Goal: Task Accomplishment & Management: Manage account settings

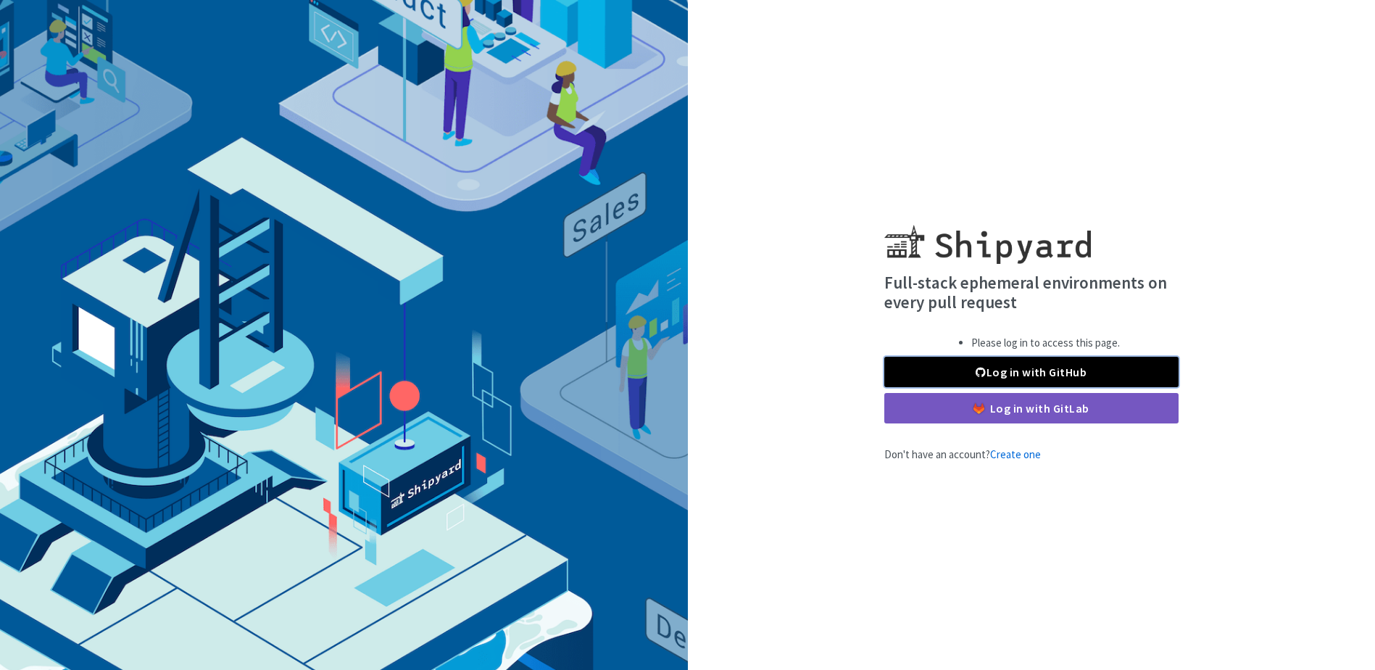
click at [1071, 373] on link "Log in with GitHub" at bounding box center [1031, 372] width 294 height 30
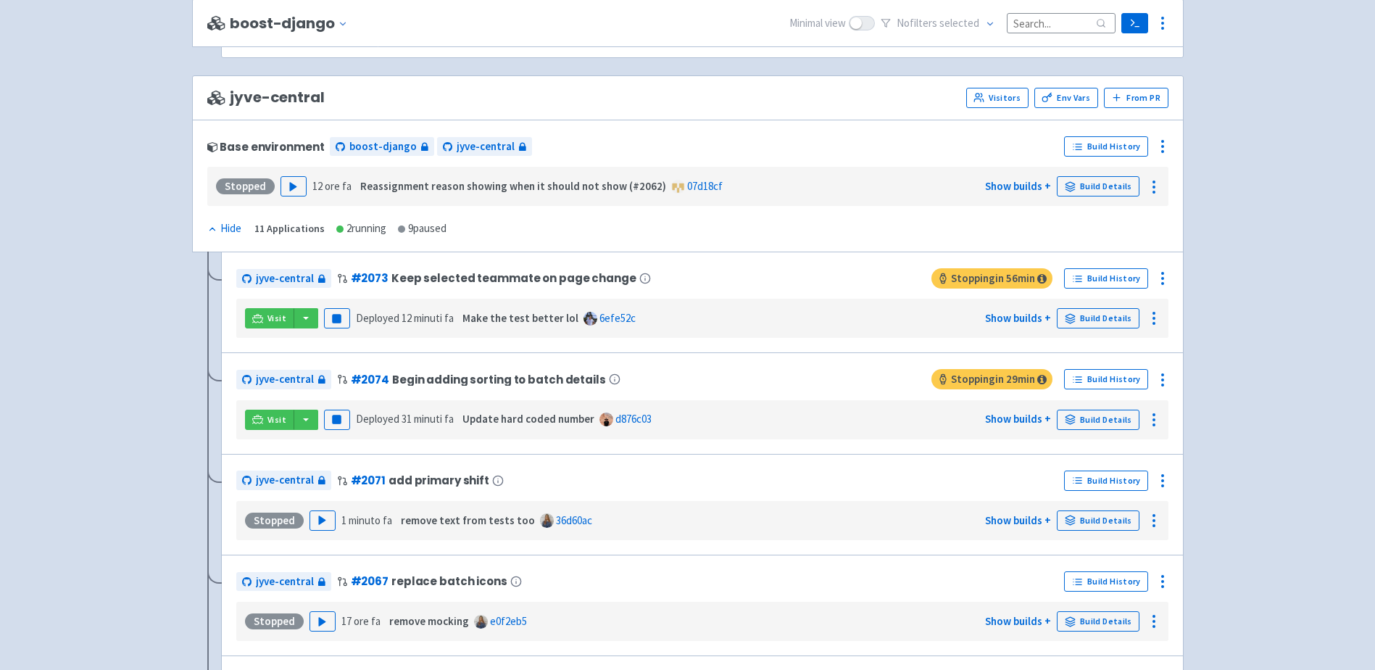
scroll to position [2278, 0]
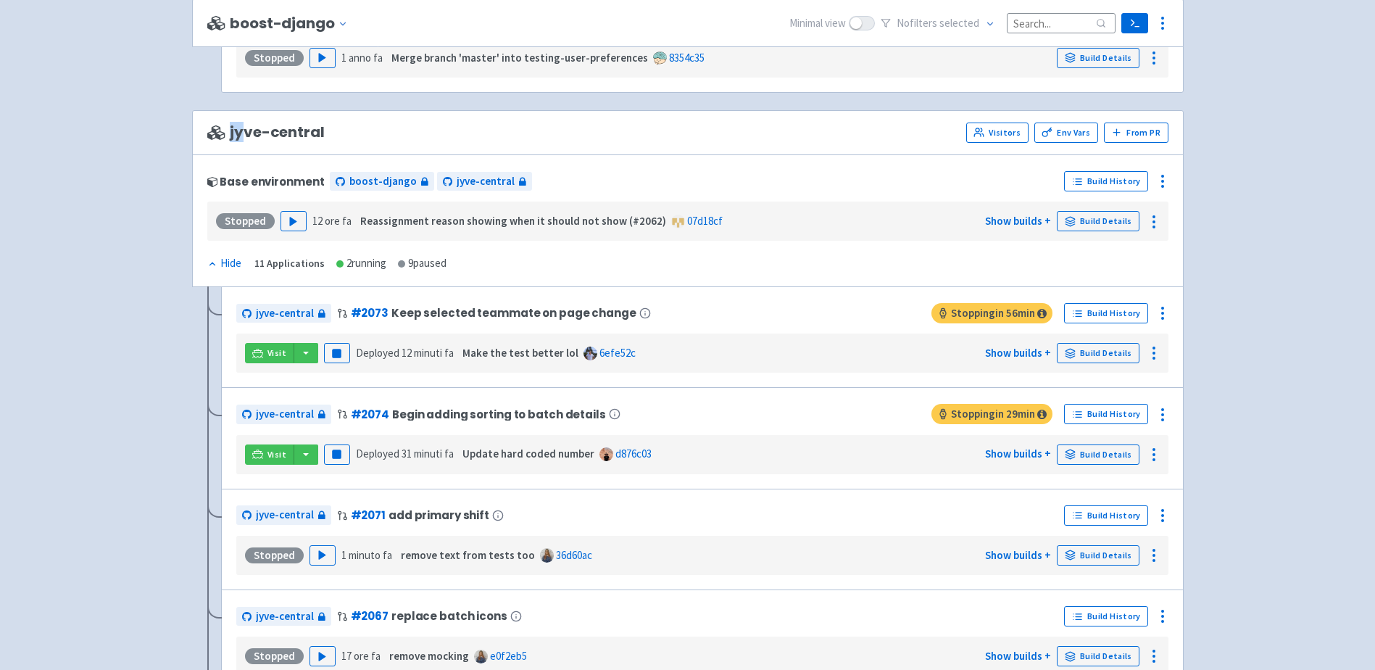
drag, startPoint x: 246, startPoint y: 130, endPoint x: 344, endPoint y: 128, distance: 97.1
click at [344, 128] on div "jyve-central Visitors Env Vars From PR" at bounding box center [687, 133] width 961 height 20
drag, startPoint x: 344, startPoint y: 128, endPoint x: 574, endPoint y: 141, distance: 230.9
click at [574, 141] on div "jyve-central Visitors Env Vars From PR" at bounding box center [687, 133] width 961 height 20
click at [304, 354] on button "button" at bounding box center [306, 353] width 25 height 20
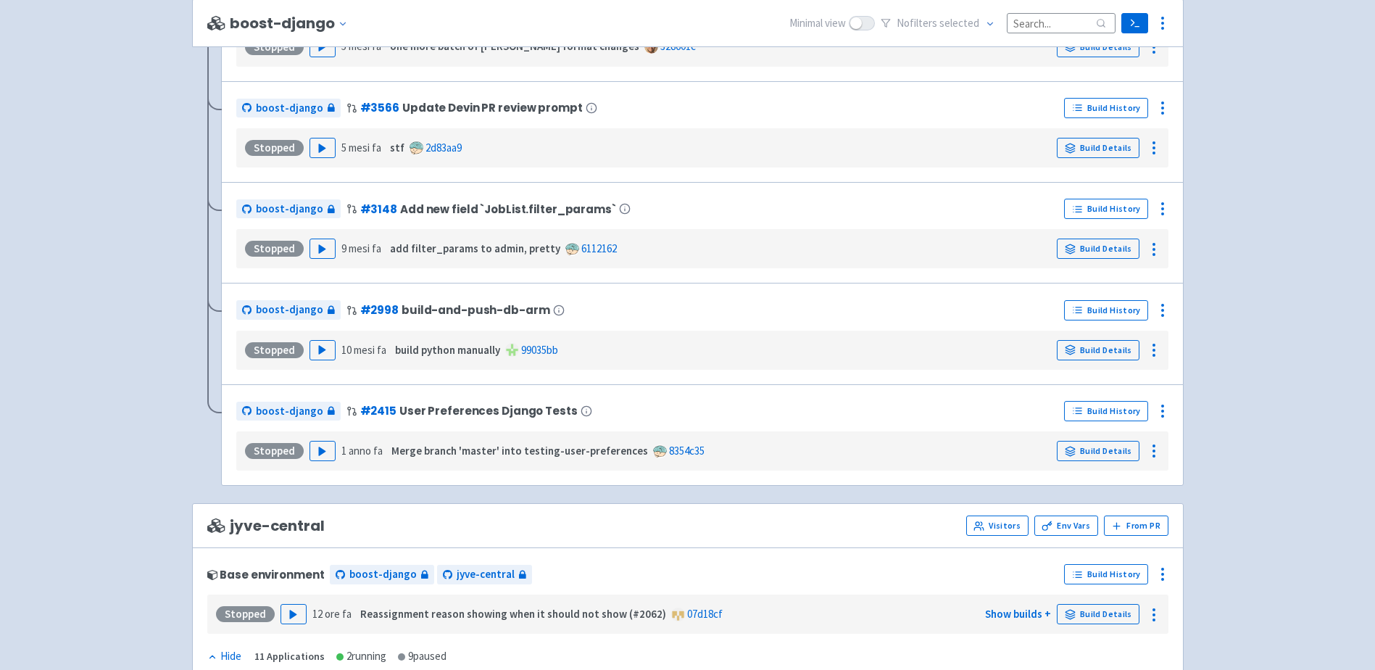
scroll to position [2175, 0]
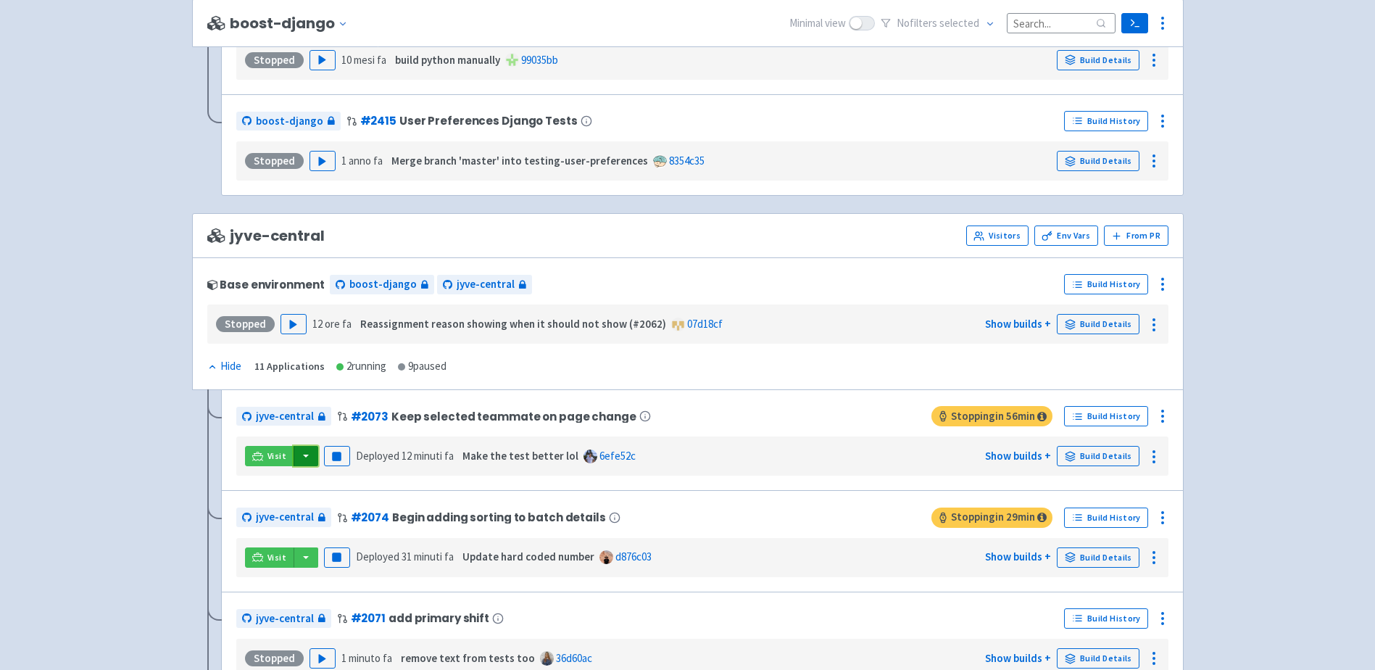
click at [303, 455] on button "button" at bounding box center [306, 456] width 25 height 20
click at [327, 489] on link "boost-django (django-api)" at bounding box center [369, 485] width 152 height 22
click at [309, 455] on button "button" at bounding box center [306, 456] width 25 height 20
click at [351, 505] on link "jyve-central (react)" at bounding box center [369, 508] width 152 height 22
click at [311, 455] on button "button" at bounding box center [306, 456] width 25 height 20
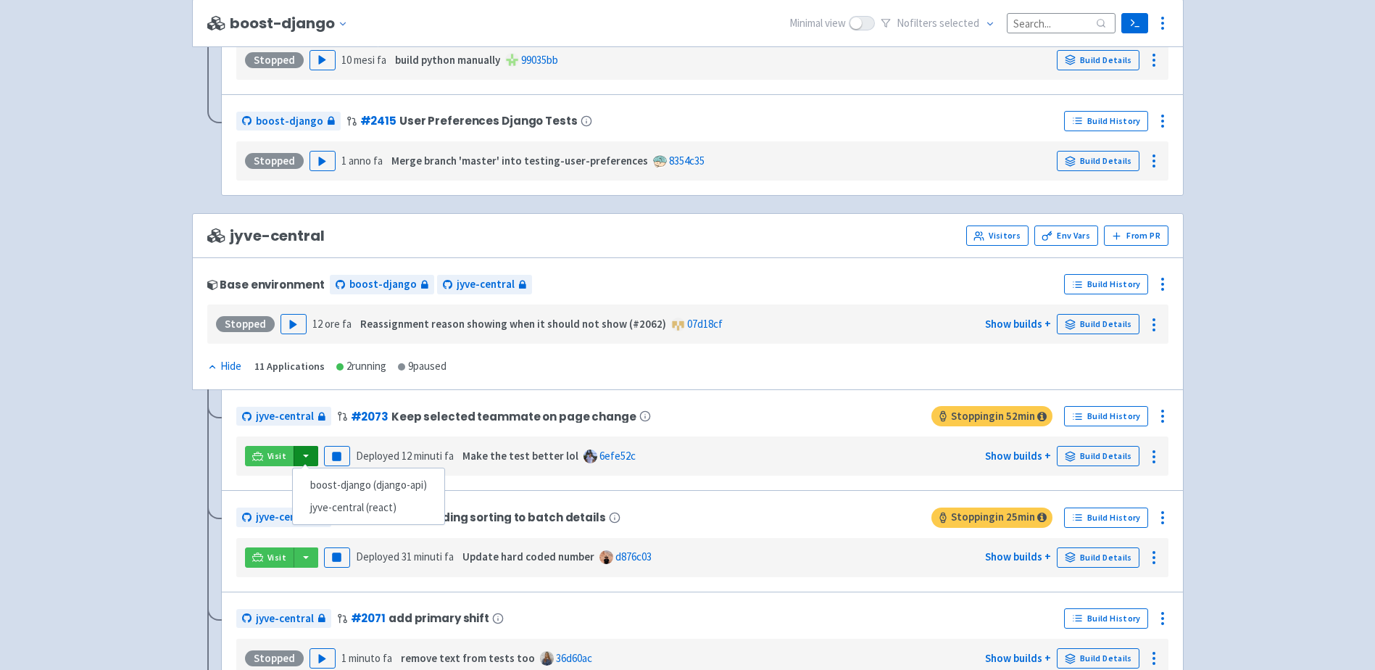
click at [307, 459] on button "button" at bounding box center [306, 456] width 25 height 20
click at [861, 389] on div "jyve-central # 2073 Keep selected teammate on page change Stopping in 50 min Bu…" at bounding box center [702, 439] width 963 height 101
click at [1108, 456] on link "Build Details" at bounding box center [1098, 456] width 83 height 20
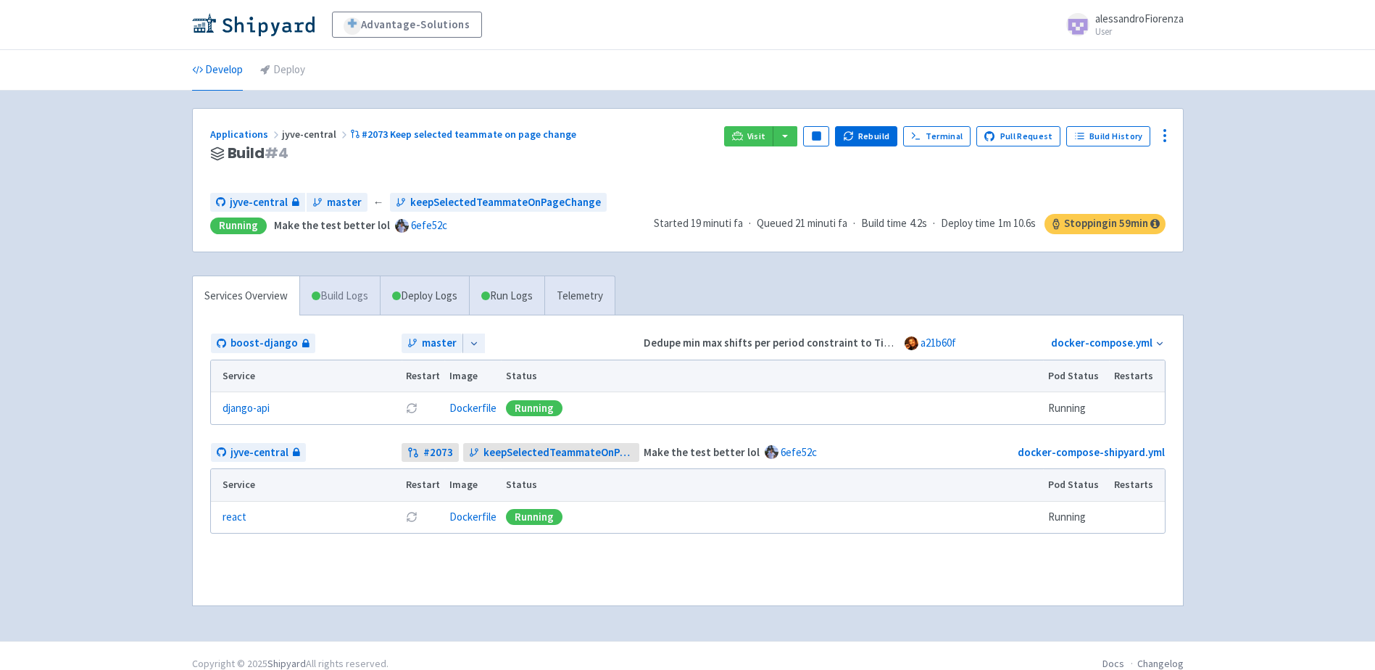
click at [342, 302] on link "Build Logs" at bounding box center [340, 296] width 80 height 40
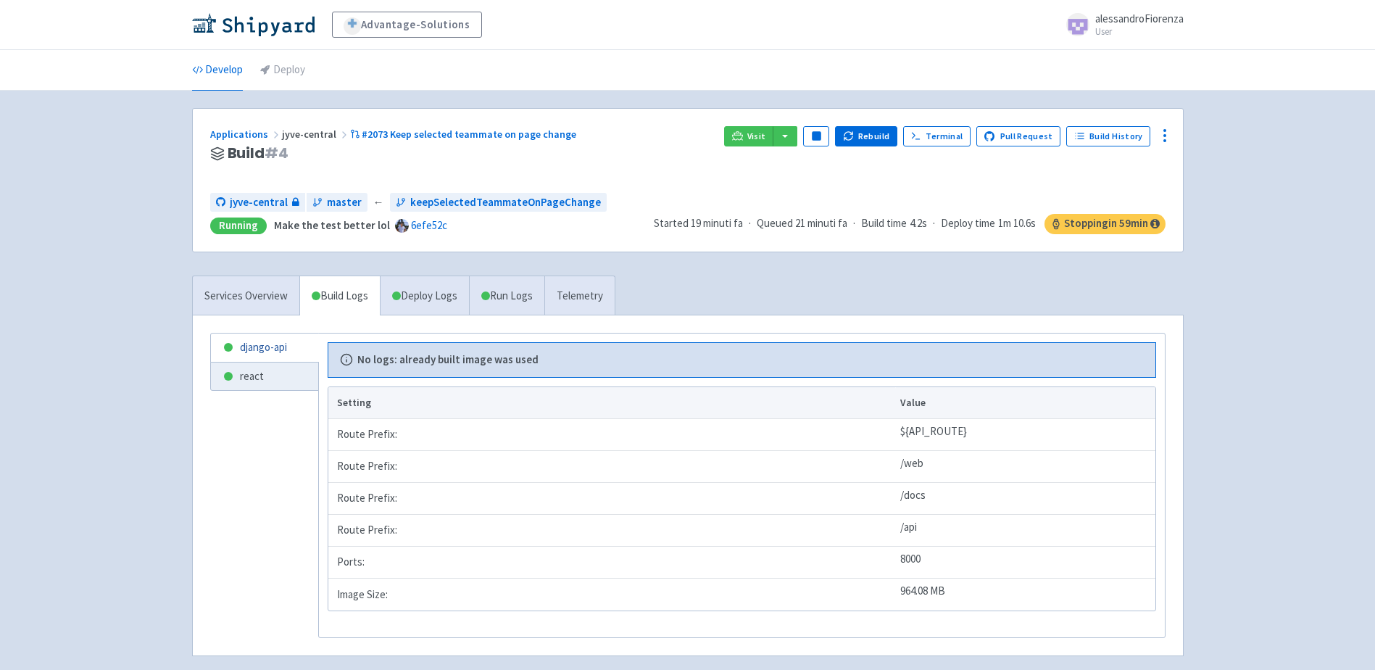
click at [263, 352] on link "django-api" at bounding box center [264, 347] width 107 height 28
click at [245, 381] on link "react" at bounding box center [264, 376] width 107 height 28
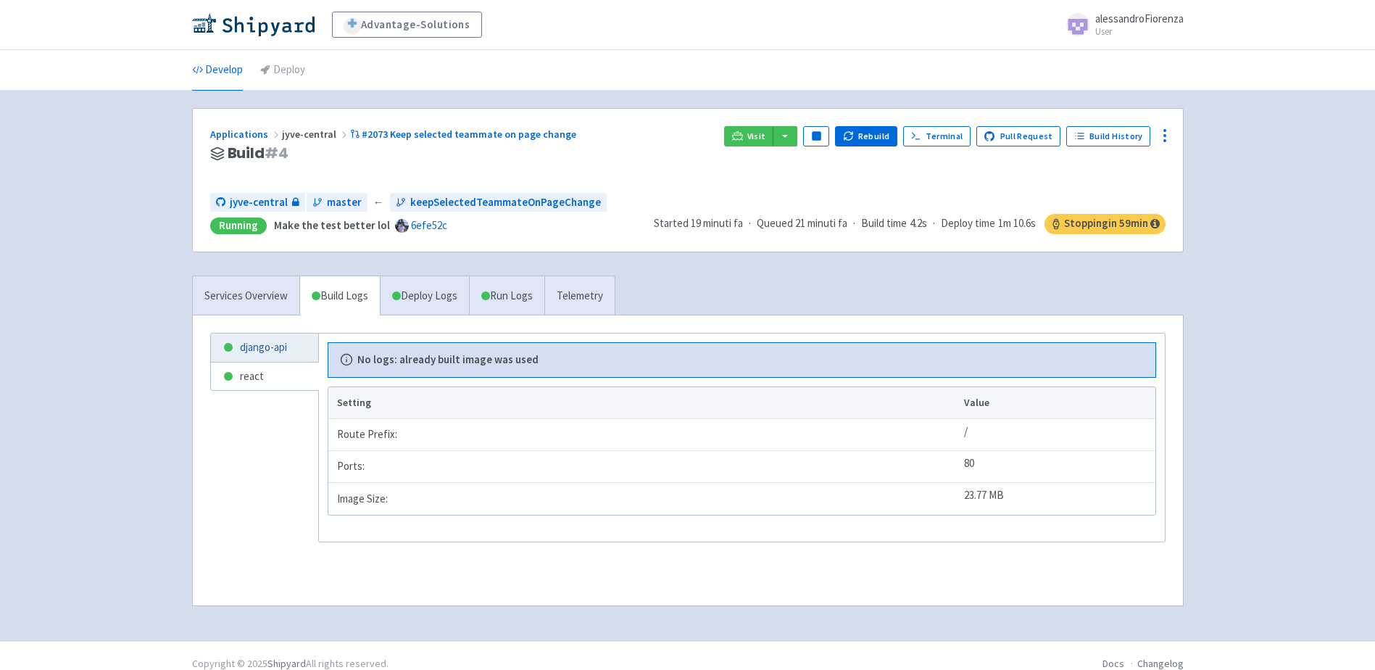
click at [252, 350] on link "django-api" at bounding box center [264, 347] width 107 height 28
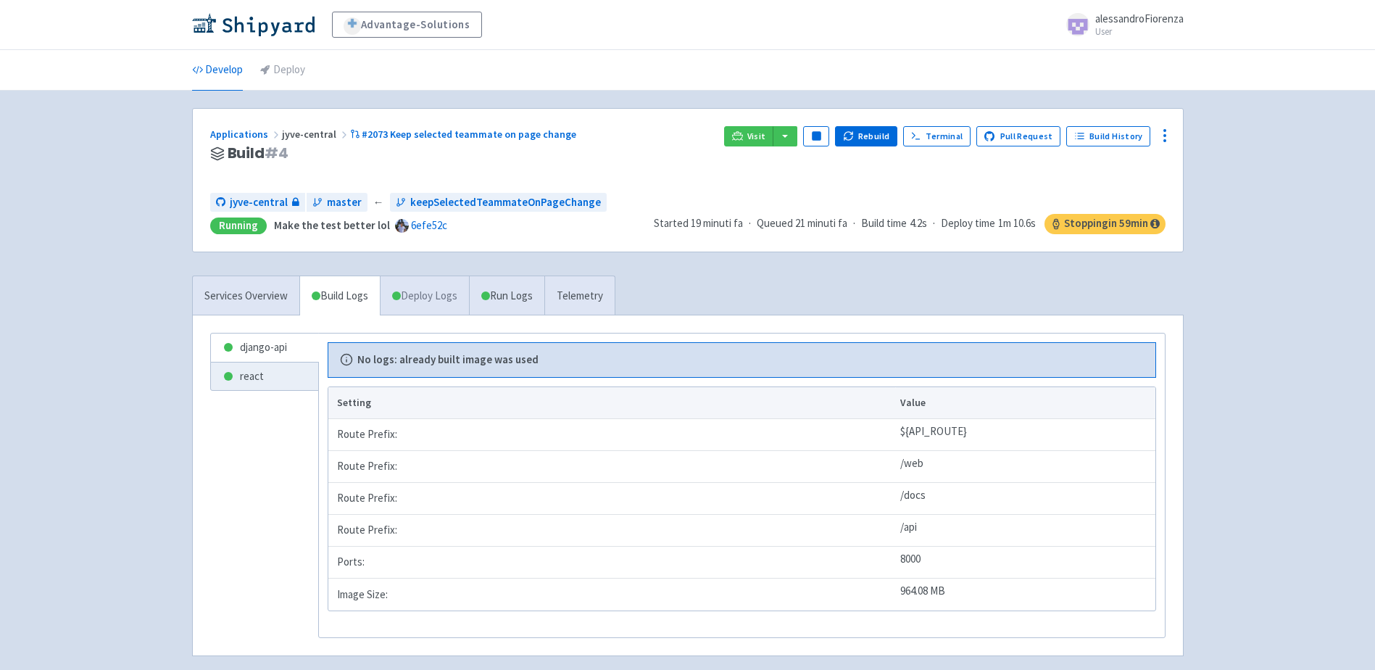
click at [420, 302] on link "Deploy Logs" at bounding box center [424, 296] width 89 height 40
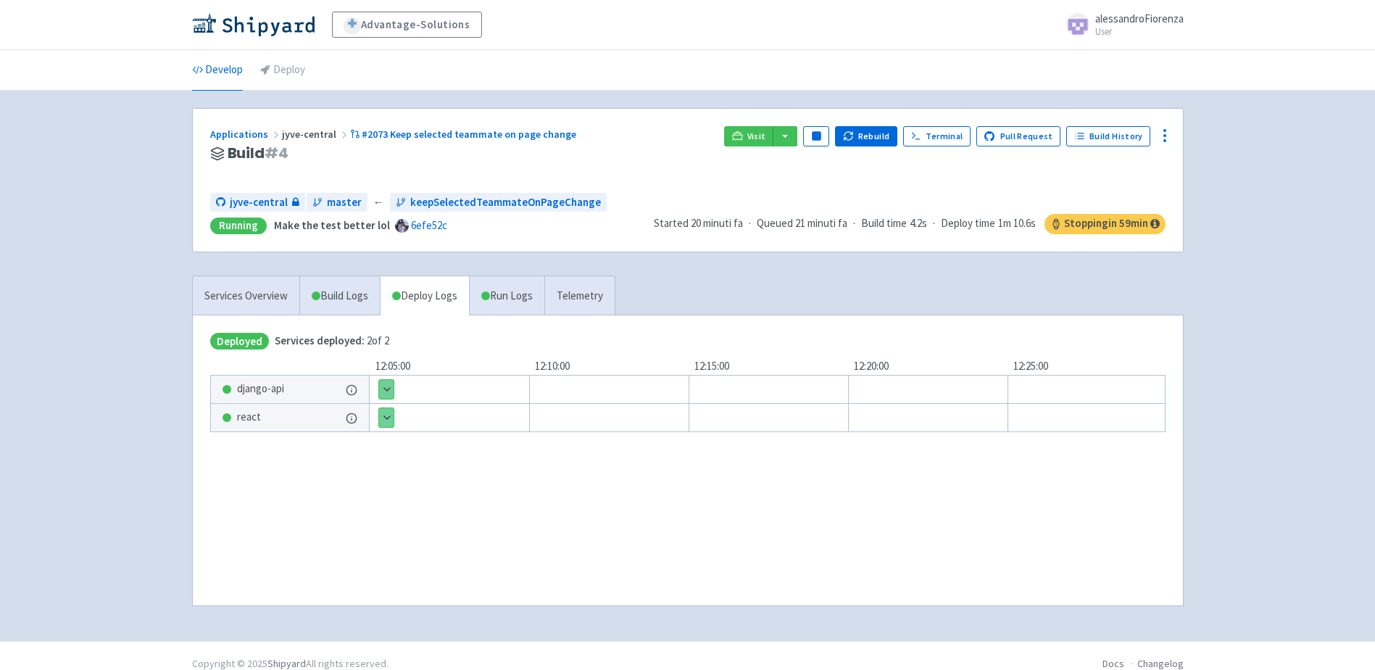
click at [394, 389] on div "Show details 1 / 1 ⋅ Deployed" at bounding box center [386, 389] width 16 height 20
click at [498, 303] on link "Run Logs" at bounding box center [506, 296] width 75 height 40
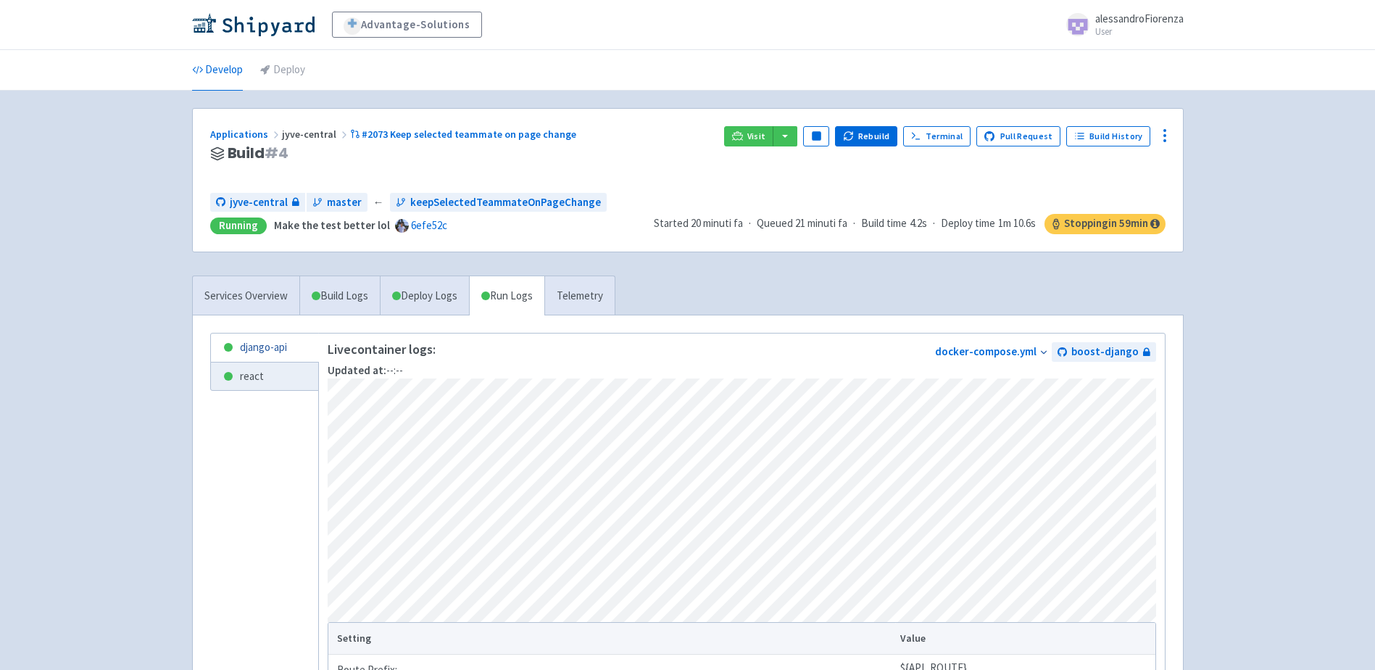
click at [275, 341] on link "django-api" at bounding box center [264, 347] width 107 height 28
click at [272, 345] on link "django-api" at bounding box center [264, 347] width 107 height 28
click at [262, 368] on link "react" at bounding box center [264, 376] width 107 height 28
click at [263, 352] on link "django-api" at bounding box center [264, 347] width 107 height 28
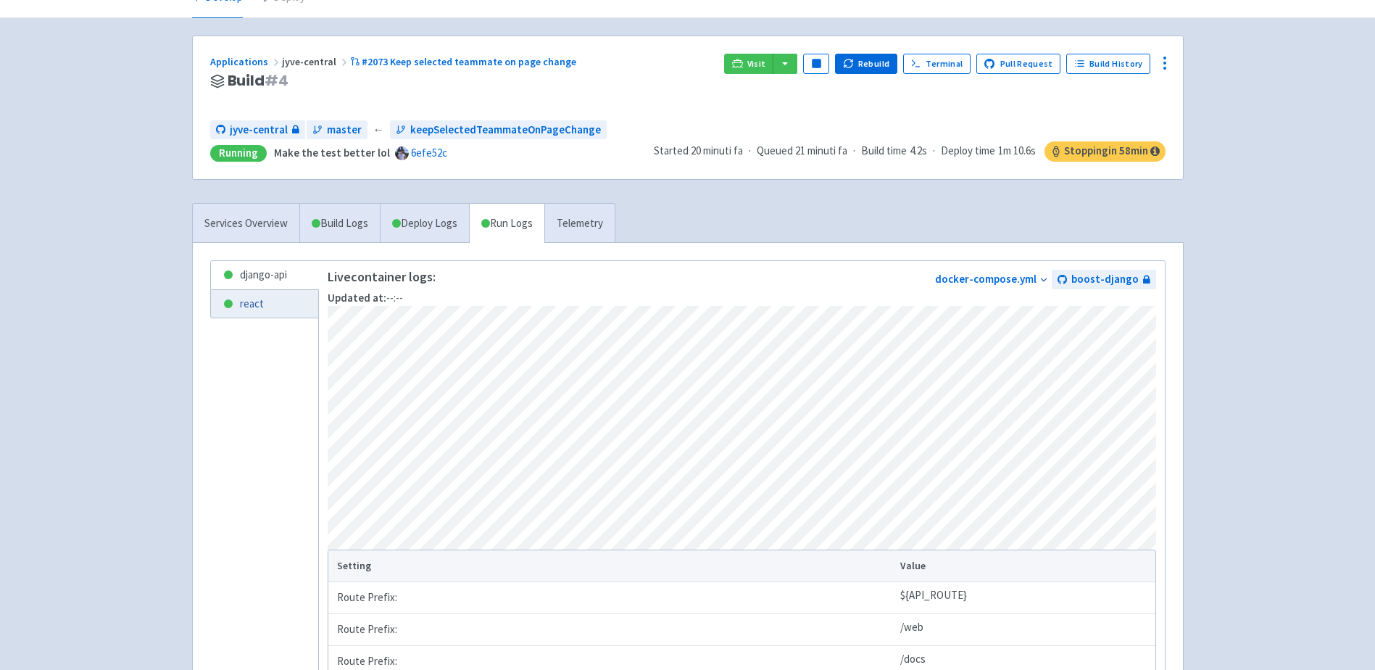
click at [247, 308] on link "react" at bounding box center [264, 304] width 107 height 28
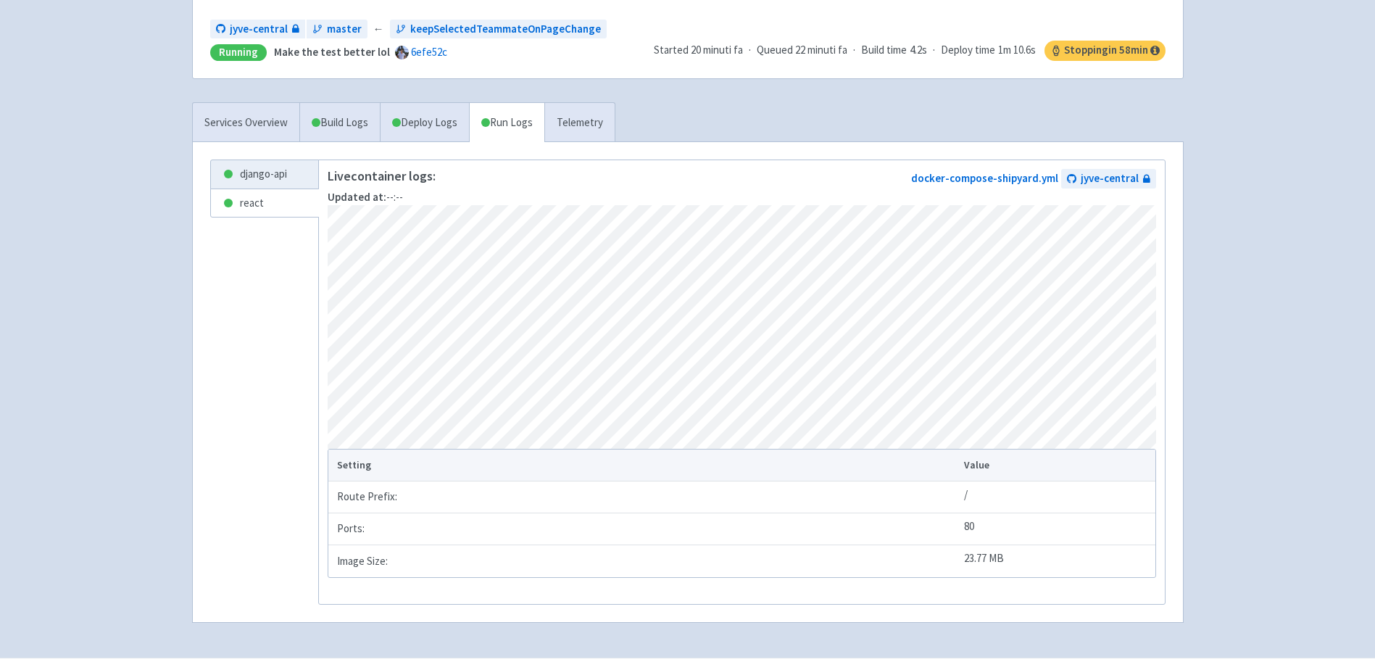
scroll to position [139, 0]
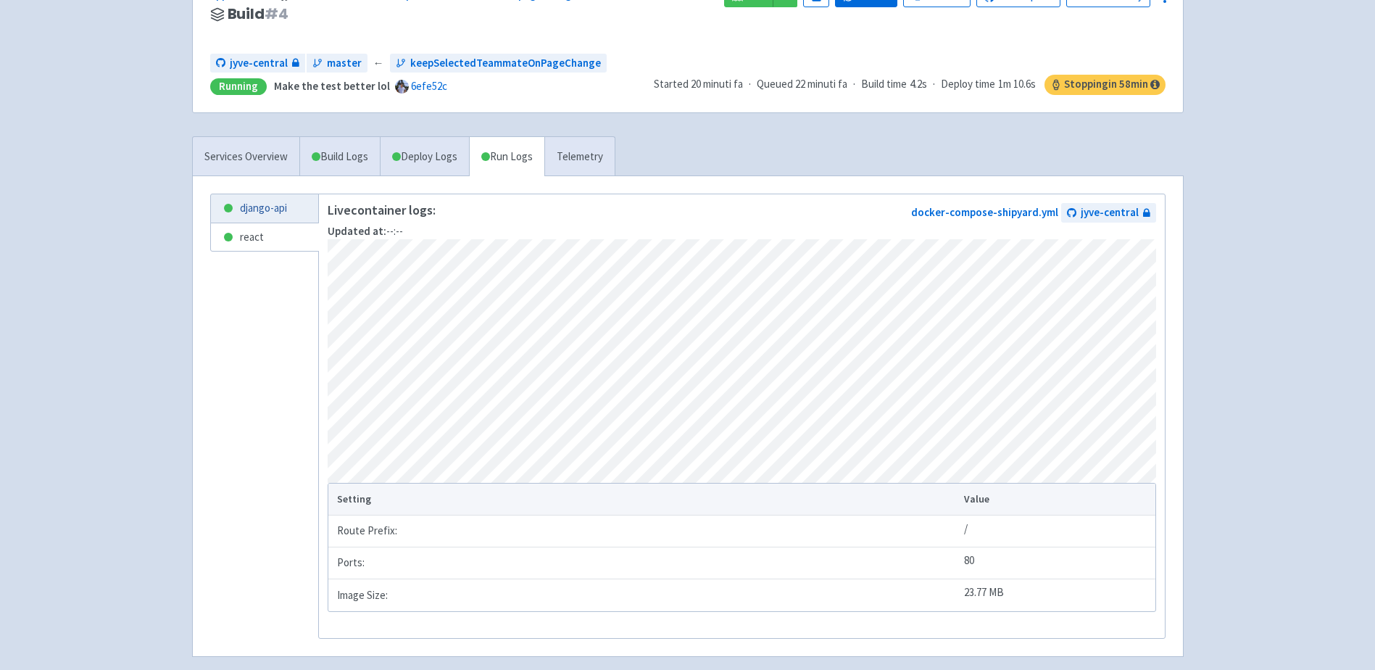
click at [270, 211] on link "django-api" at bounding box center [264, 208] width 107 height 28
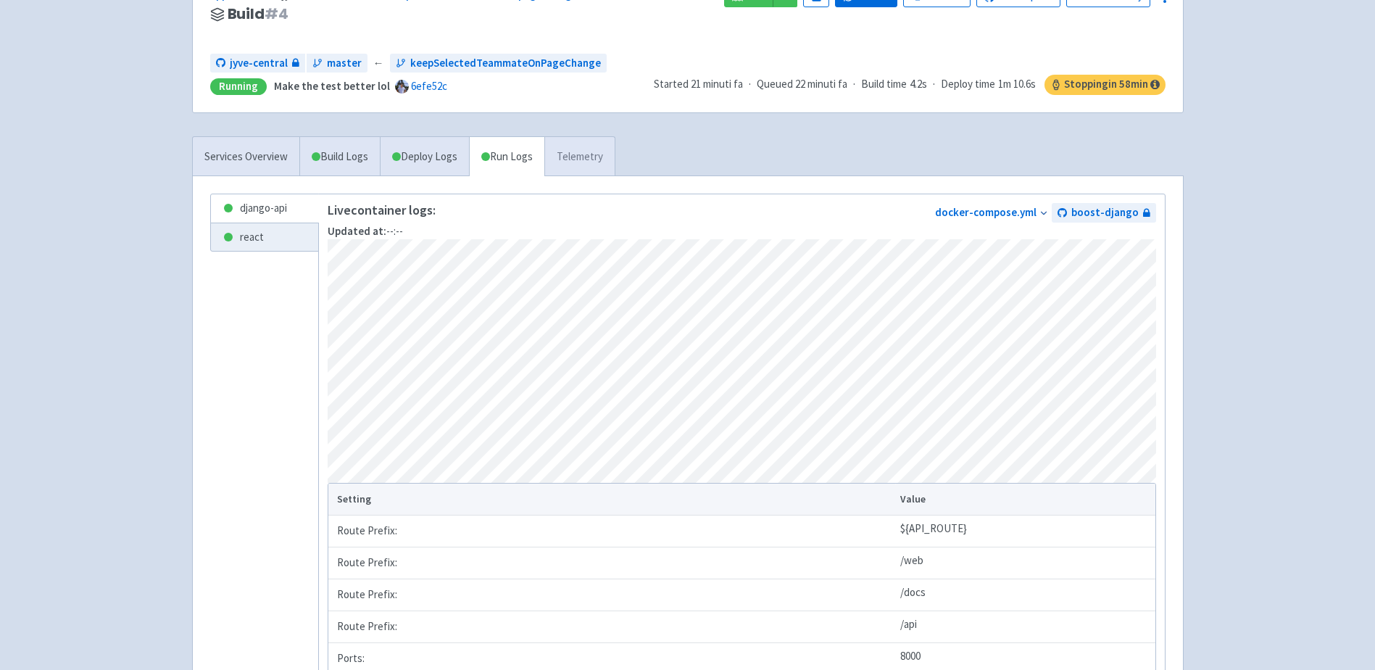
click at [594, 153] on link "Telemetry" at bounding box center [579, 157] width 70 height 40
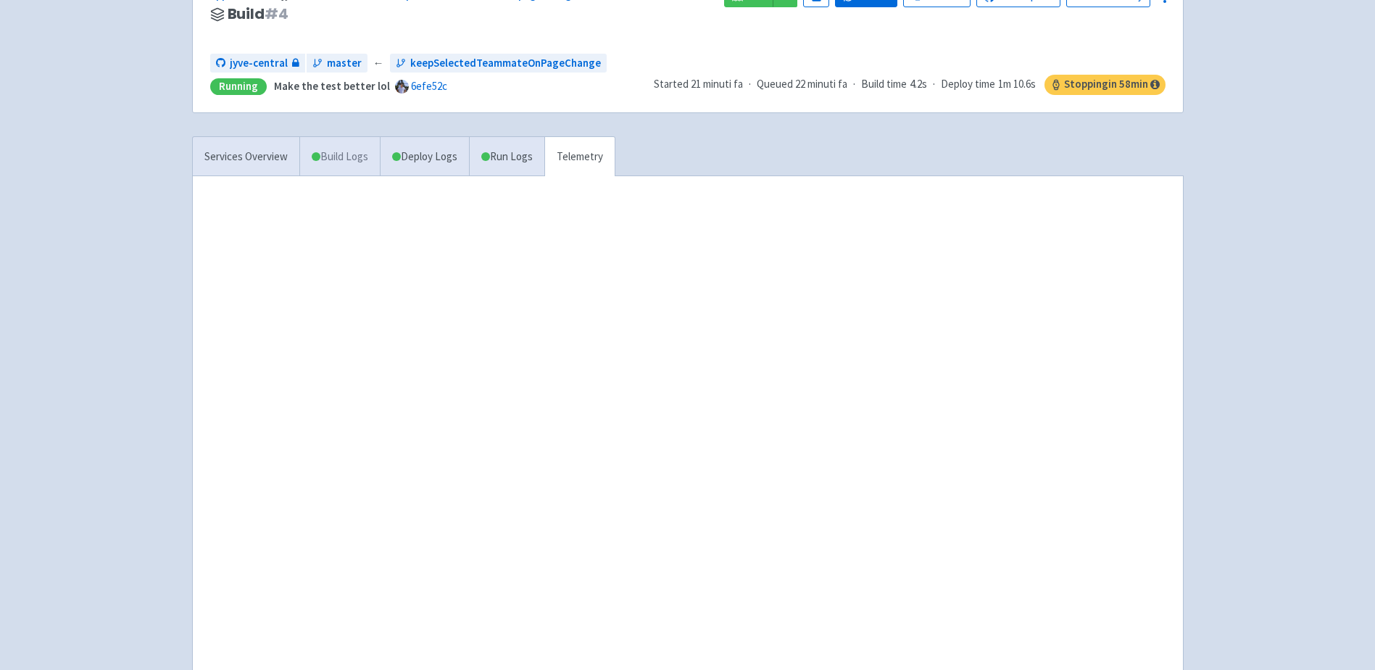
click at [318, 154] on span at bounding box center [316, 156] width 9 height 9
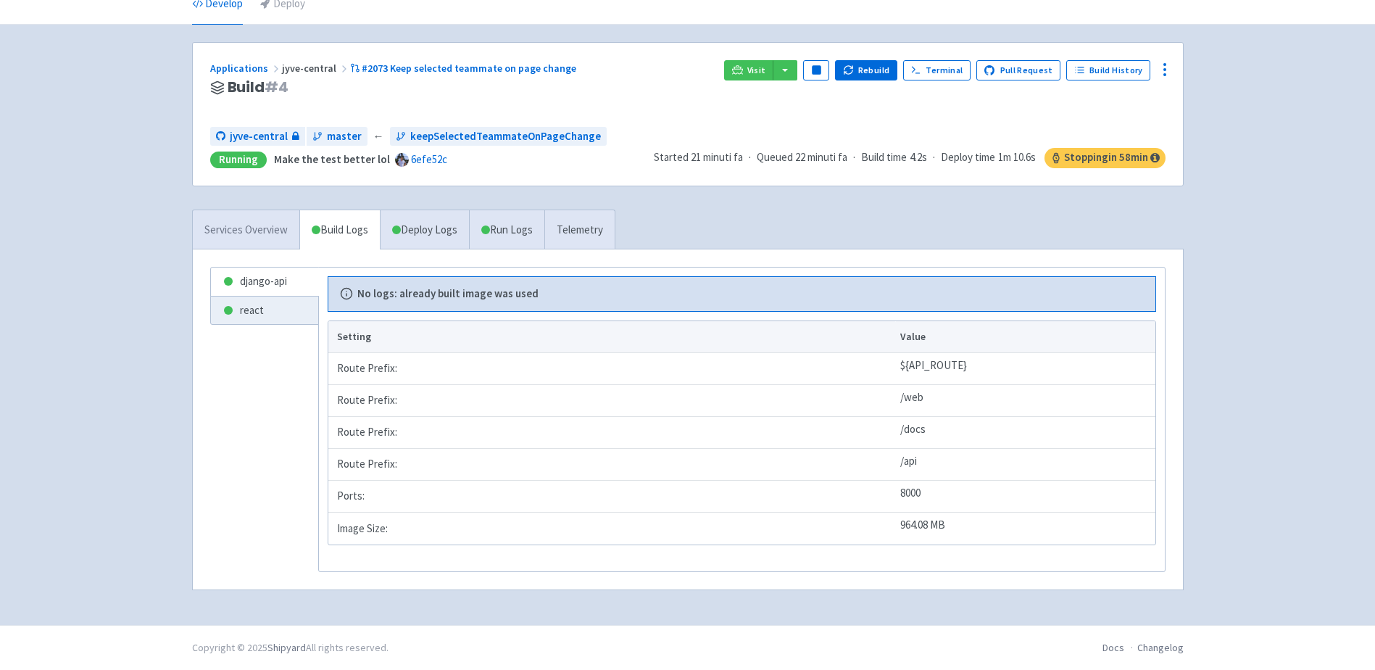
click at [270, 231] on link "Services Overview" at bounding box center [246, 230] width 107 height 40
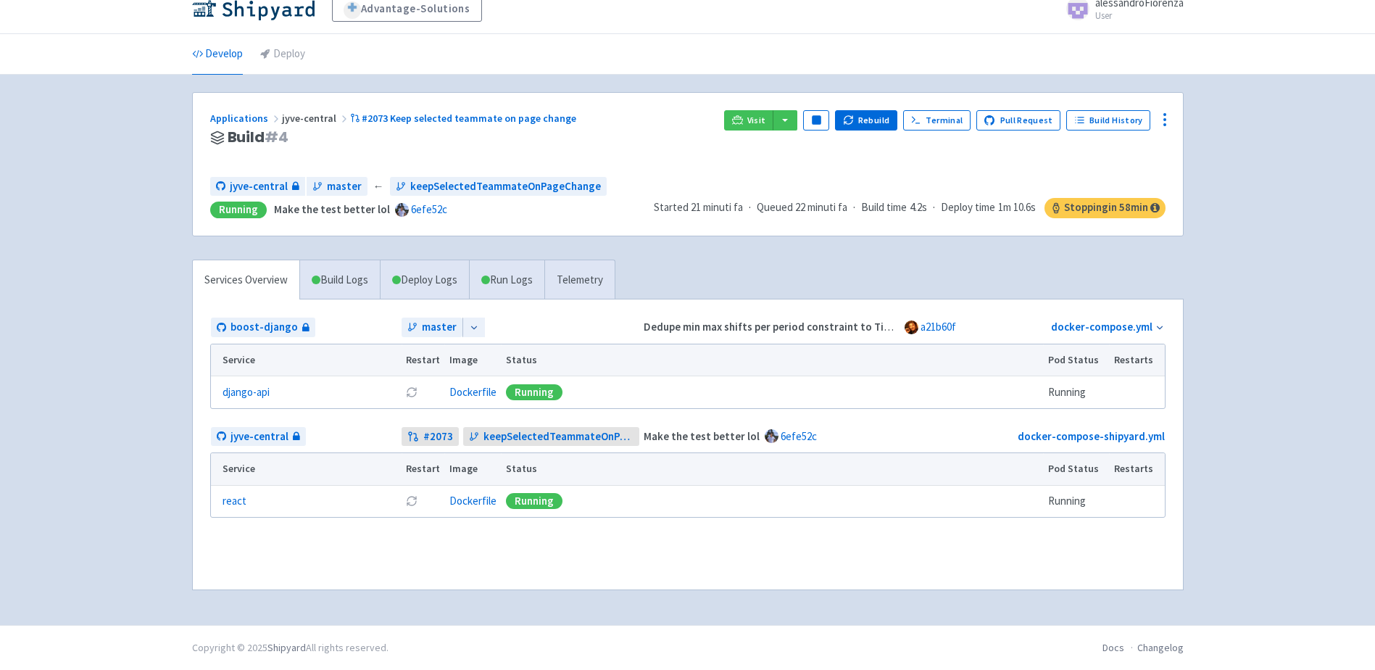
scroll to position [16, 0]
click at [1162, 124] on icon at bounding box center [1164, 119] width 17 height 17
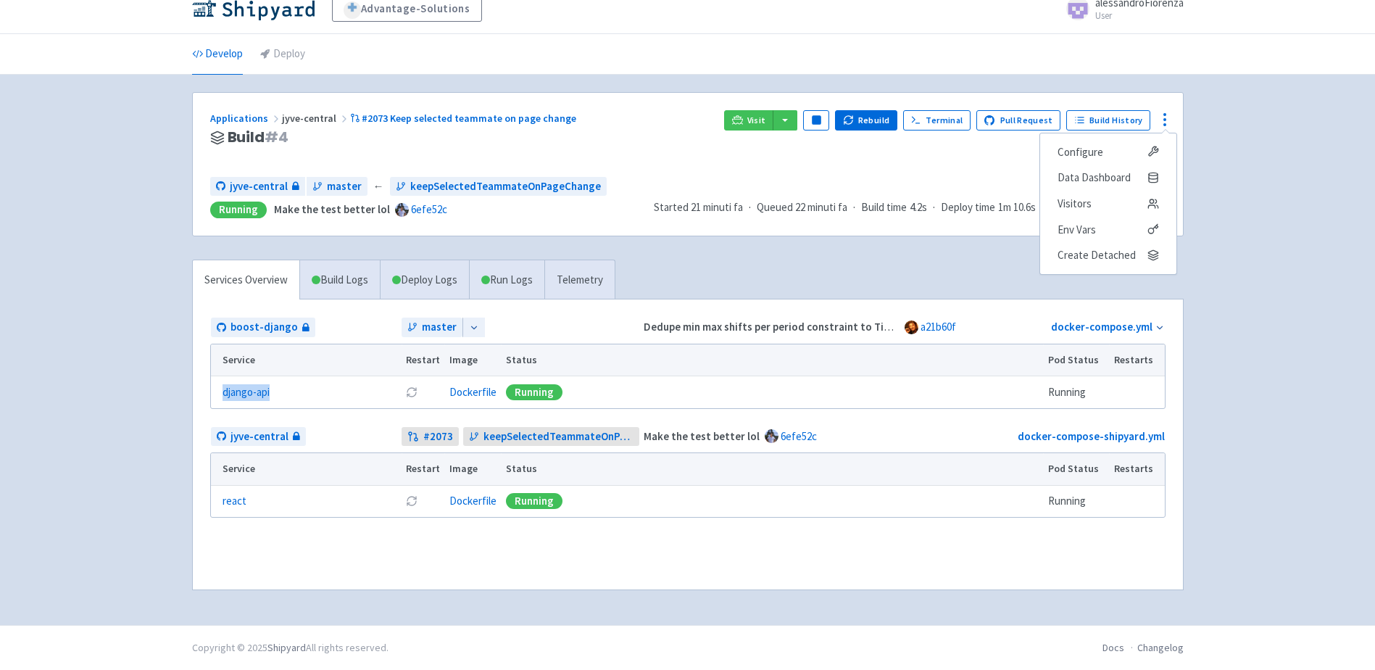
drag, startPoint x: 284, startPoint y: 390, endPoint x: 213, endPoint y: 397, distance: 71.4
click at [213, 397] on td "django-api" at bounding box center [306, 392] width 191 height 32
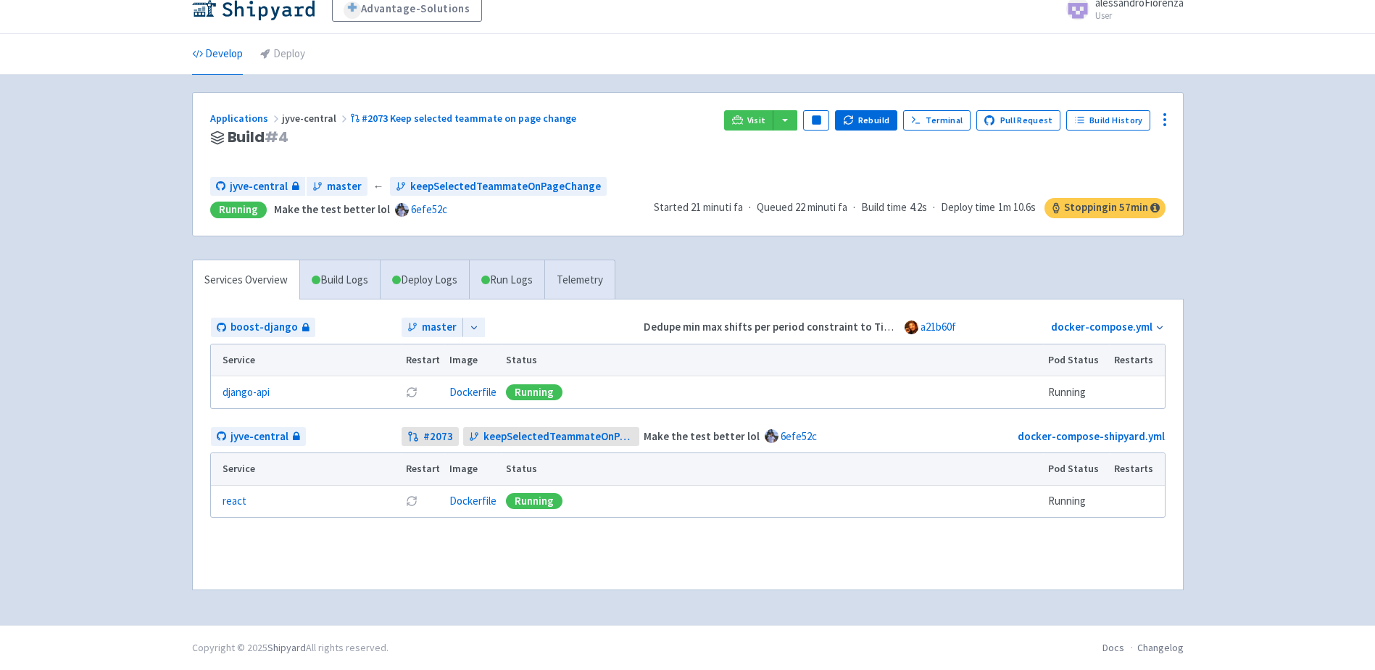
drag, startPoint x: 213, startPoint y: 397, endPoint x: 202, endPoint y: 396, distance: 11.0
click at [202, 395] on div "boost-django master Dedupe min max shifts per period constraint to Timefold (#4…" at bounding box center [688, 444] width 990 height 290
click at [318, 435] on td "jyve-central" at bounding box center [305, 436] width 191 height 21
drag, startPoint x: 280, startPoint y: 497, endPoint x: 201, endPoint y: 502, distance: 79.2
click at [202, 502] on div "Service Restart Image Status Pod Status Restarts react Restart pod Dockerfile R…" at bounding box center [688, 493] width 973 height 83
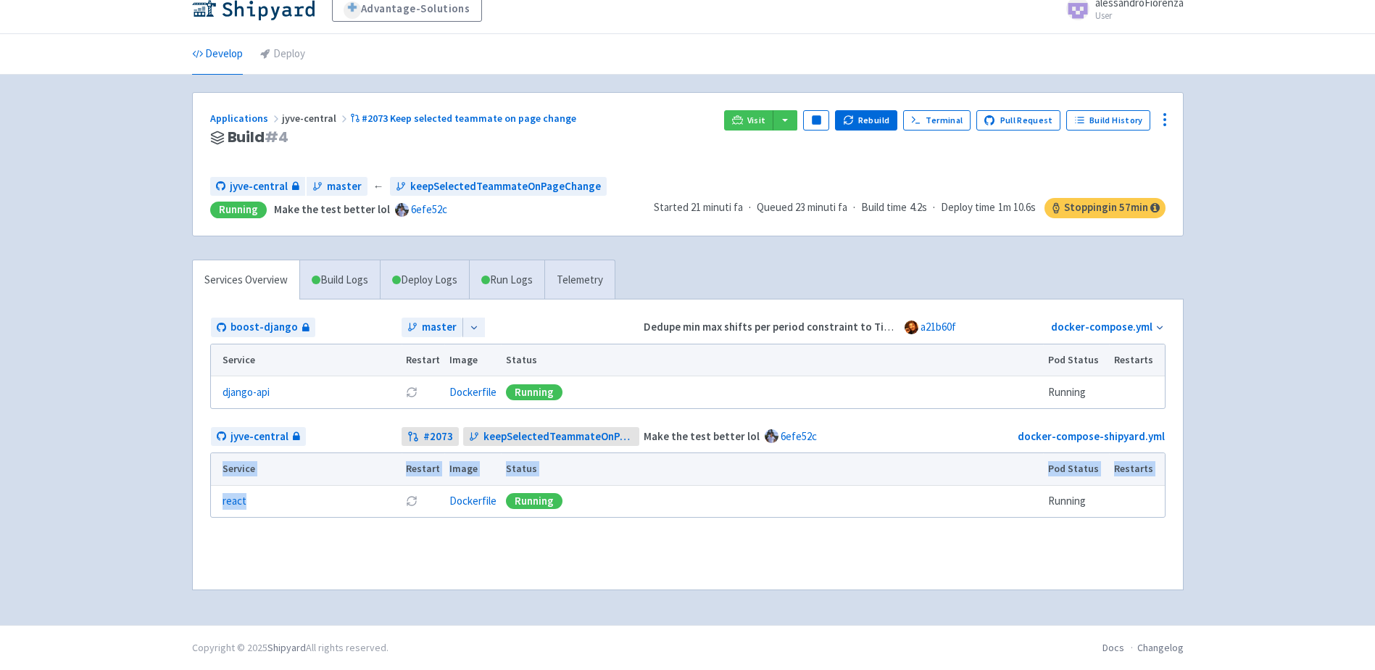
click at [199, 504] on div "boost-django master Dedupe min max shifts per period constraint to Timefold (#4…" at bounding box center [688, 444] width 990 height 290
click at [465, 496] on link "Dockerfile" at bounding box center [472, 501] width 47 height 14
click at [468, 393] on link "Dockerfile" at bounding box center [472, 392] width 47 height 14
click at [1120, 327] on link "docker-compose.yml" at bounding box center [1101, 327] width 101 height 14
click at [1096, 436] on link "docker-compose-shipyard.yml" at bounding box center [1091, 436] width 147 height 14
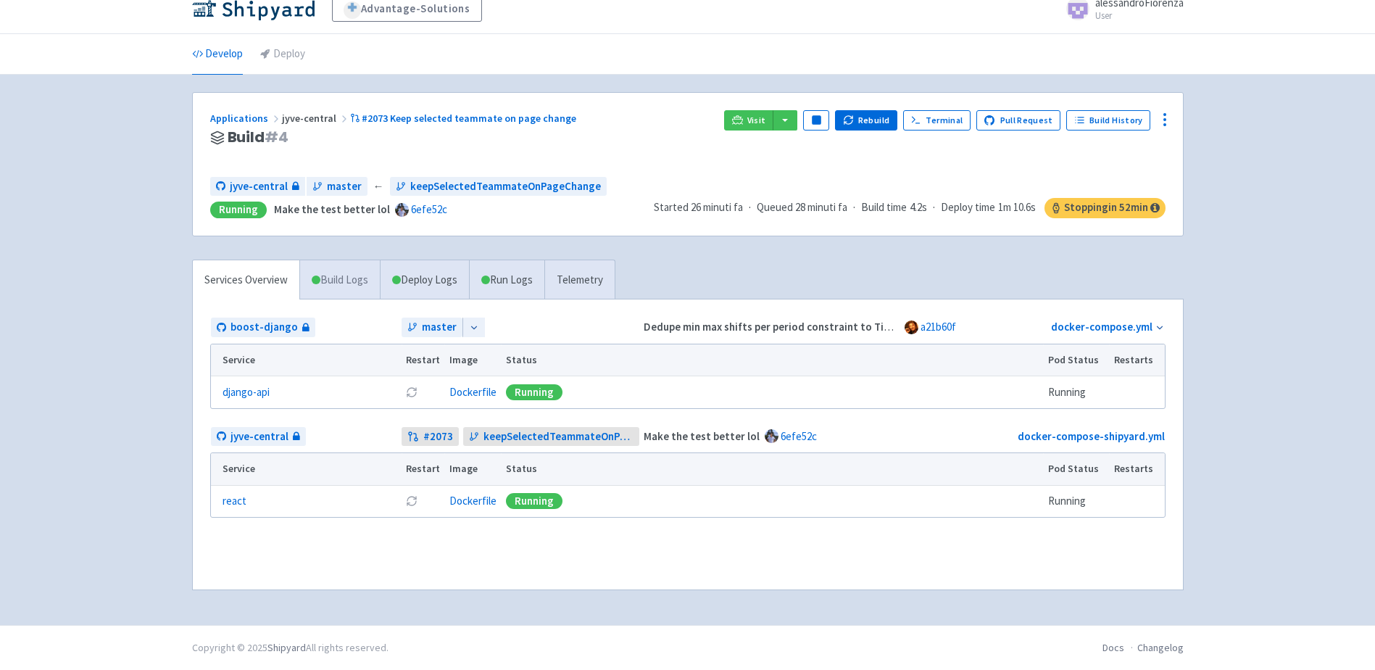
click at [330, 286] on link "Build Logs" at bounding box center [340, 280] width 80 height 40
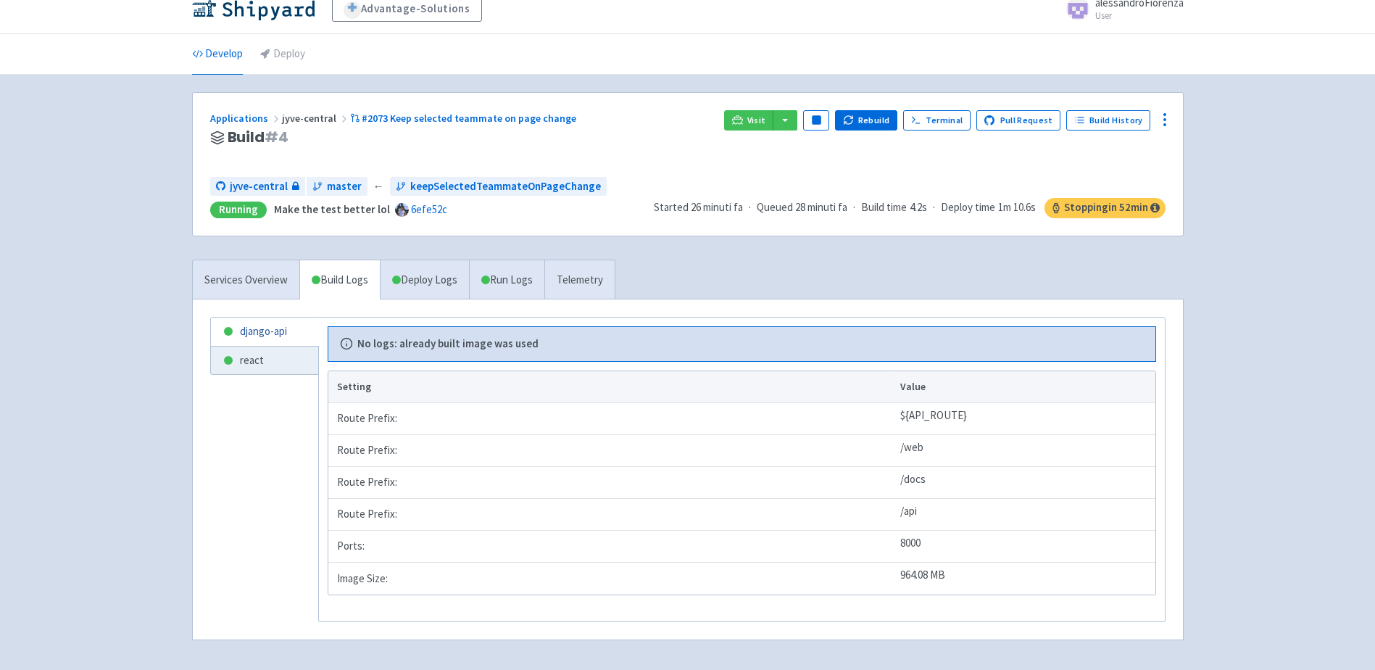
click at [258, 333] on link "django-api" at bounding box center [264, 332] width 107 height 28
click at [267, 362] on link "react" at bounding box center [264, 360] width 107 height 28
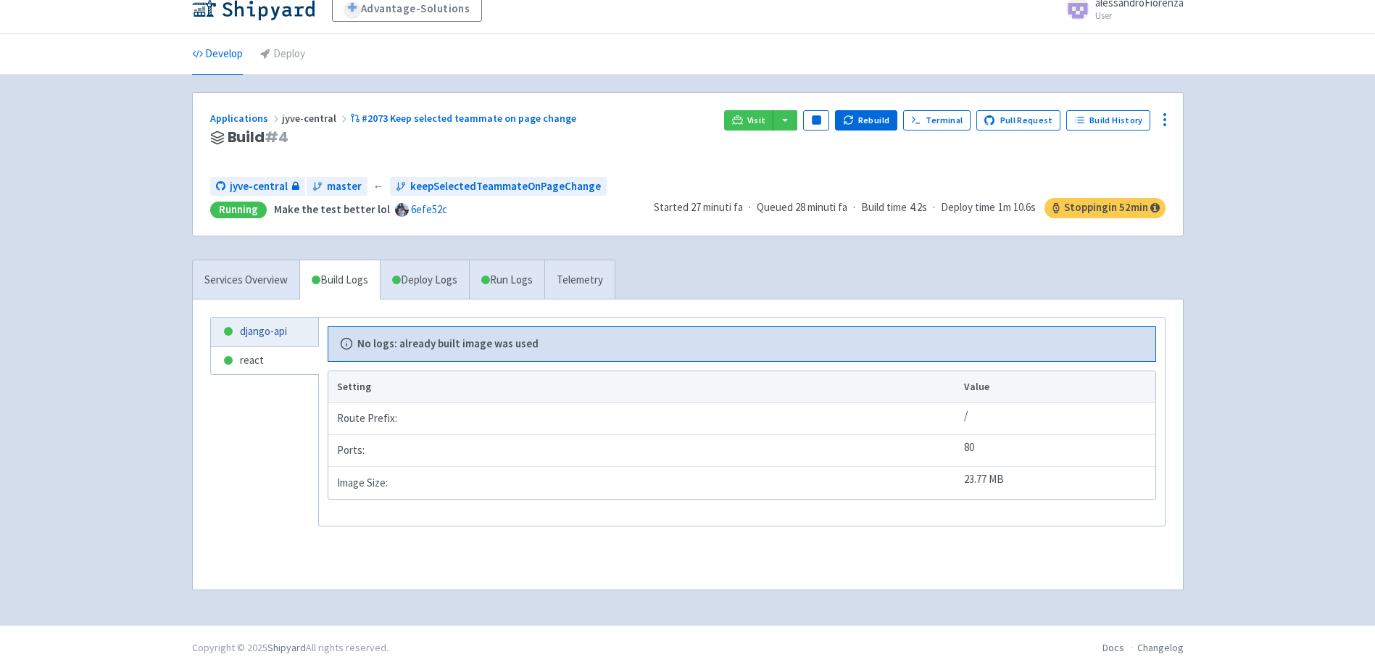
click at [265, 340] on link "django-api" at bounding box center [264, 332] width 107 height 28
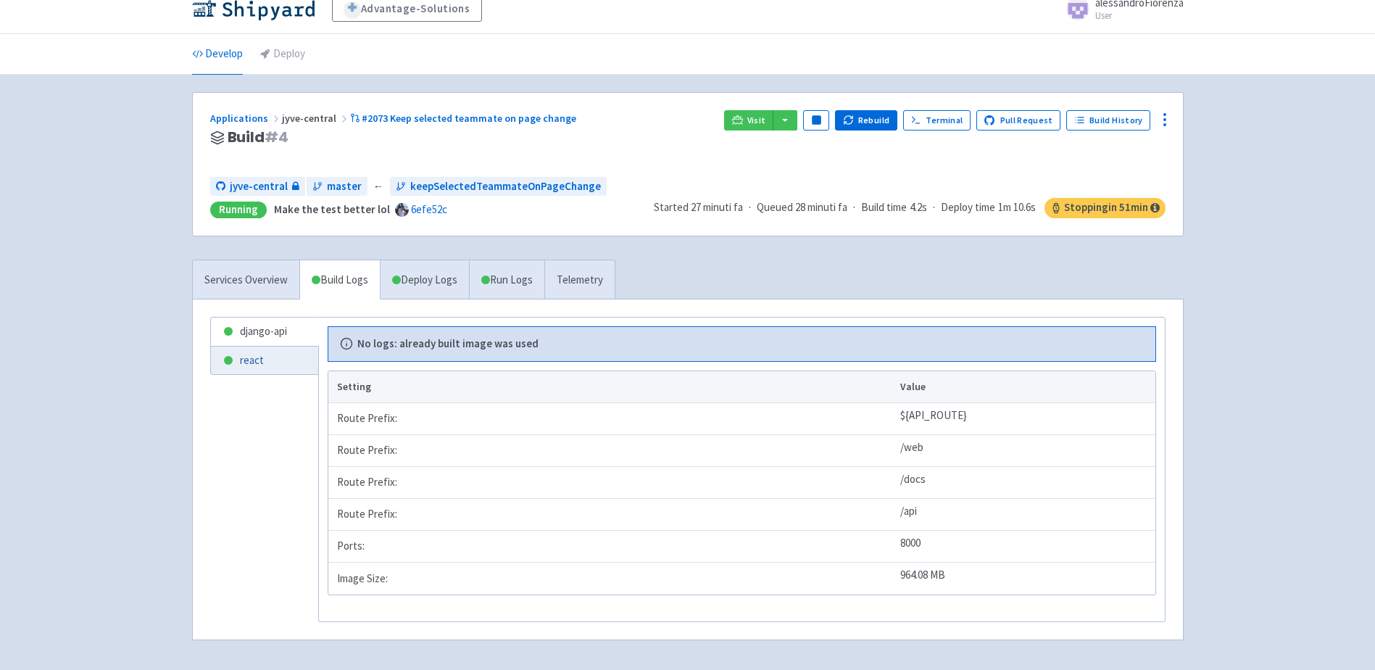
click at [266, 370] on link "react" at bounding box center [264, 360] width 107 height 28
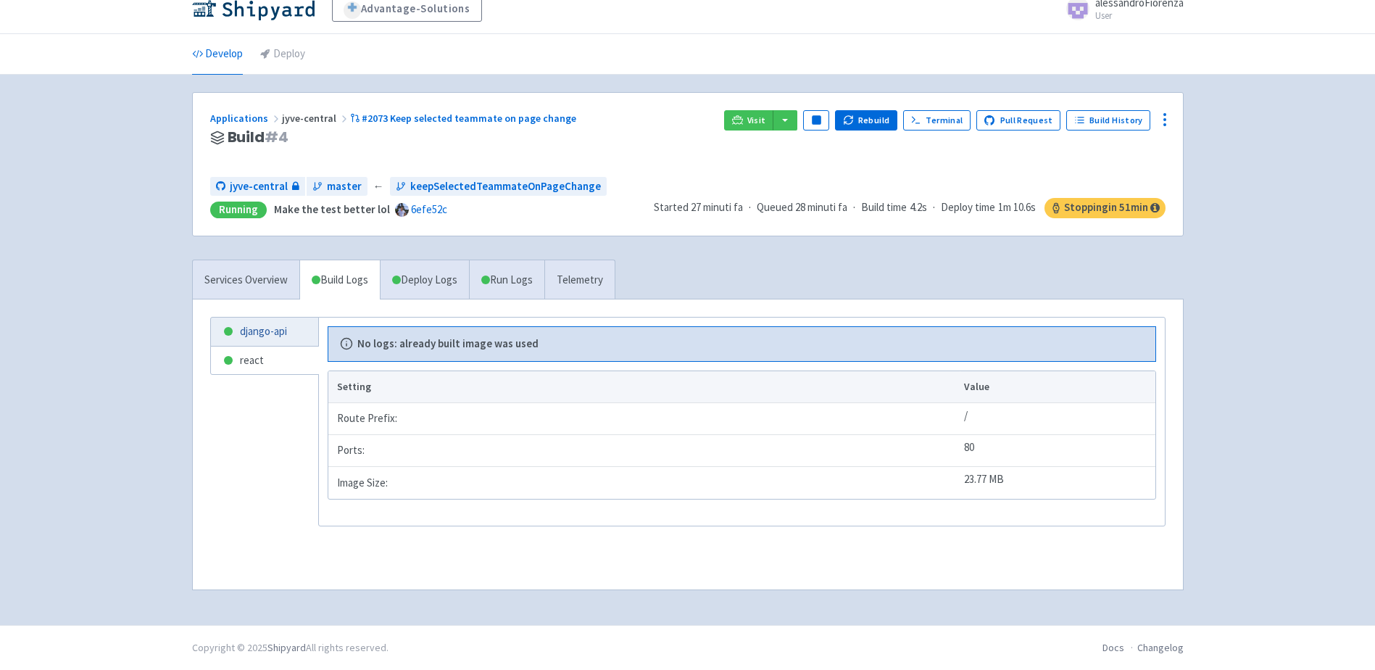
click at [269, 331] on link "django-api" at bounding box center [264, 332] width 107 height 28
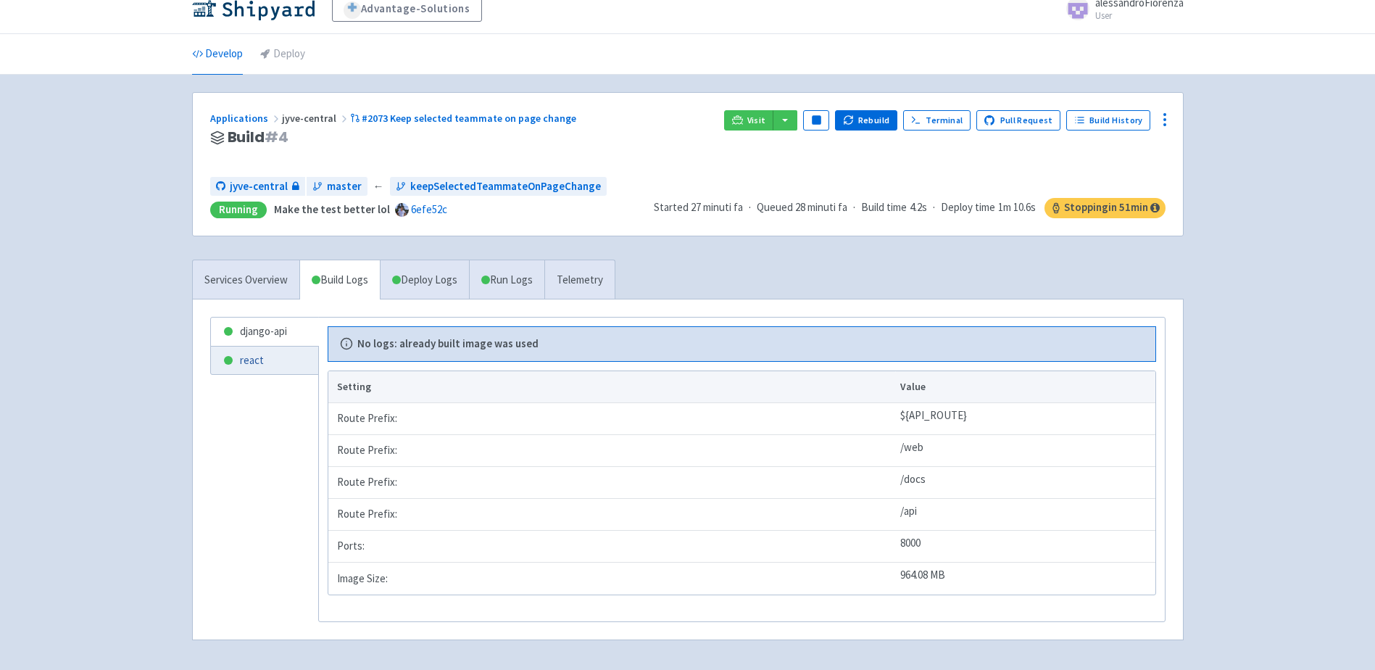
click at [265, 372] on link "react" at bounding box center [264, 360] width 107 height 28
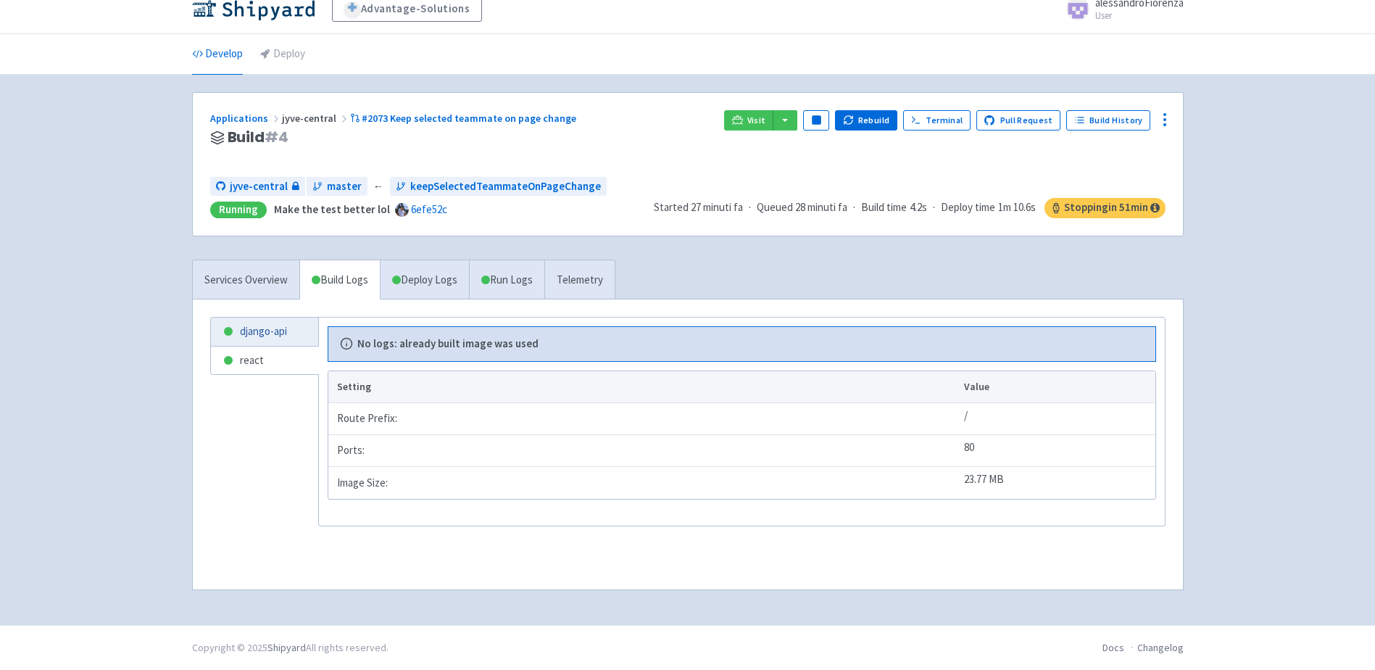
click at [264, 334] on link "django-api" at bounding box center [264, 332] width 107 height 28
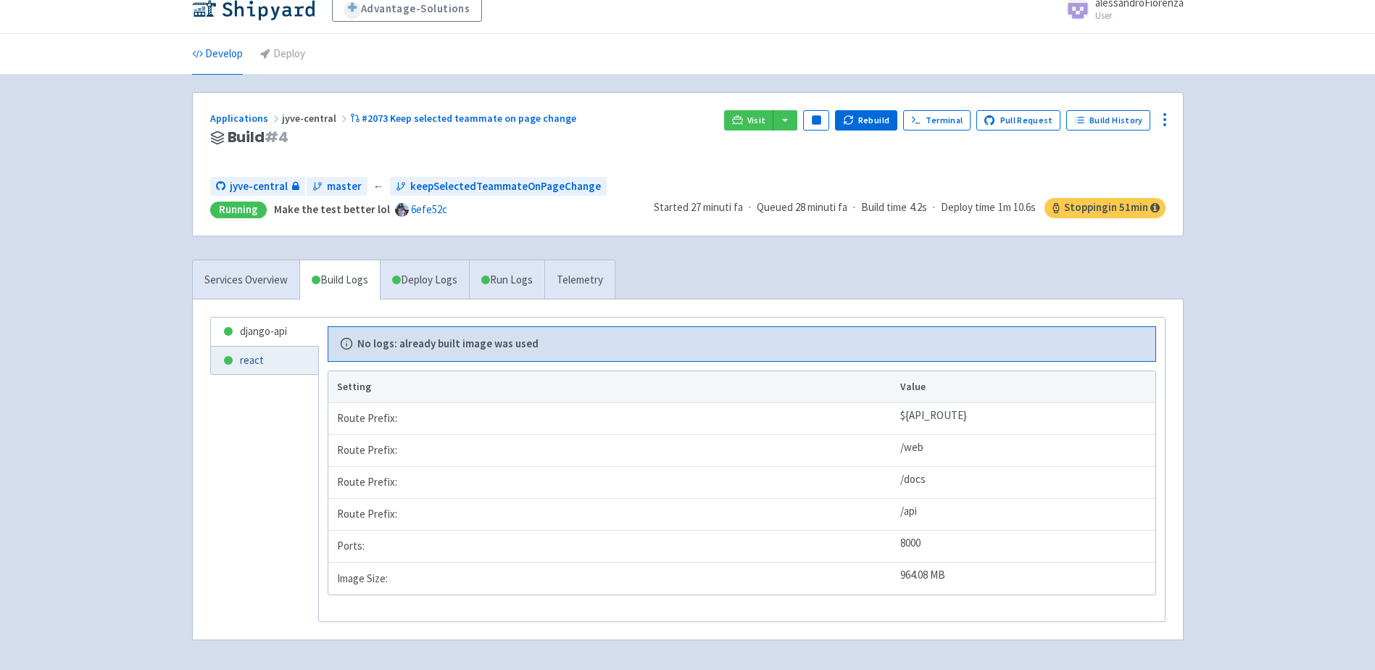
click at [264, 369] on link "react" at bounding box center [264, 360] width 107 height 28
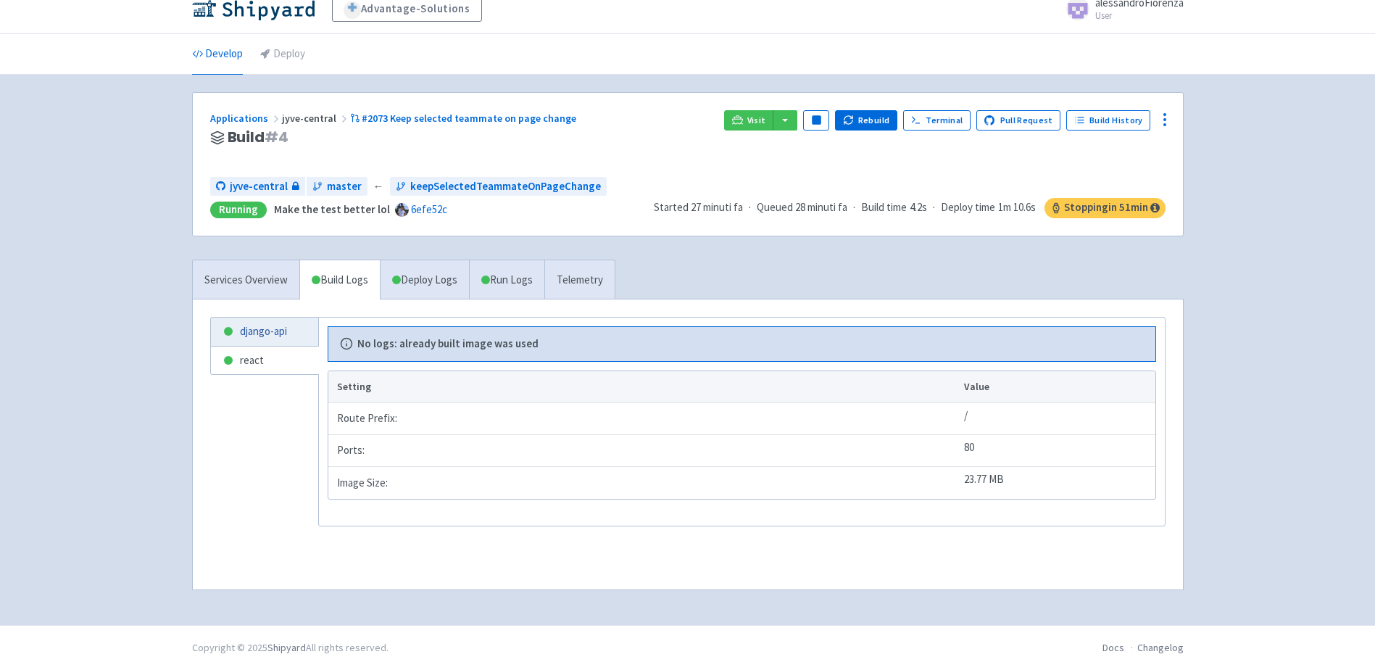
click at [267, 331] on link "django-api" at bounding box center [264, 332] width 107 height 28
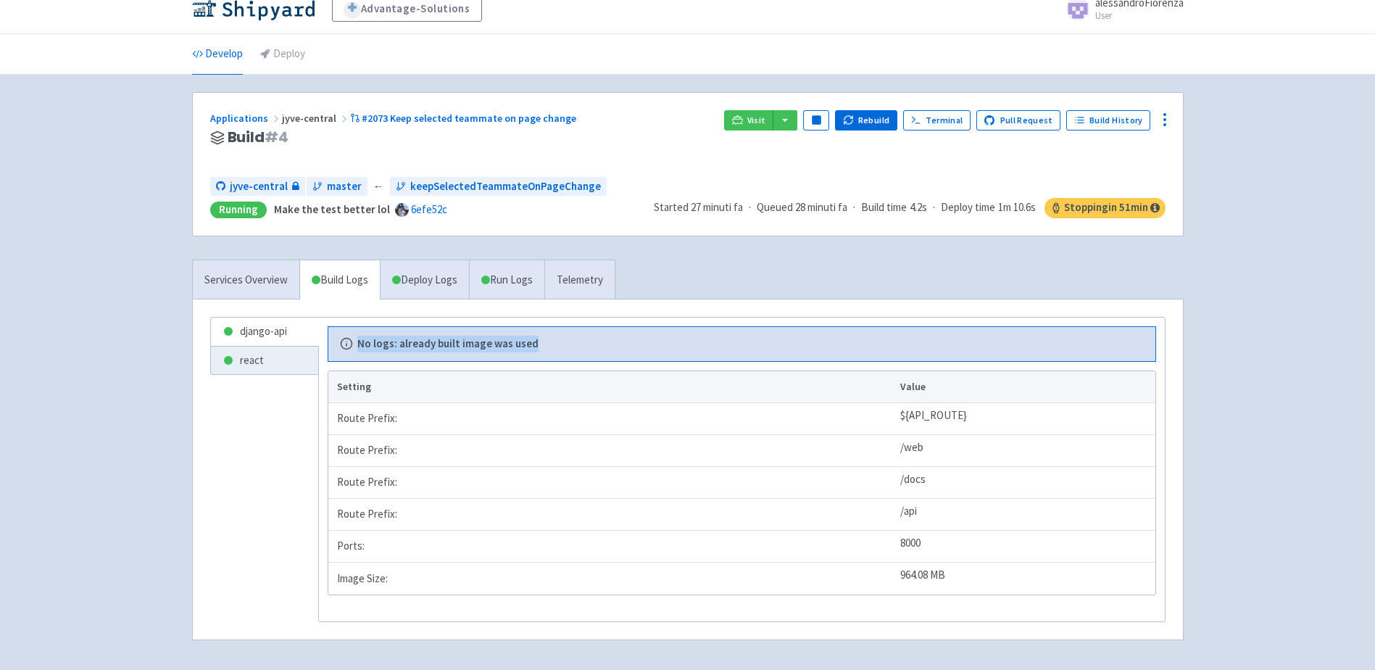
drag, startPoint x: 360, startPoint y: 344, endPoint x: 531, endPoint y: 349, distance: 171.1
click at [531, 349] on b "No logs: already built image was used" at bounding box center [447, 344] width 181 height 17
drag, startPoint x: 531, startPoint y: 349, endPoint x: 444, endPoint y: 347, distance: 86.3
click at [446, 349] on b "No logs: already built image was used" at bounding box center [447, 344] width 181 height 17
click at [411, 285] on link "Deploy Logs" at bounding box center [424, 280] width 89 height 40
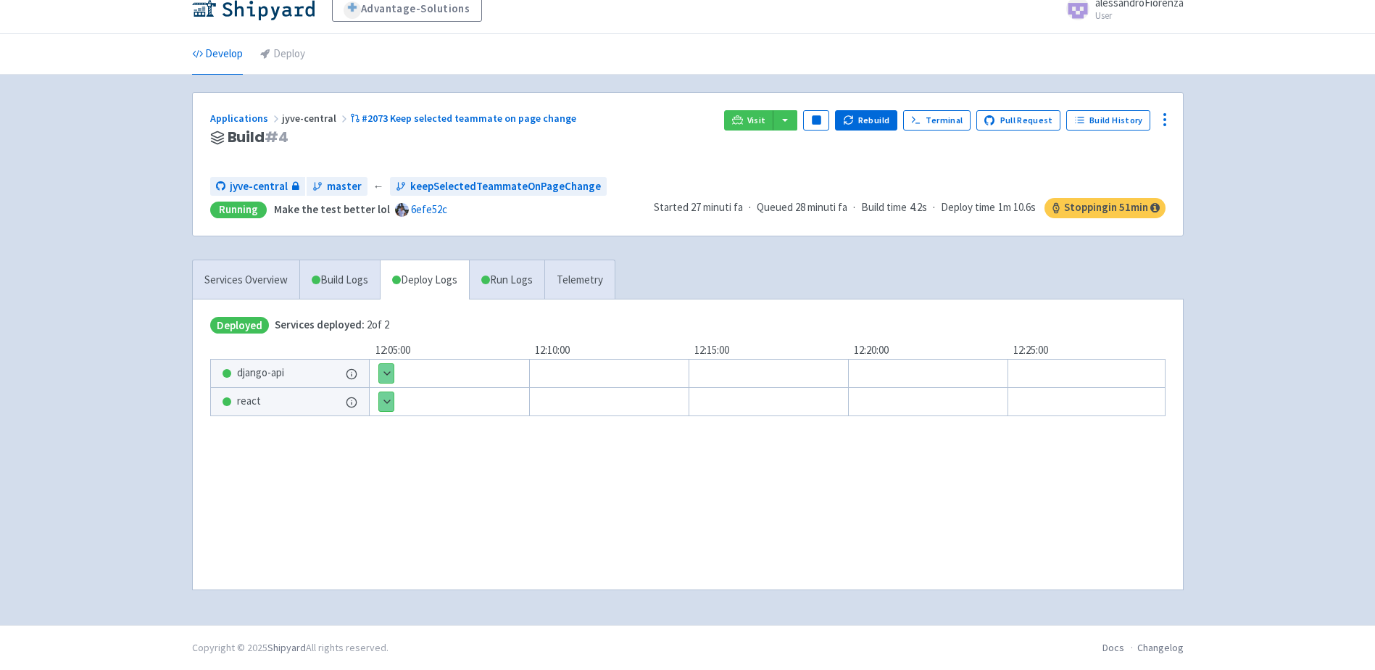
click at [391, 373] on button "Show details" at bounding box center [386, 373] width 14 height 19
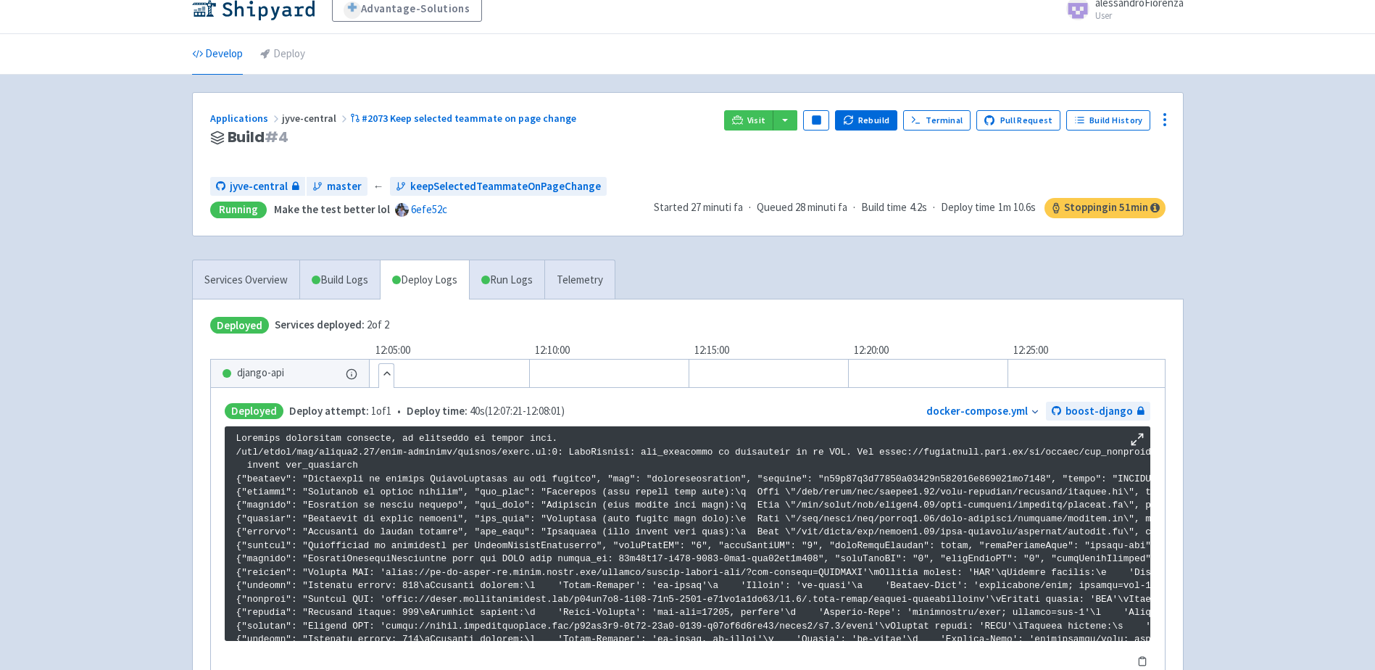
scroll to position [1074, 0]
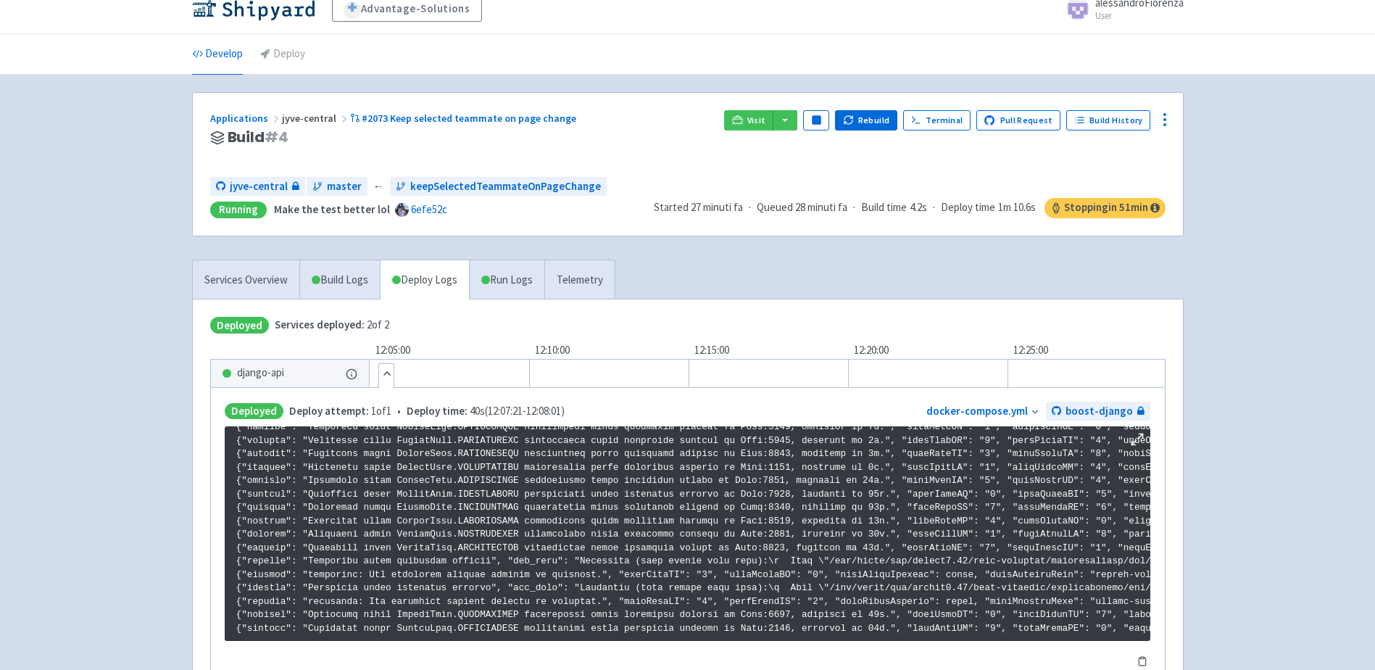
click at [391, 373] on button "Hide details" at bounding box center [386, 373] width 14 height 19
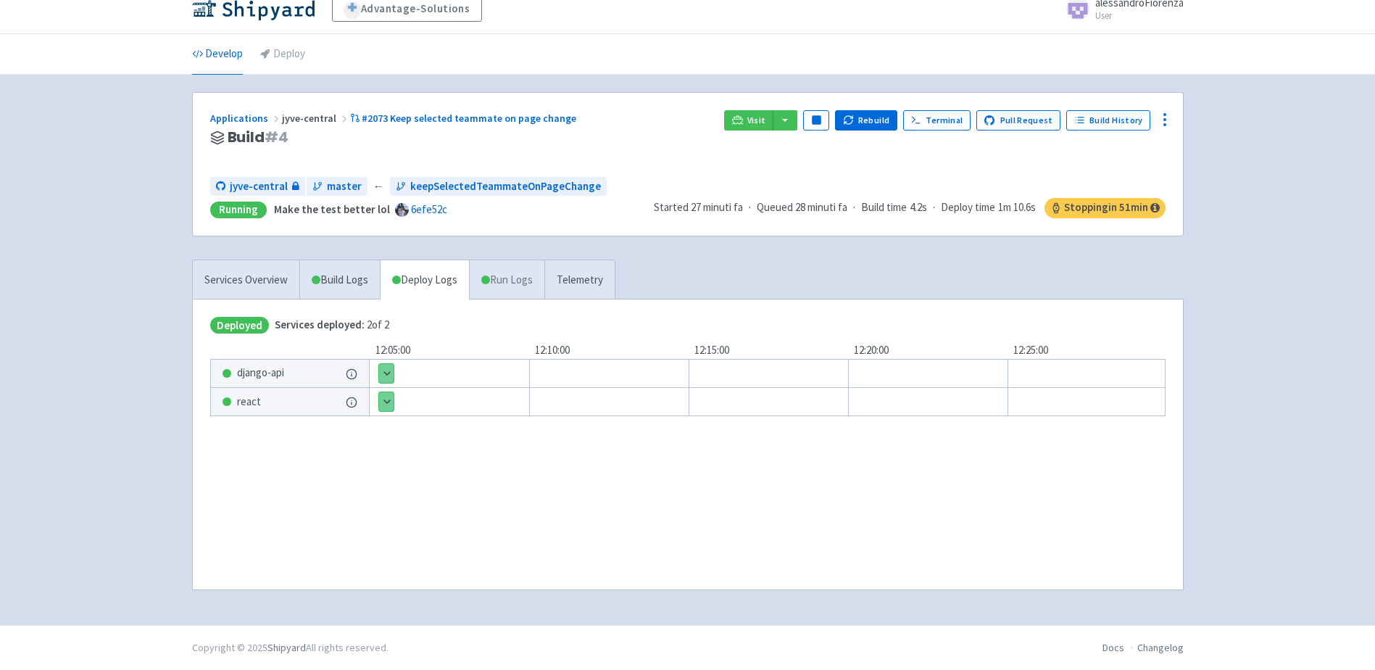
click at [502, 281] on link "Run Logs" at bounding box center [506, 280] width 75 height 40
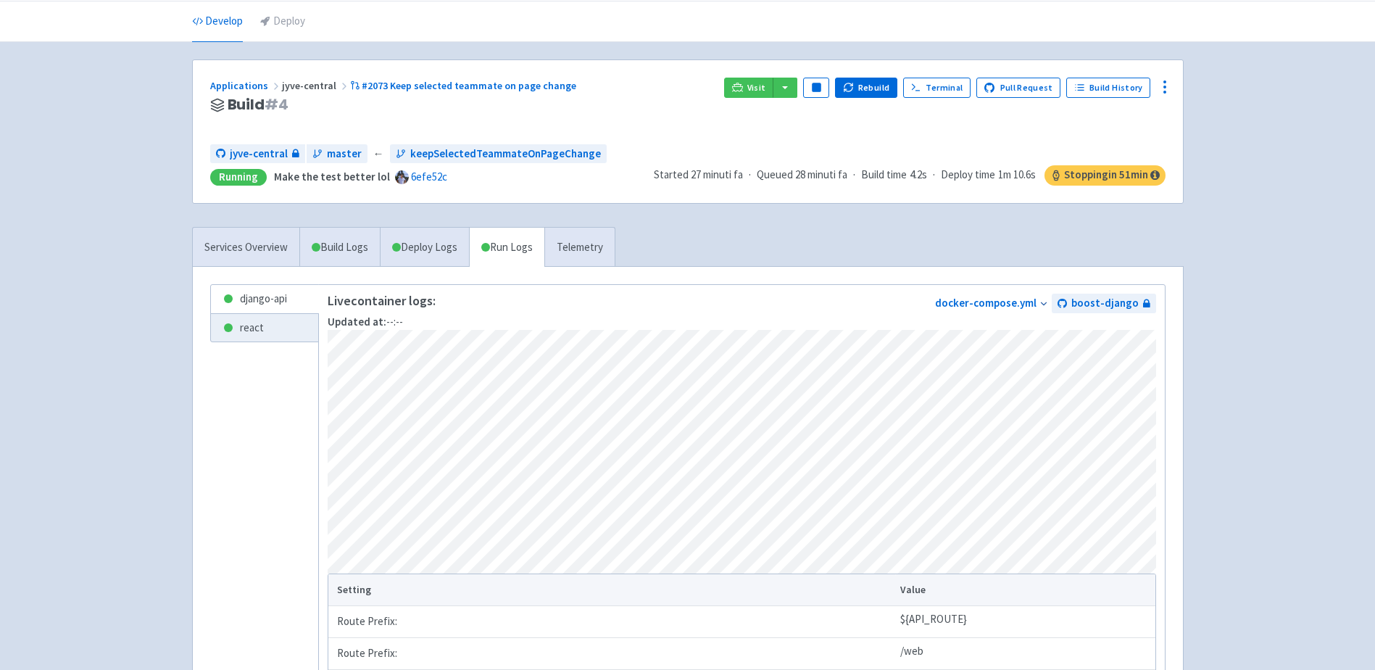
scroll to position [16, 0]
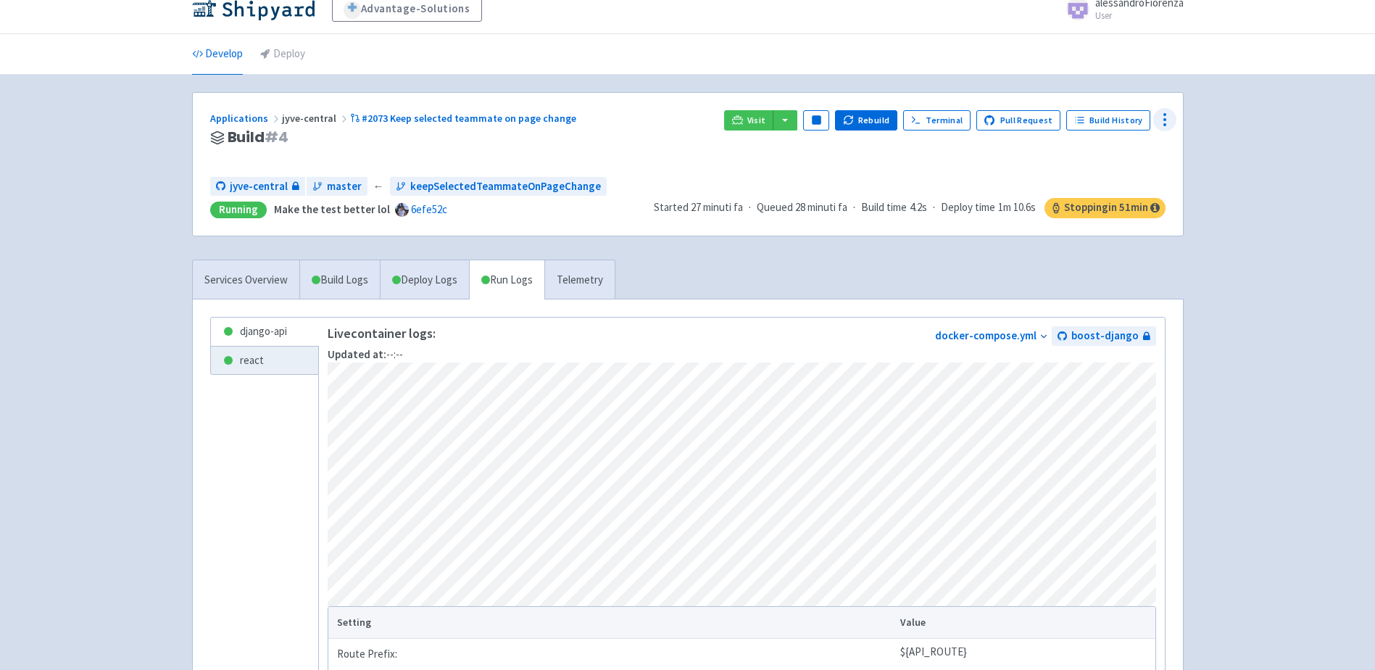
click at [1162, 115] on icon at bounding box center [1164, 119] width 17 height 17
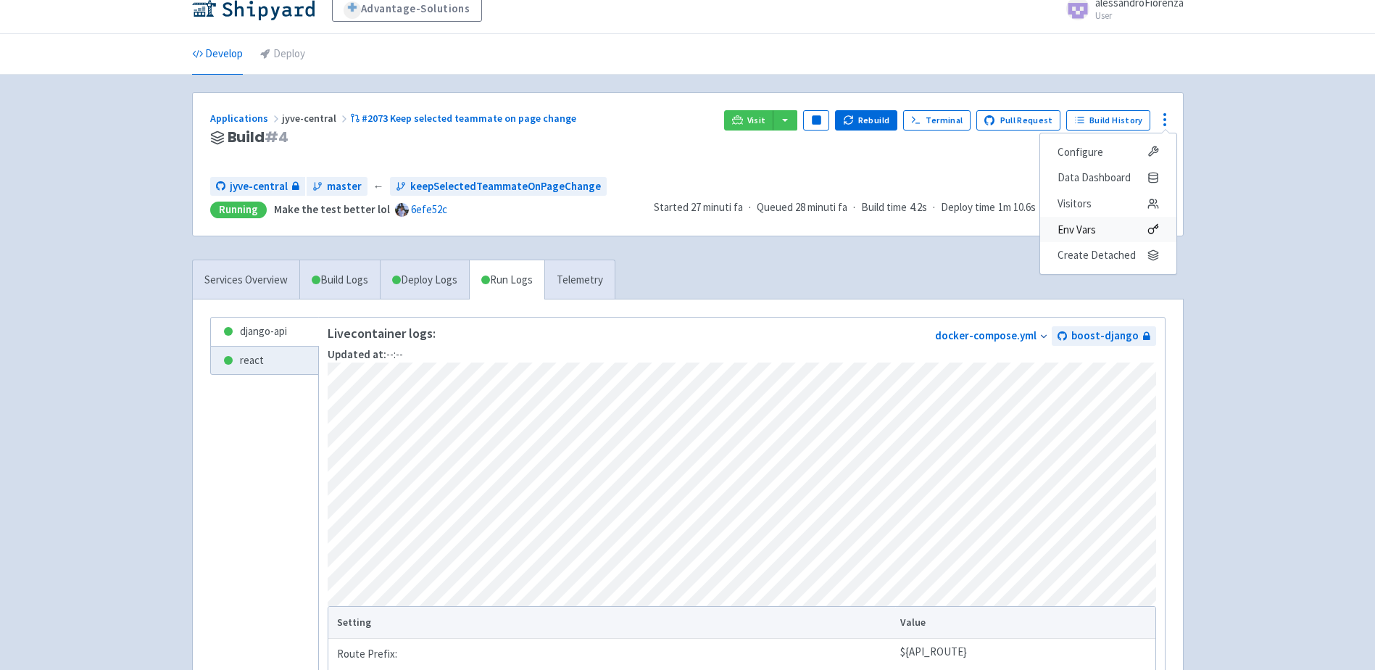
click at [1112, 222] on span "Env Vars" at bounding box center [1108, 230] width 101 height 20
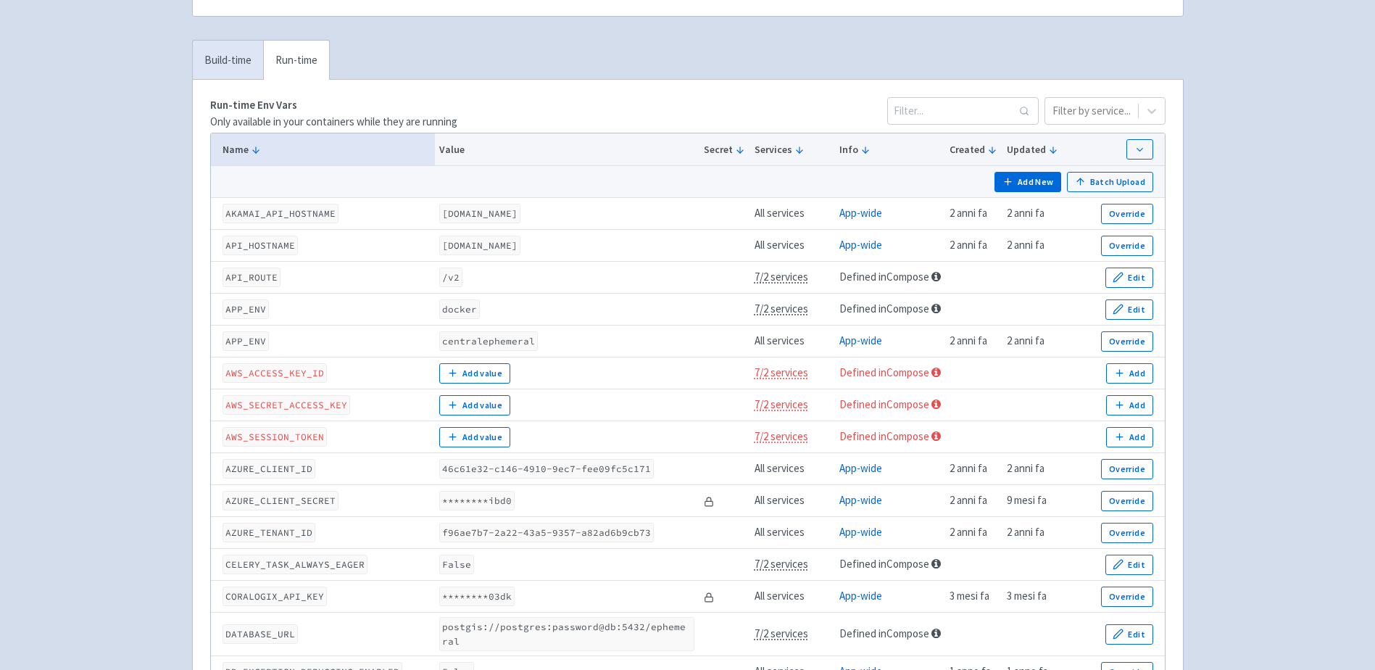
scroll to position [212, 0]
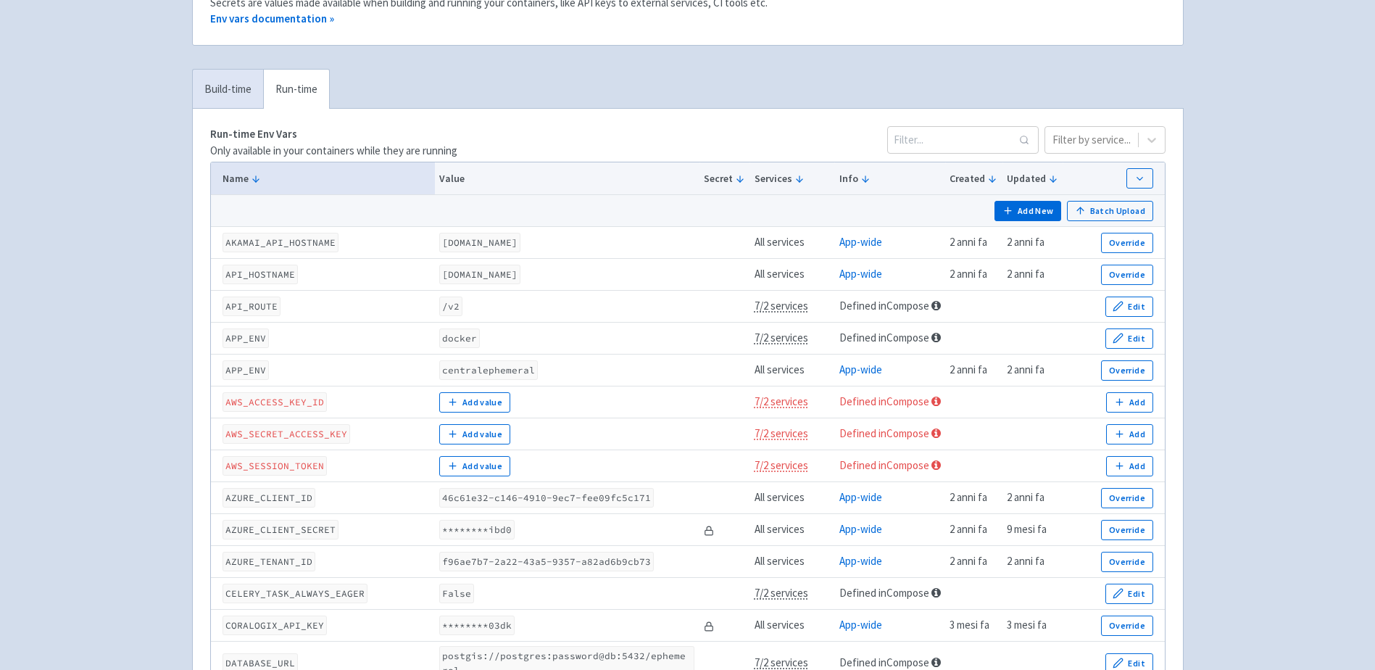
drag, startPoint x: 461, startPoint y: 237, endPoint x: 514, endPoint y: 237, distance: 52.9
click at [514, 237] on code "api.react-jyve-central-jyve-central-pr609.dev.advantage-solutions.shipyard.host" at bounding box center [479, 243] width 81 height 20
drag, startPoint x: 514, startPoint y: 237, endPoint x: 519, endPoint y: 244, distance: 8.3
click at [519, 244] on code "api.react-jyve-central-jyve-central-pr609.dev.advantage-solutions.shipyard.host" at bounding box center [479, 243] width 81 height 20
drag, startPoint x: 449, startPoint y: 255, endPoint x: 468, endPoint y: 258, distance: 19.1
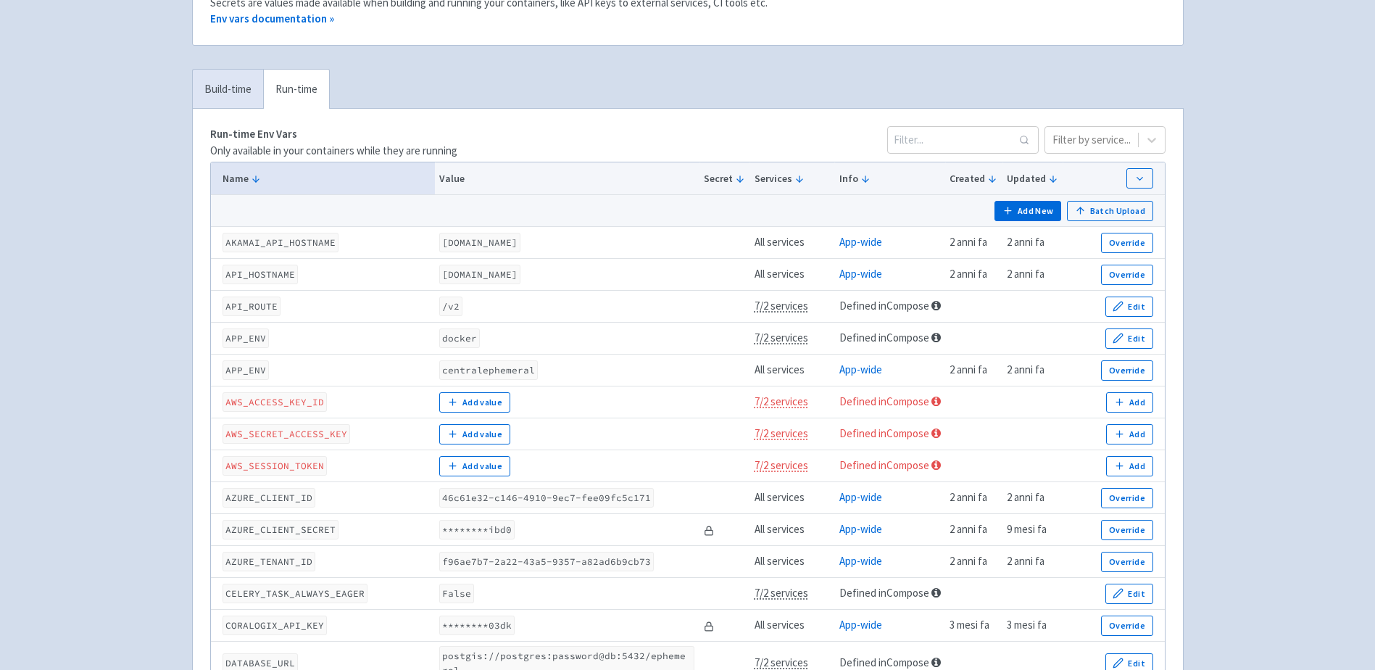
click at [468, 252] on code "api.react-jyve-central-jyve-central-pr609.dev.advantage-solutions.shipyard.host" at bounding box center [479, 243] width 81 height 20
drag, startPoint x: 468, startPoint y: 258, endPoint x: 505, endPoint y: 262, distance: 37.2
click at [510, 252] on code "api.react-jyve-central-jyve-central-pr609.dev.advantage-solutions.shipyard.host" at bounding box center [479, 243] width 81 height 20
drag, startPoint x: 464, startPoint y: 256, endPoint x: 642, endPoint y: 256, distance: 177.6
click at [520, 252] on code "api.react-jyve-central-jyve-central-pr609.dev.advantage-solutions.shipyard.host" at bounding box center [479, 243] width 81 height 20
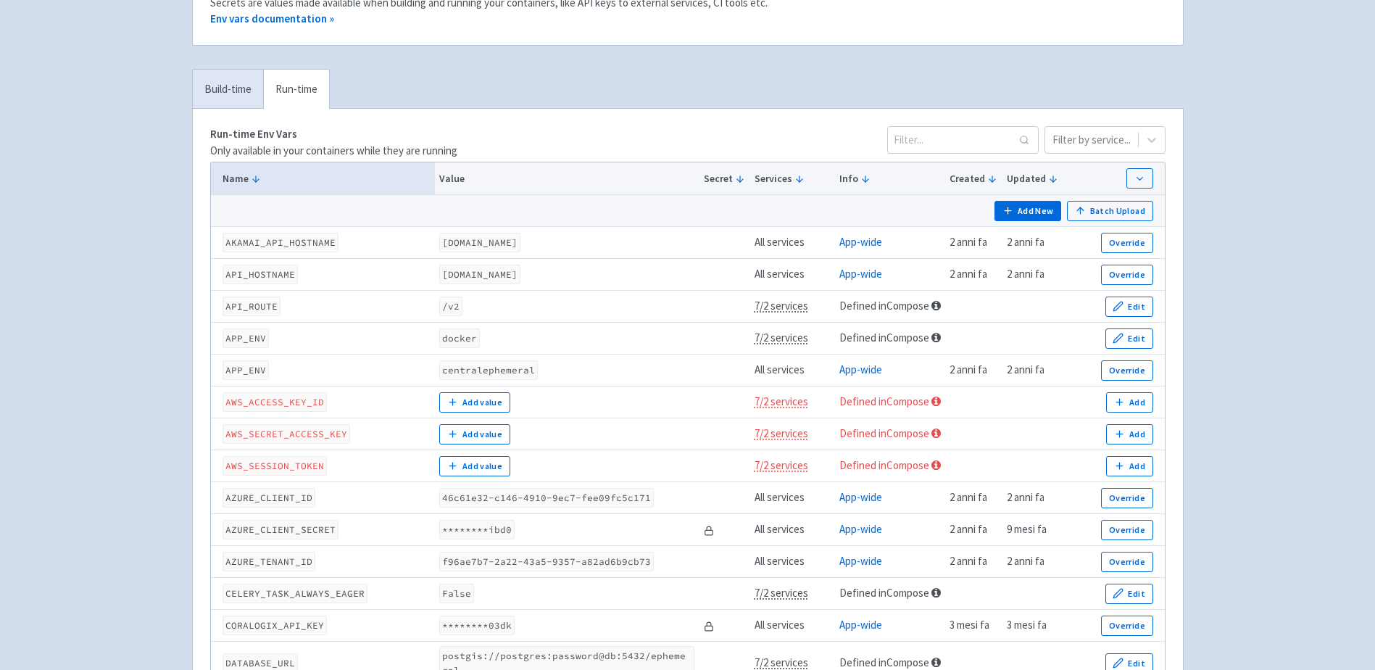
drag, startPoint x: 642, startPoint y: 256, endPoint x: 607, endPoint y: 258, distance: 34.9
click at [520, 252] on code "api.react-jyve-central-jyve-central-pr609.dev.advantage-solutions.shipyard.host" at bounding box center [479, 243] width 81 height 20
drag, startPoint x: 758, startPoint y: 247, endPoint x: 797, endPoint y: 249, distance: 39.2
click at [797, 249] on td "All services" at bounding box center [792, 243] width 85 height 32
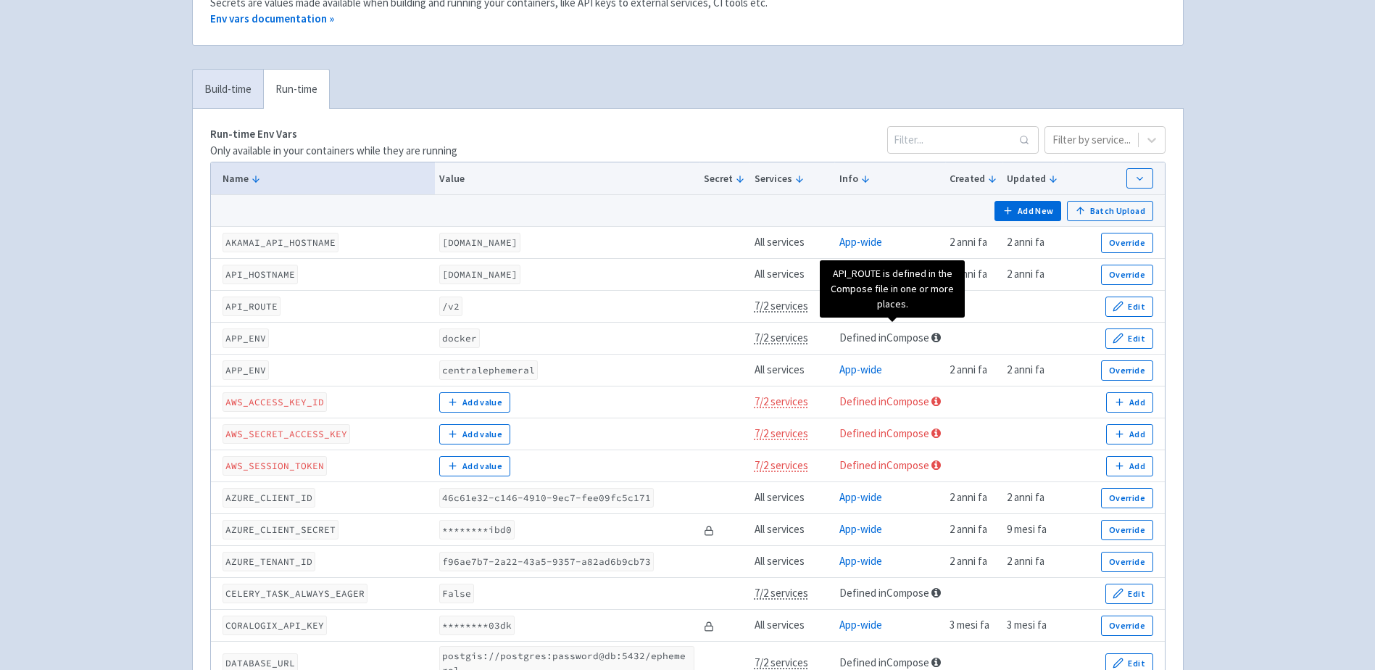
drag, startPoint x: 850, startPoint y: 331, endPoint x: 921, endPoint y: 333, distance: 71.8
click at [921, 312] on link "Defined in Compose" at bounding box center [884, 306] width 90 height 14
click at [873, 249] on link "App-wide" at bounding box center [860, 242] width 43 height 14
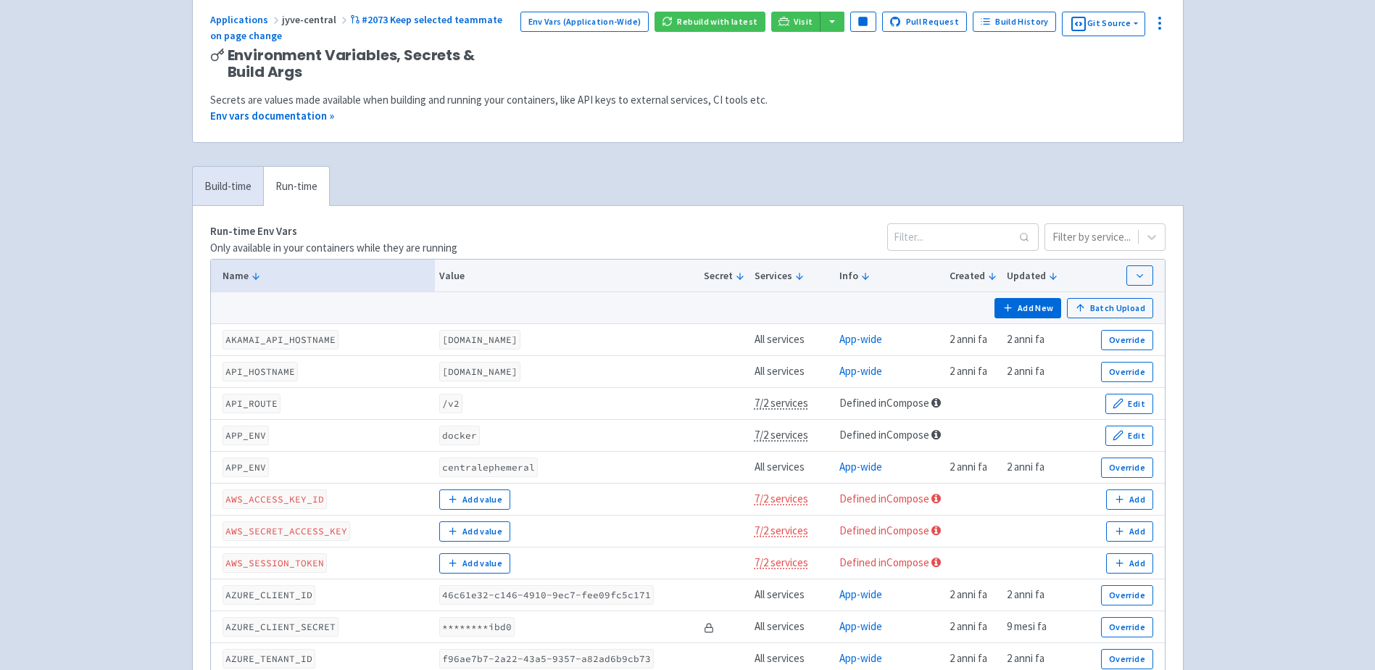
scroll to position [0, 0]
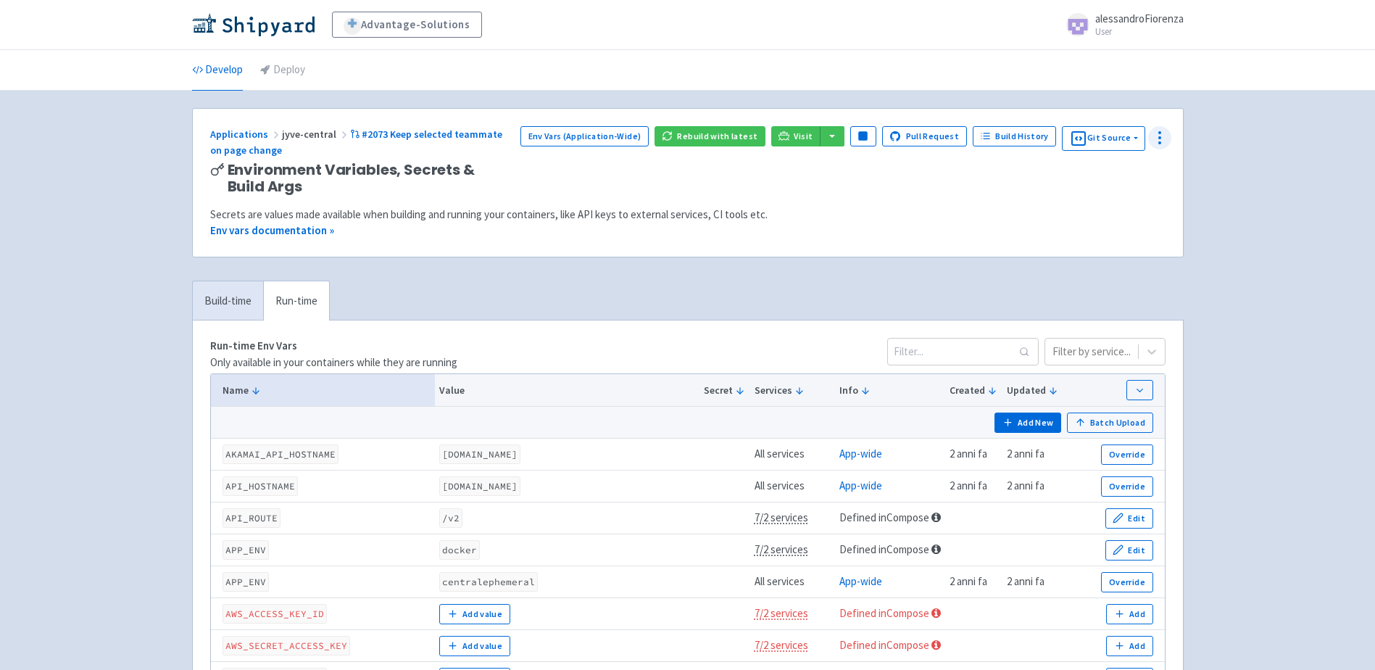
click at [1158, 144] on icon at bounding box center [1159, 137] width 17 height 17
click at [1097, 196] on span "Configure" at bounding box center [1081, 196] width 46 height 20
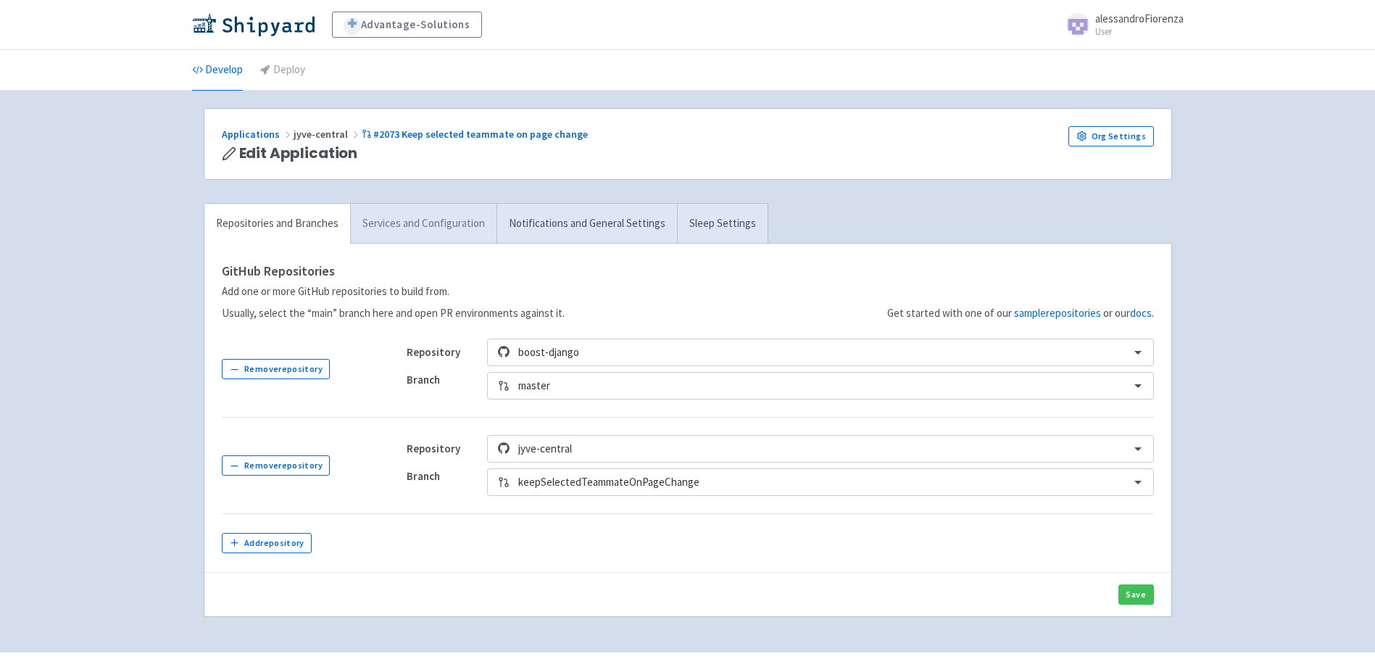
click at [416, 228] on link "Services and Configuration" at bounding box center [423, 224] width 146 height 40
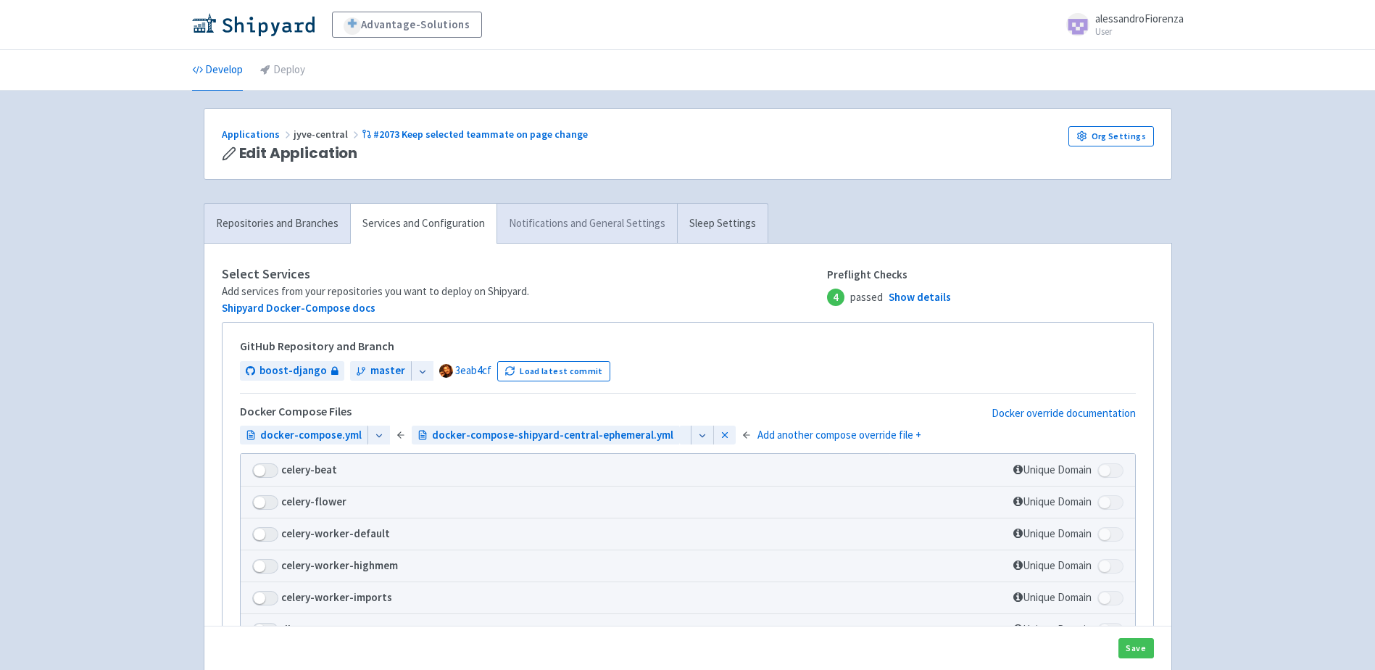
click at [583, 221] on link "Notifications and General Settings" at bounding box center [587, 224] width 180 height 40
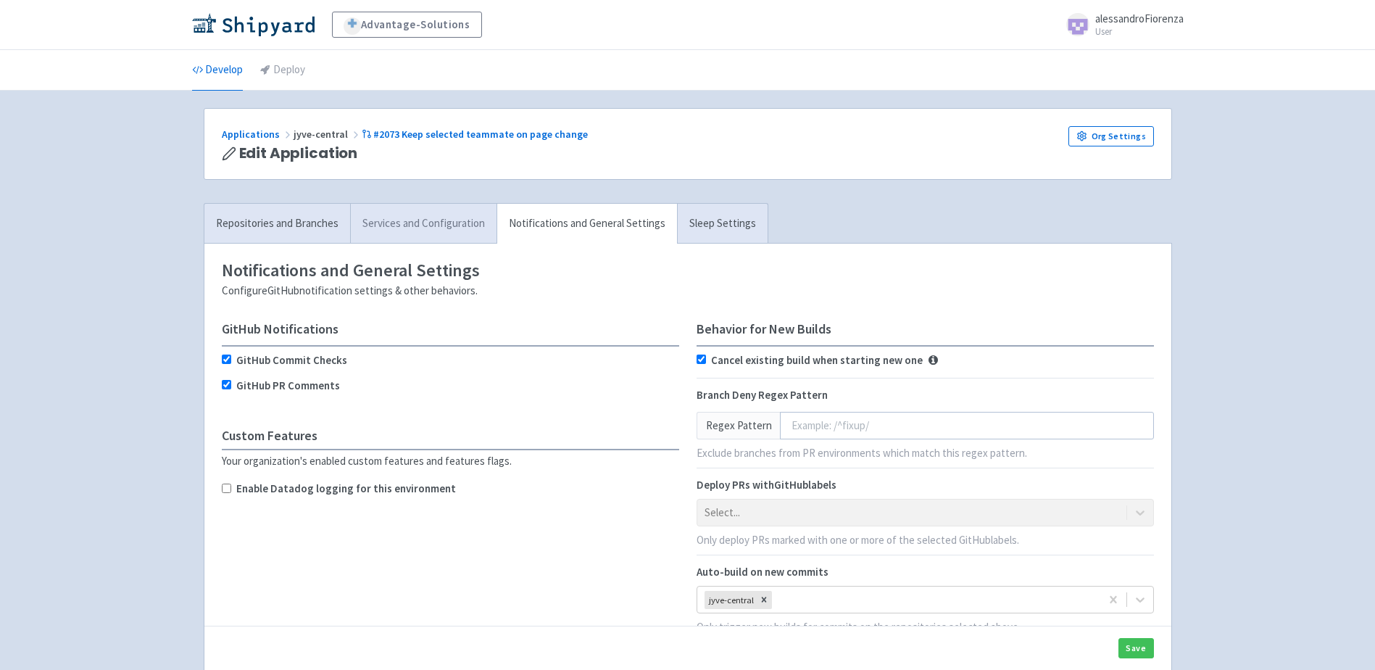
click at [407, 228] on link "Services and Configuration" at bounding box center [423, 224] width 146 height 40
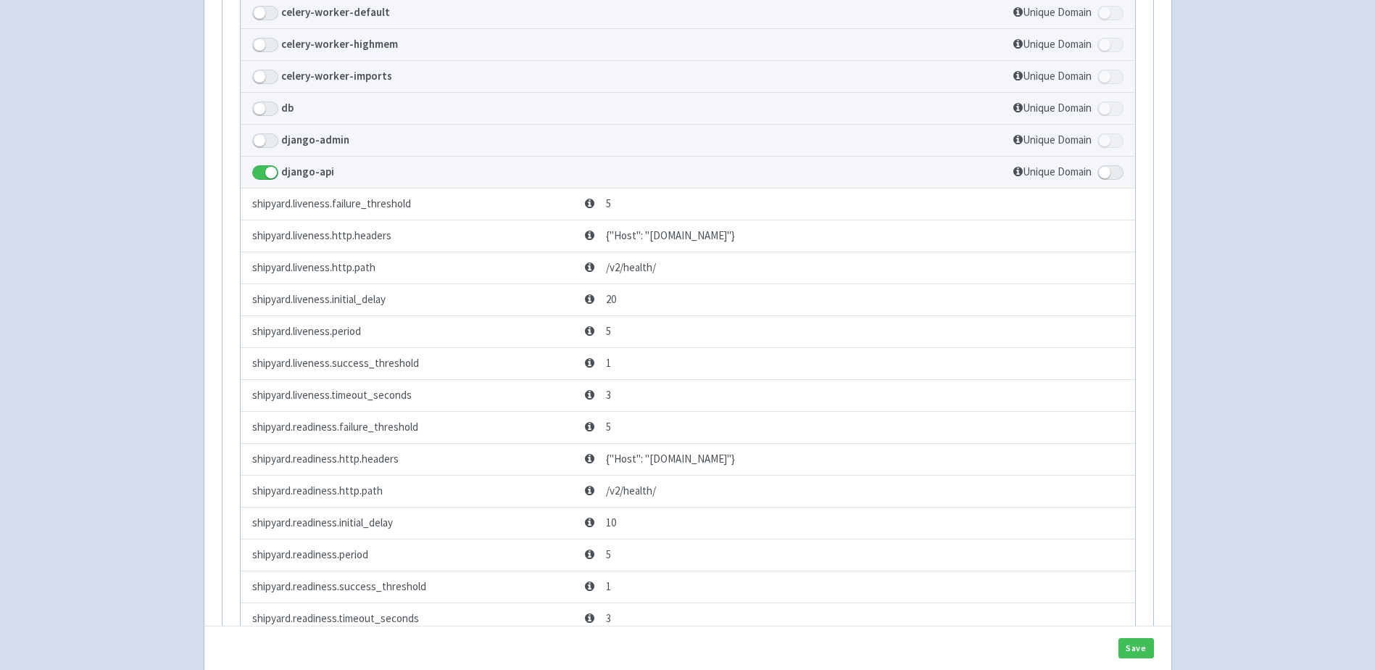
scroll to position [652, 0]
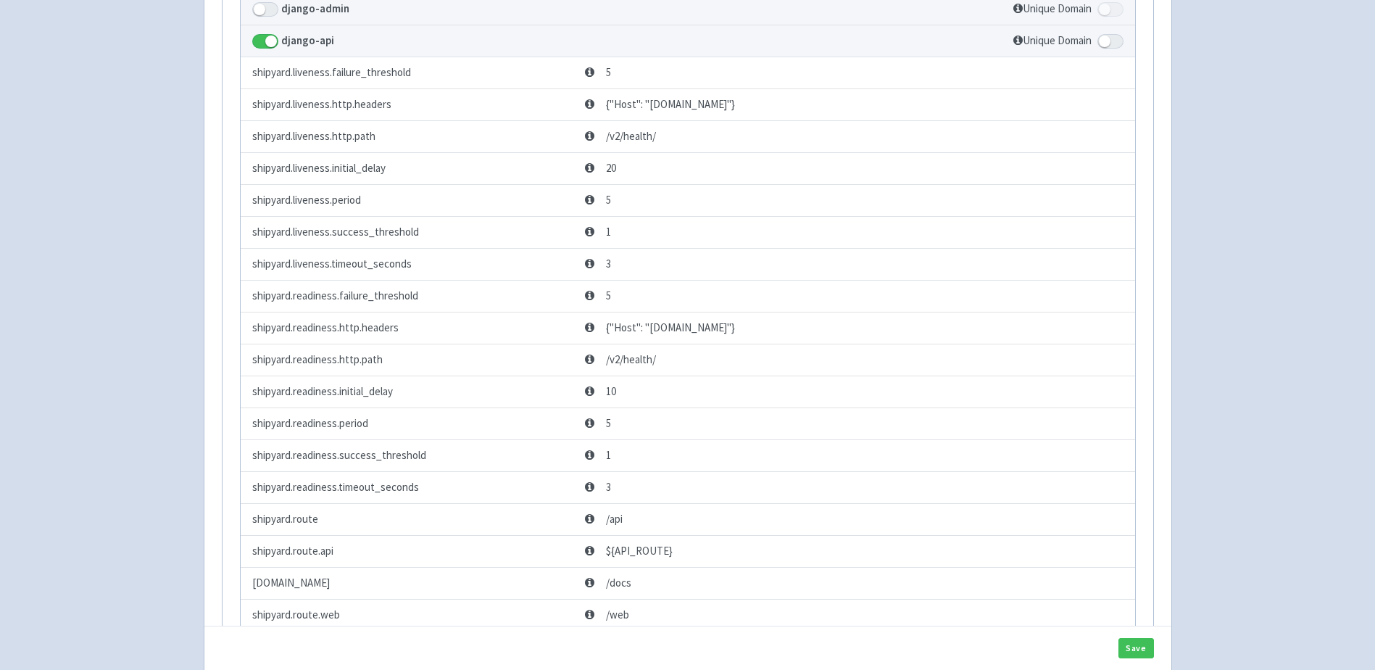
drag, startPoint x: 805, startPoint y: 421, endPoint x: 830, endPoint y: 423, distance: 25.5
click at [735, 336] on span "{"Host": "api.react-jyve-central-jyve-central-pr609.dev.advantage-solutions.shi…" at bounding box center [660, 328] width 150 height 17
drag, startPoint x: 830, startPoint y: 423, endPoint x: 707, endPoint y: 426, distance: 122.5
click at [707, 336] on span "{"Host": "api.react-jyve-central-jyve-central-pr609.dev.advantage-solutions.shi…" at bounding box center [660, 328] width 150 height 17
drag, startPoint x: 805, startPoint y: 189, endPoint x: 830, endPoint y: 189, distance: 24.6
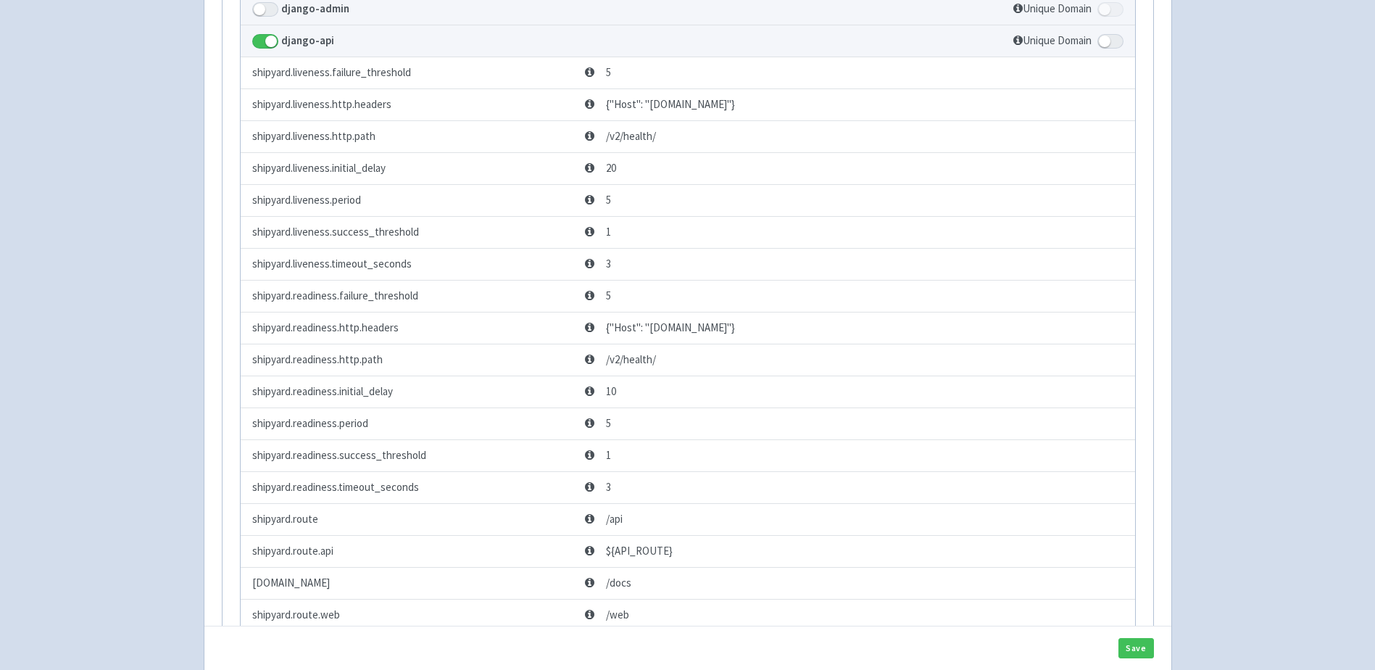
click at [735, 113] on span "{"Host": "api.react-jyve-central-jyve-central-pr609.dev.advantage-solutions.shi…" at bounding box center [660, 104] width 150 height 17
drag, startPoint x: 809, startPoint y: 419, endPoint x: 828, endPoint y: 420, distance: 18.9
click at [735, 336] on span "{"Host": "api.react-jyve-central-jyve-central-pr609.dev.advantage-solutions.shi…" at bounding box center [660, 328] width 150 height 17
drag, startPoint x: 828, startPoint y: 420, endPoint x: 760, endPoint y: 430, distance: 68.8
click at [735, 336] on span "{"Host": "api.react-jyve-central-jyve-central-pr609.dev.advantage-solutions.shi…" at bounding box center [660, 328] width 150 height 17
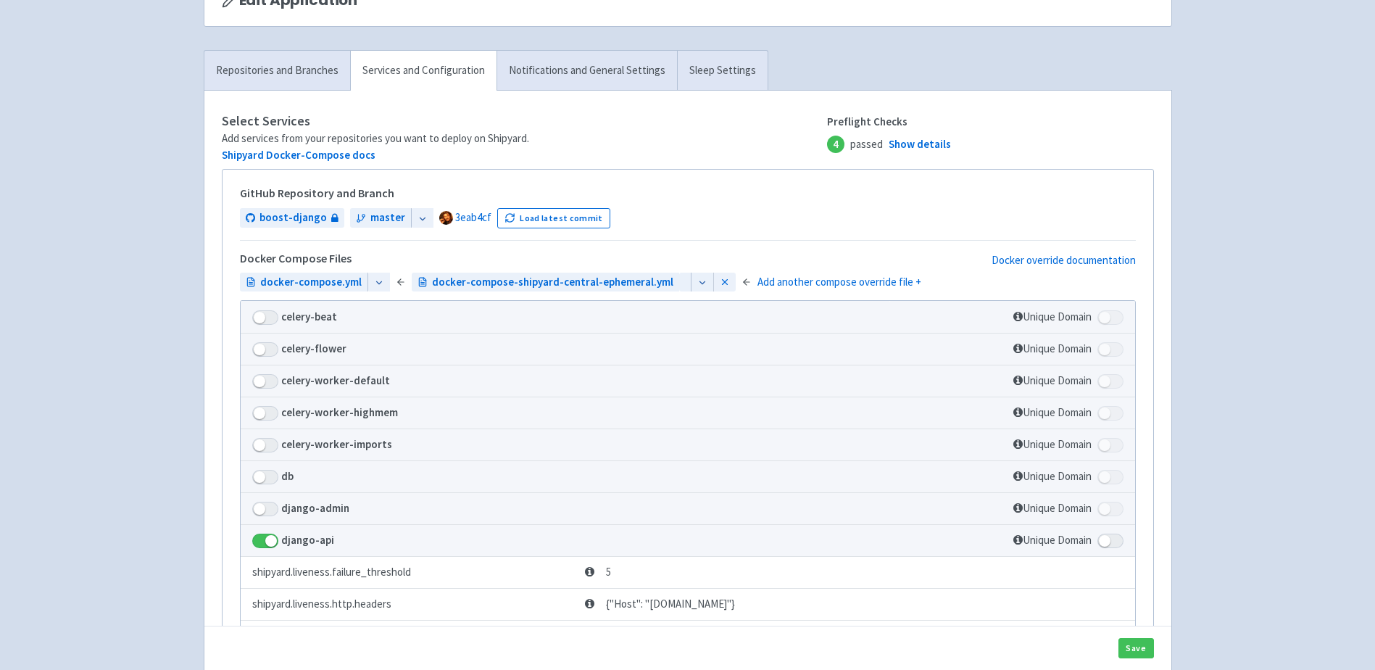
scroll to position [0, 0]
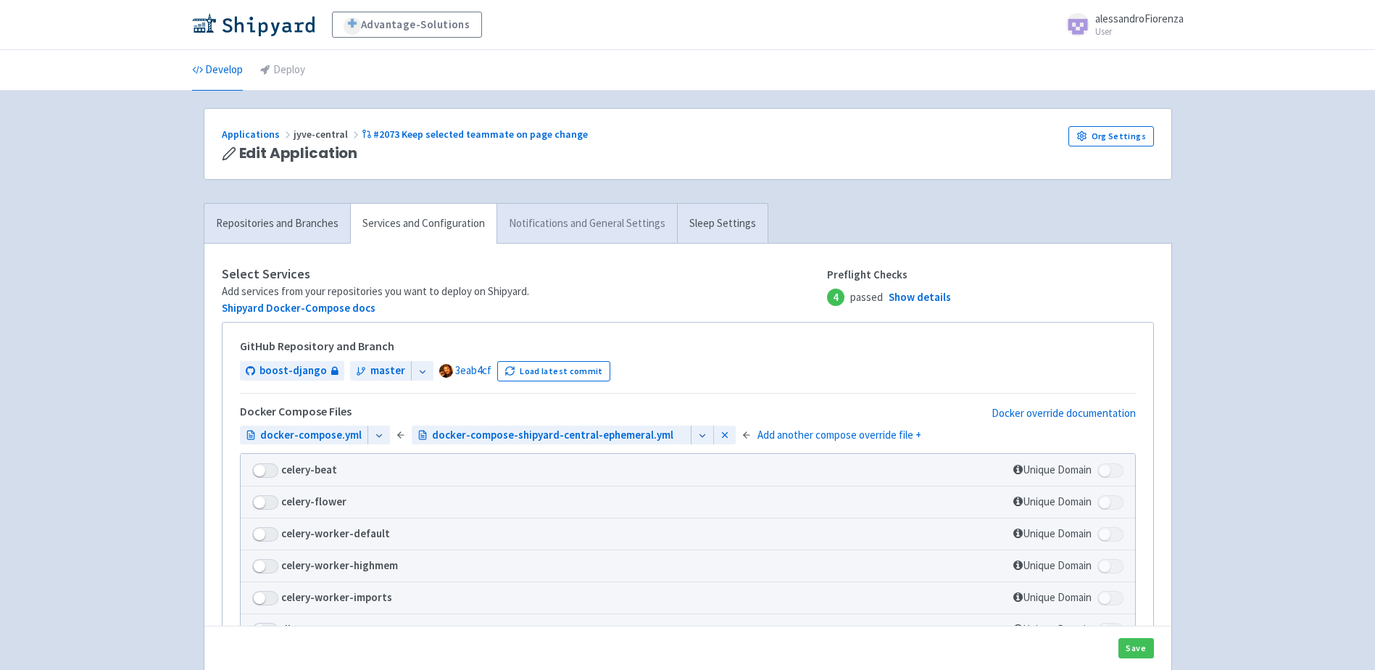
click at [589, 229] on link "Notifications and General Settings" at bounding box center [587, 224] width 180 height 40
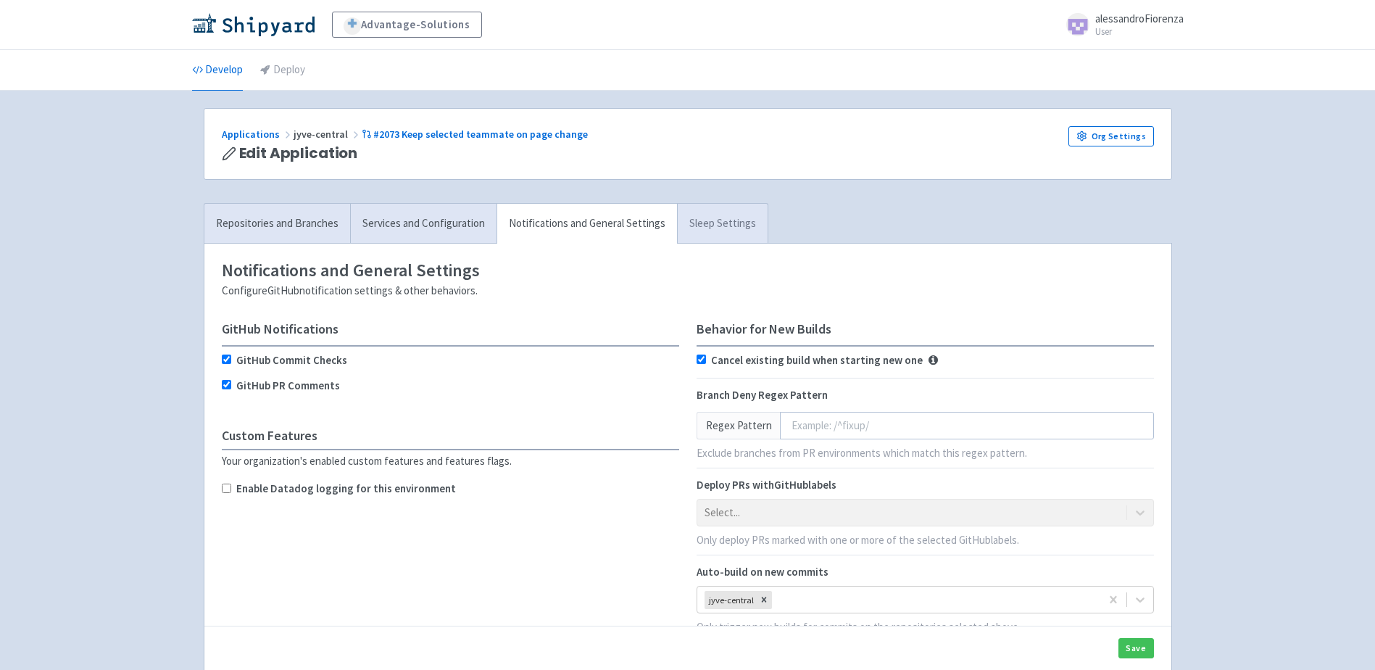
click at [721, 223] on link "Sleep Settings" at bounding box center [722, 224] width 91 height 40
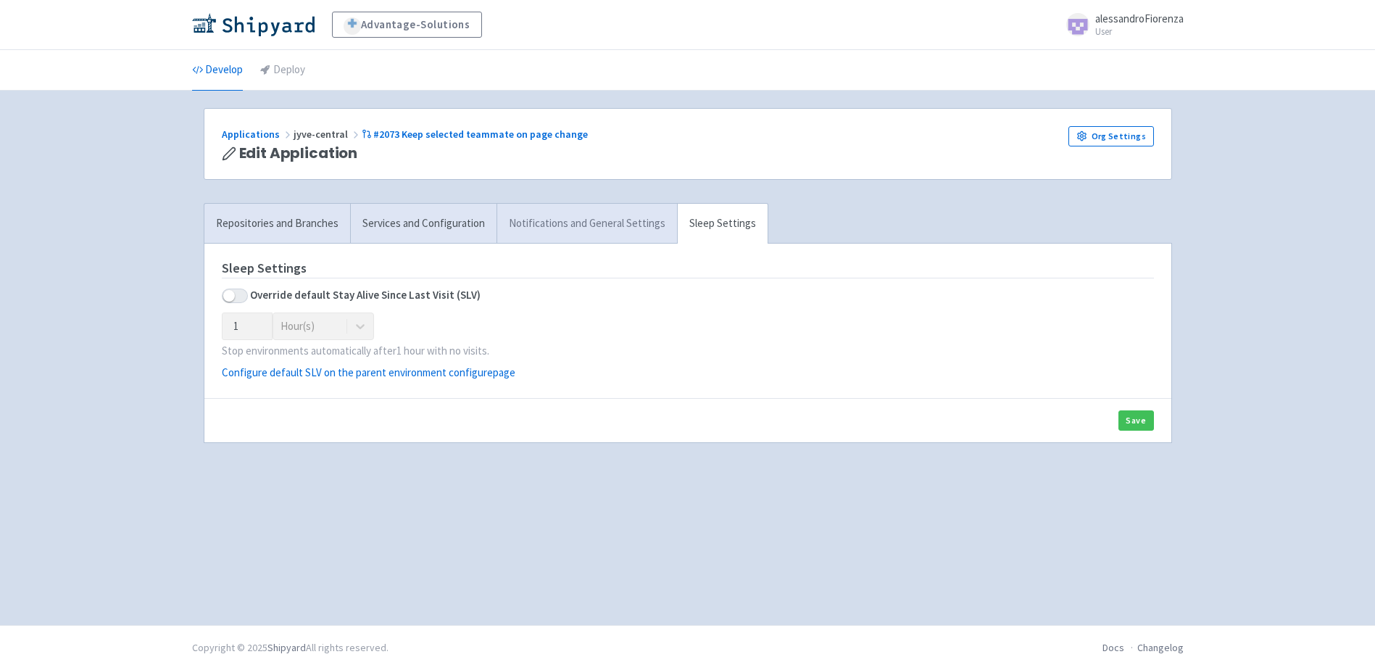
click at [635, 223] on link "Notifications and General Settings" at bounding box center [587, 224] width 180 height 40
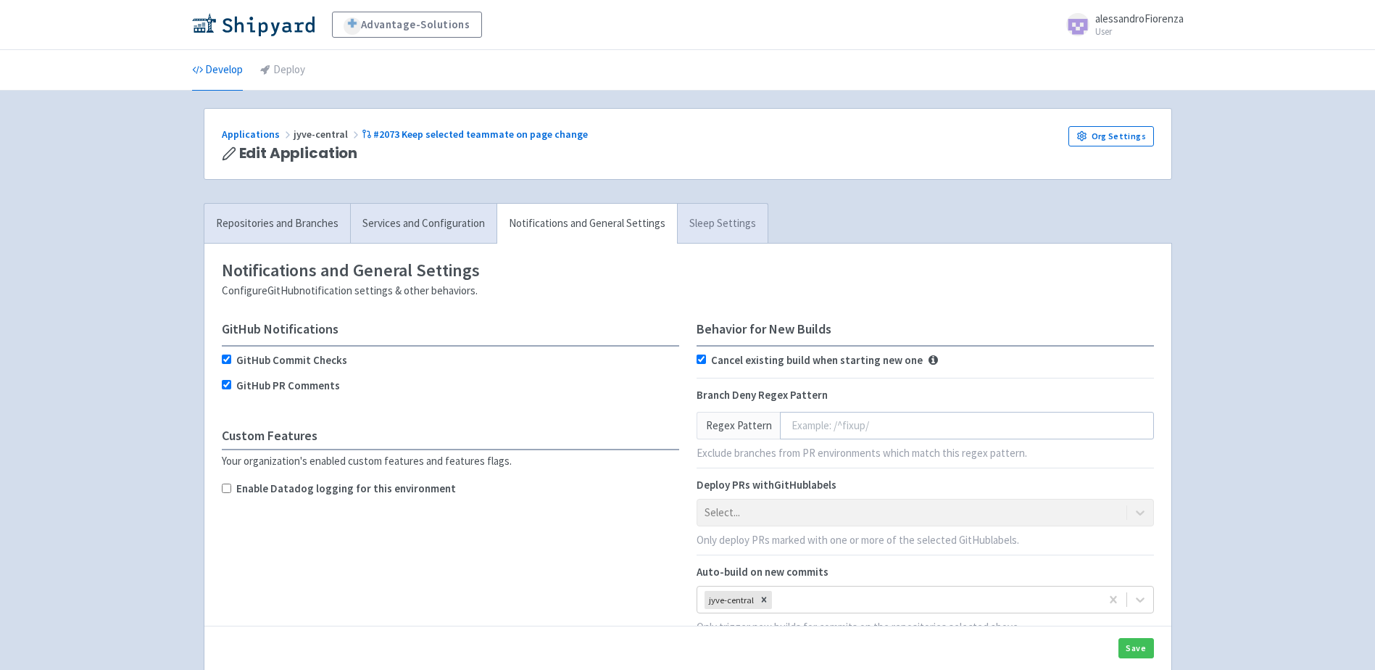
click at [721, 223] on link "Sleep Settings" at bounding box center [722, 224] width 91 height 40
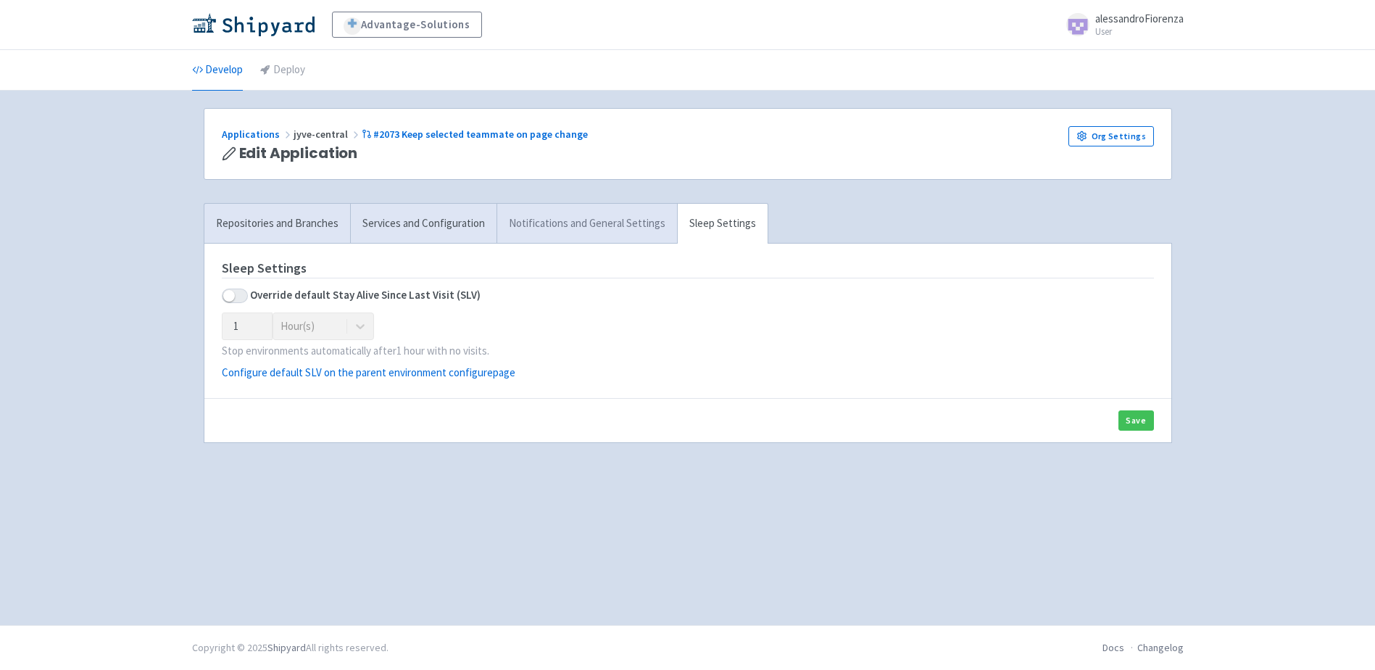
click at [622, 209] on link "Notifications and General Settings" at bounding box center [587, 224] width 180 height 40
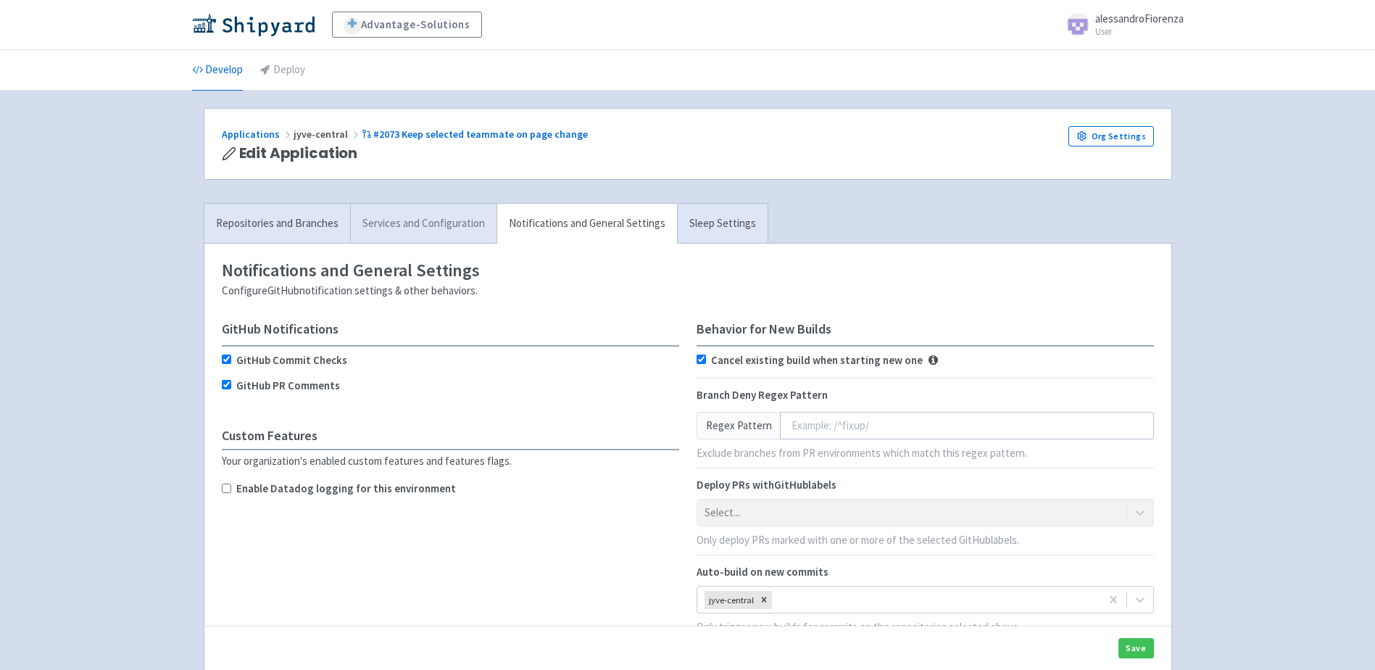
click at [428, 223] on link "Services and Configuration" at bounding box center [423, 224] width 146 height 40
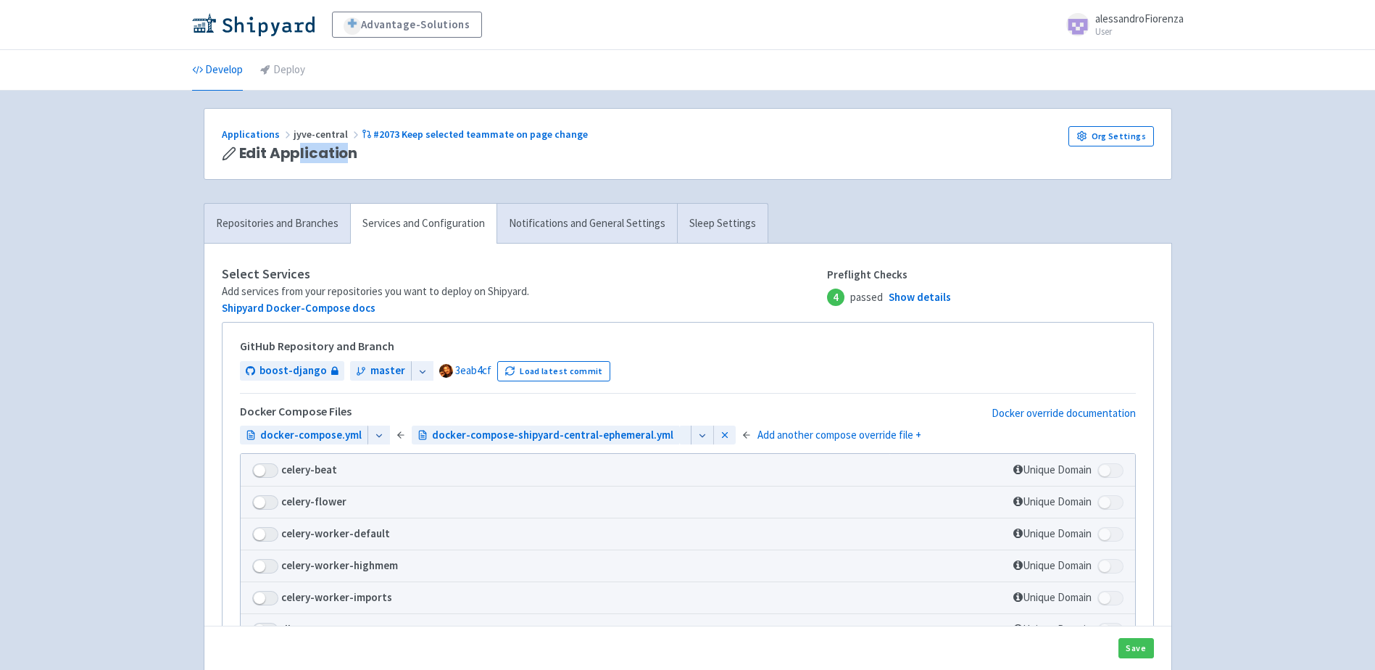
drag, startPoint x: 348, startPoint y: 157, endPoint x: 299, endPoint y: 157, distance: 48.6
click at [299, 157] on span "Edit Application" at bounding box center [298, 153] width 119 height 17
drag, startPoint x: 299, startPoint y: 157, endPoint x: 273, endPoint y: 161, distance: 26.3
click at [273, 161] on span "Edit Application" at bounding box center [298, 153] width 119 height 17
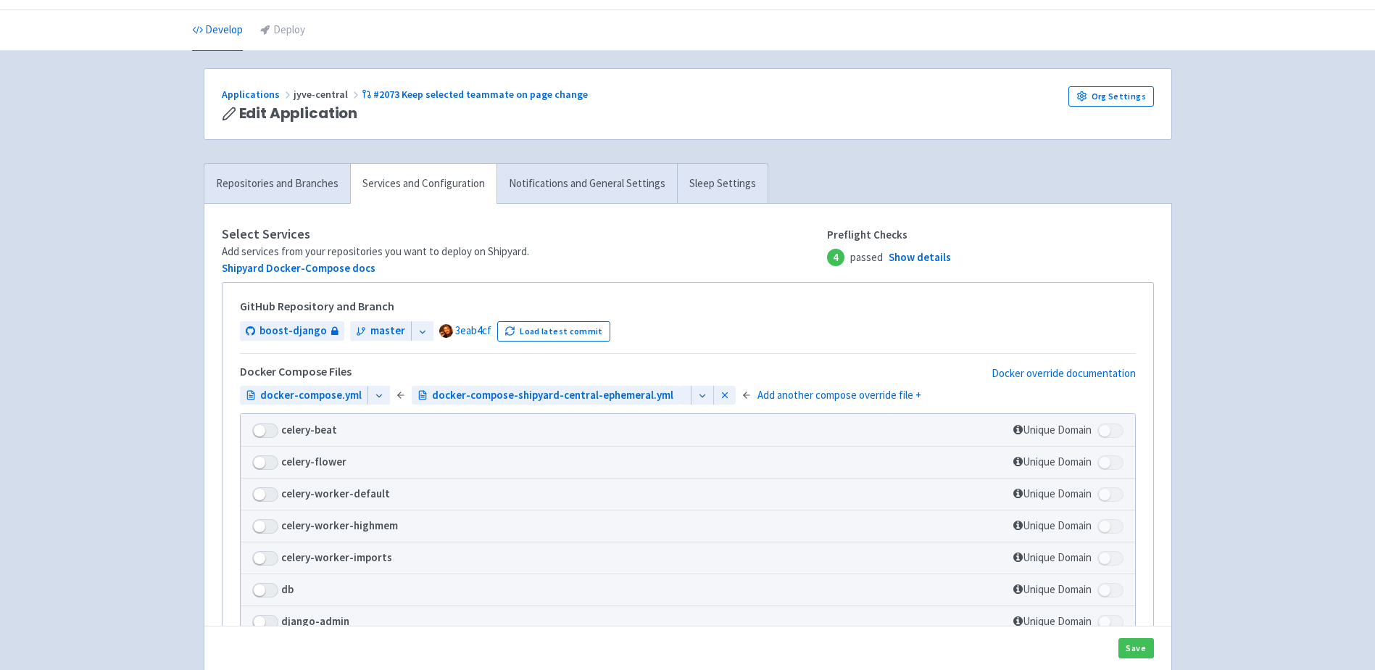
scroll to position [72, 0]
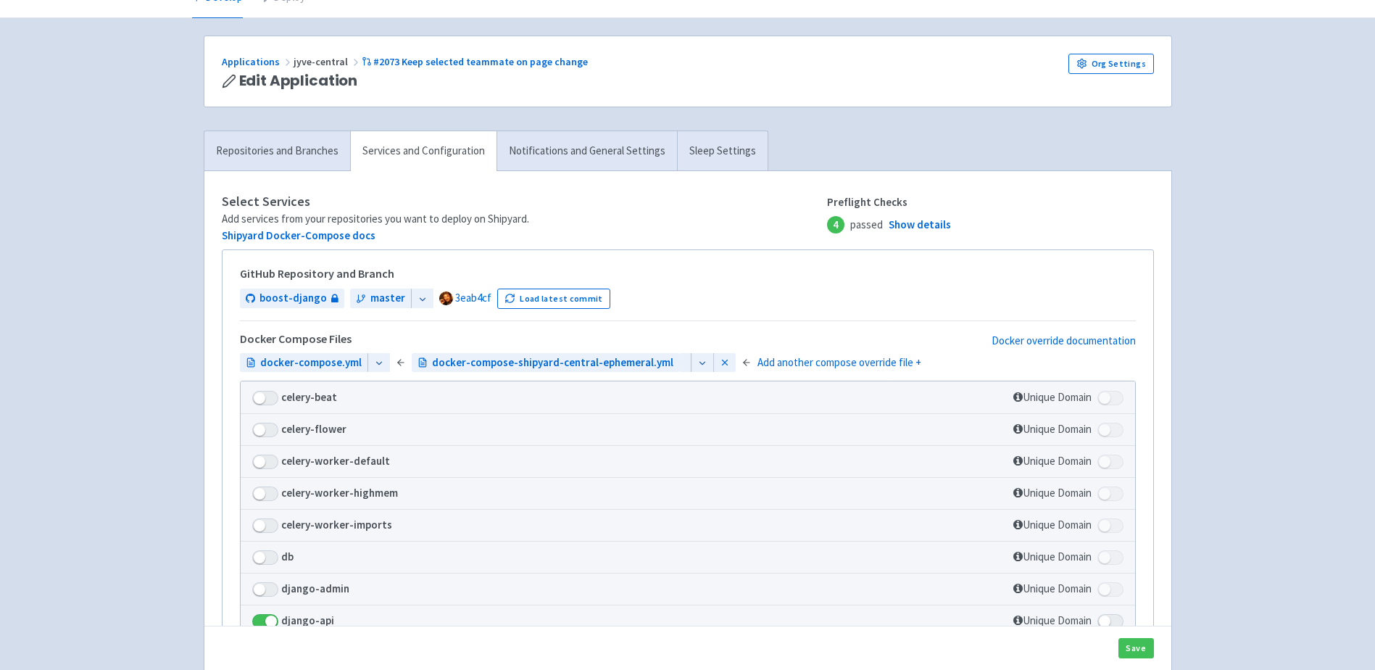
click at [294, 157] on link "Repositories and Branches" at bounding box center [277, 151] width 146 height 40
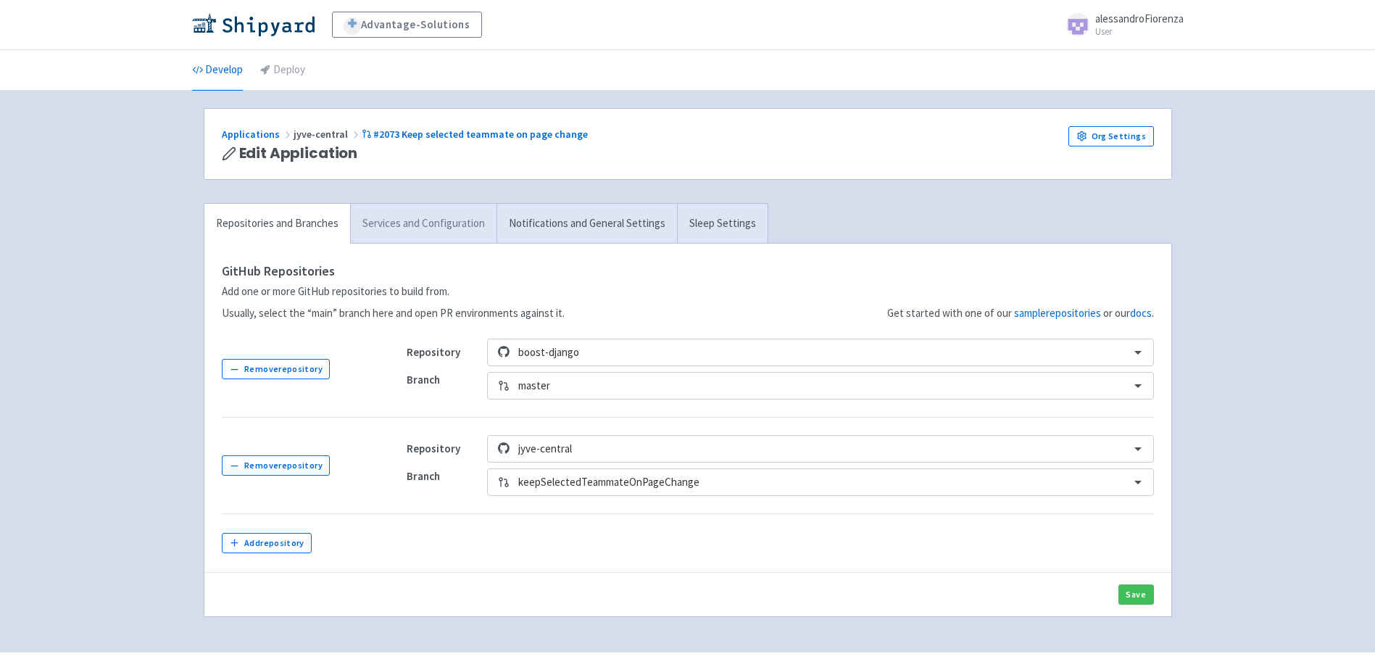
click at [398, 228] on link "Services and Configuration" at bounding box center [423, 224] width 146 height 40
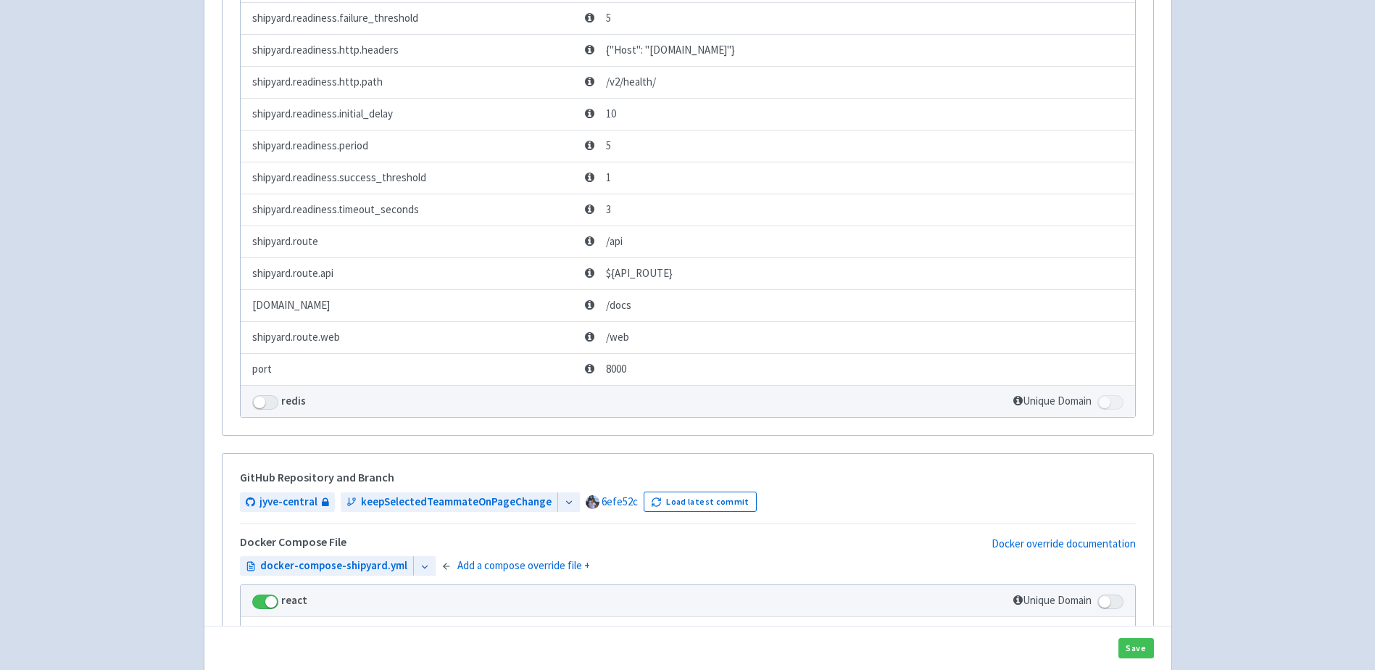
scroll to position [942, 0]
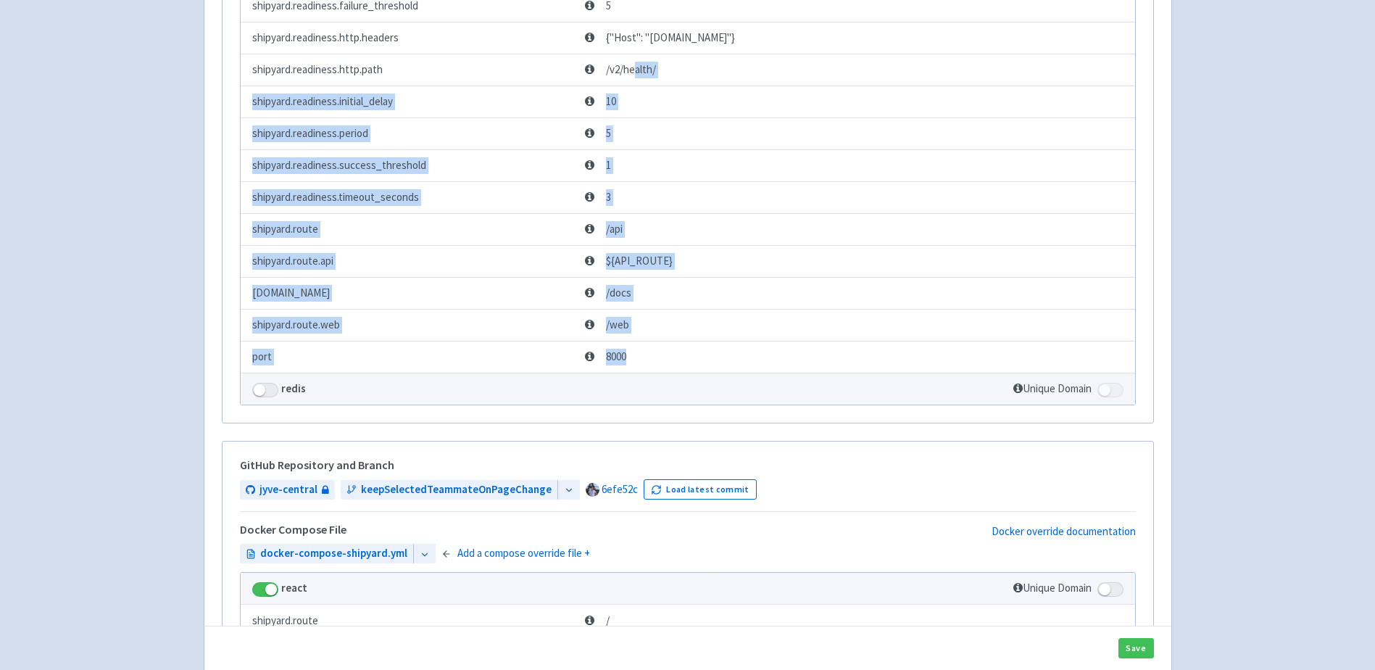
drag, startPoint x: 672, startPoint y: 434, endPoint x: 636, endPoint y: 170, distance: 266.3
drag, startPoint x: 636, startPoint y: 170, endPoint x: 560, endPoint y: 313, distance: 161.5
click at [560, 213] on td "shipyard.readiness.timeout_seconds" at bounding box center [411, 197] width 340 height 32
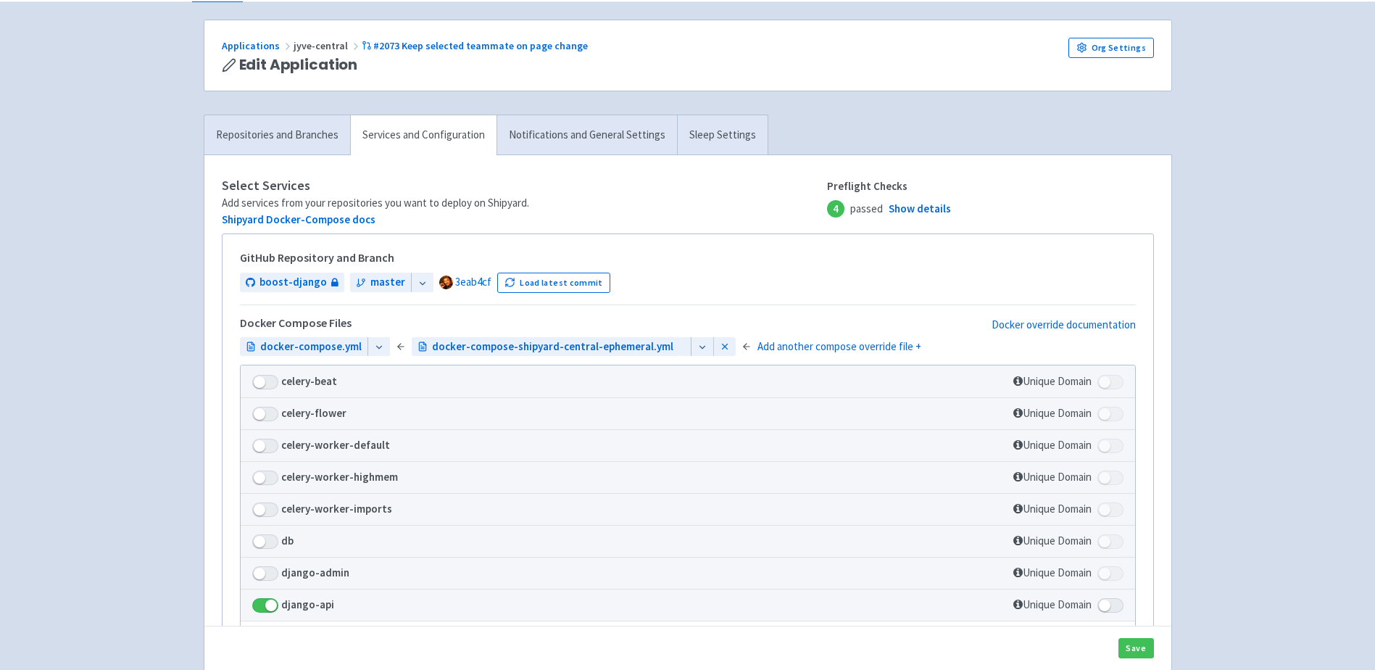
scroll to position [0, 0]
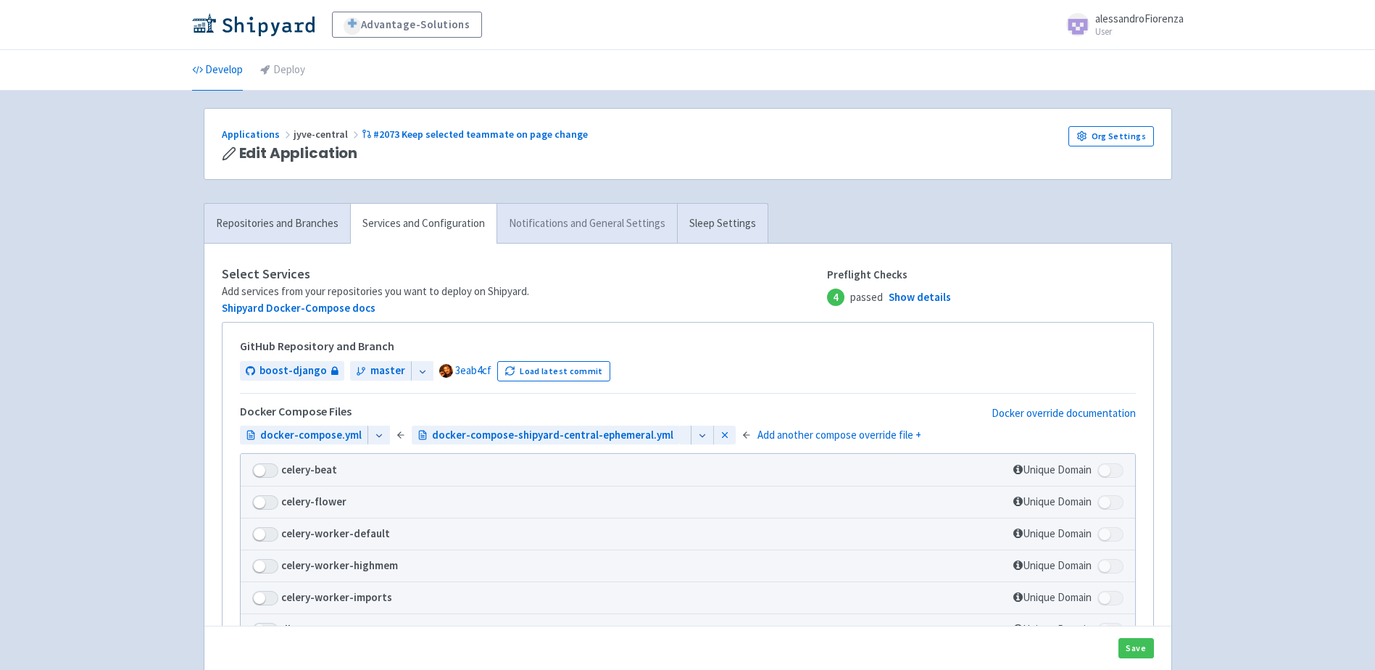
click at [557, 221] on link "Notifications and General Settings" at bounding box center [587, 224] width 180 height 40
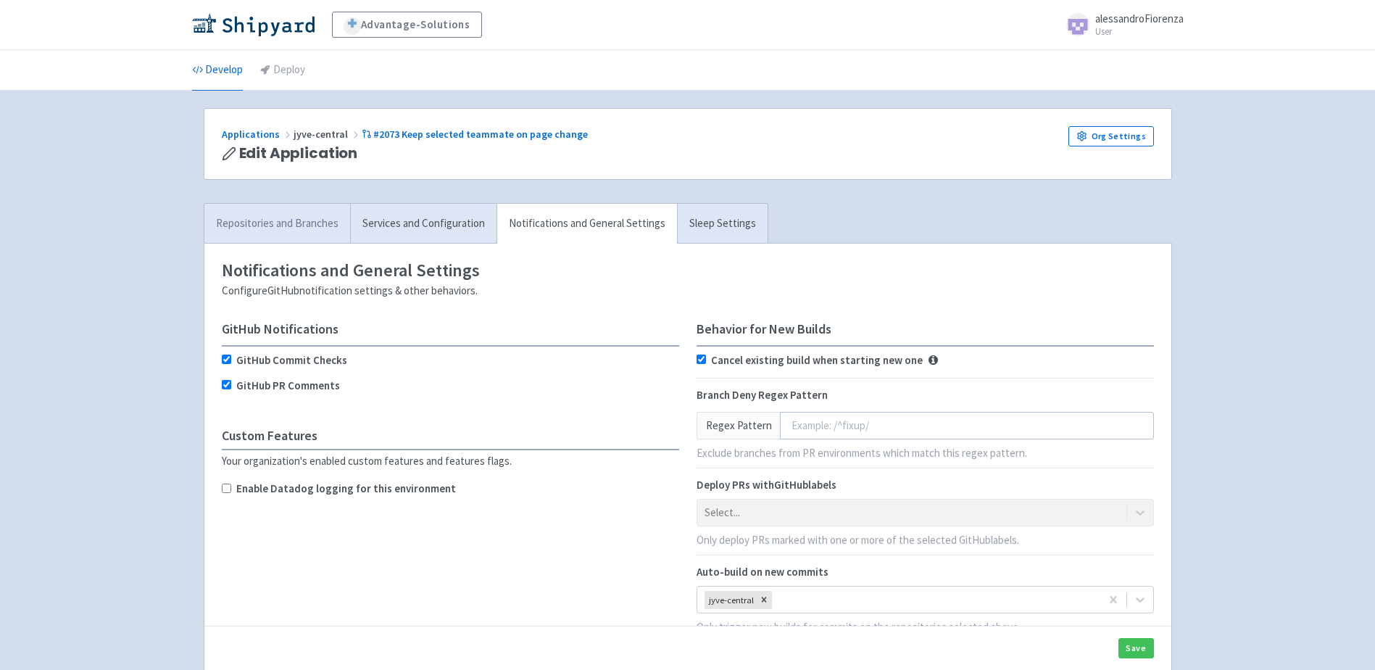
click at [250, 223] on link "Repositories and Branches" at bounding box center [277, 224] width 146 height 40
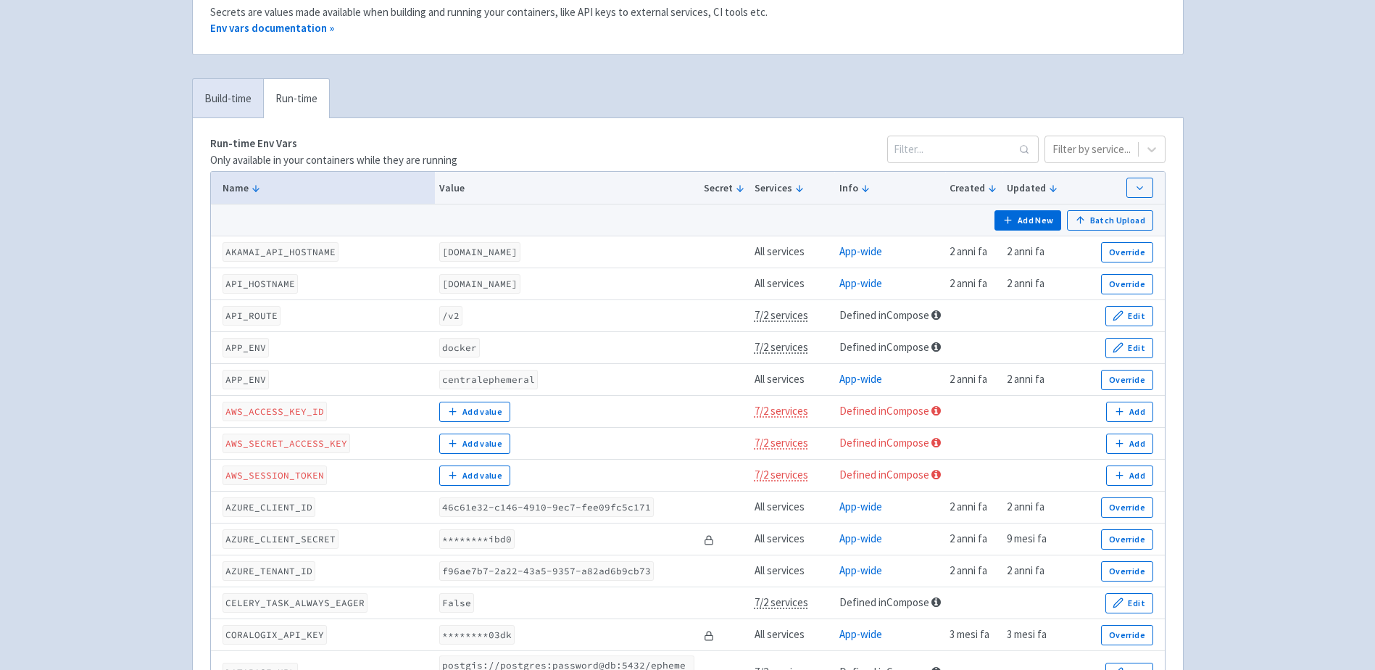
scroll to position [145, 0]
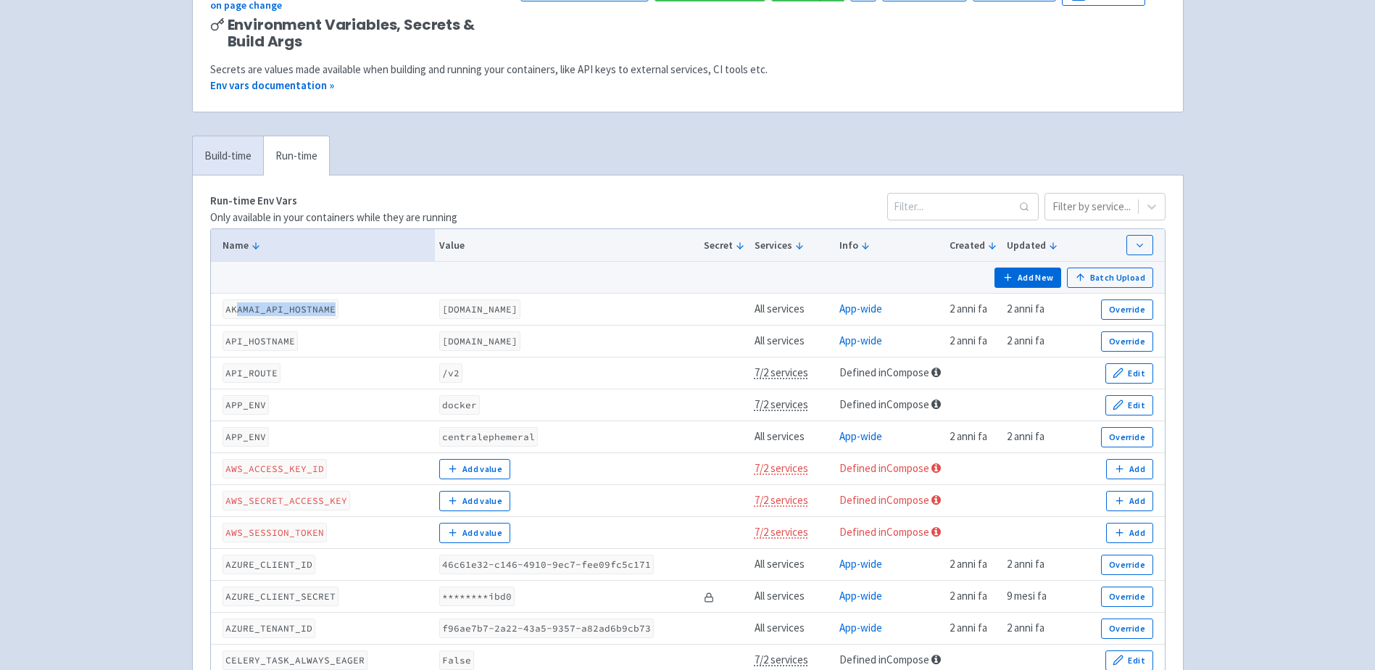
drag, startPoint x: 261, startPoint y: 318, endPoint x: 332, endPoint y: 323, distance: 71.2
click at [332, 319] on code "AKAMAI_API_HOSTNAME" at bounding box center [281, 309] width 116 height 20
click at [341, 357] on td "API_HOSTNAME" at bounding box center [323, 341] width 224 height 32
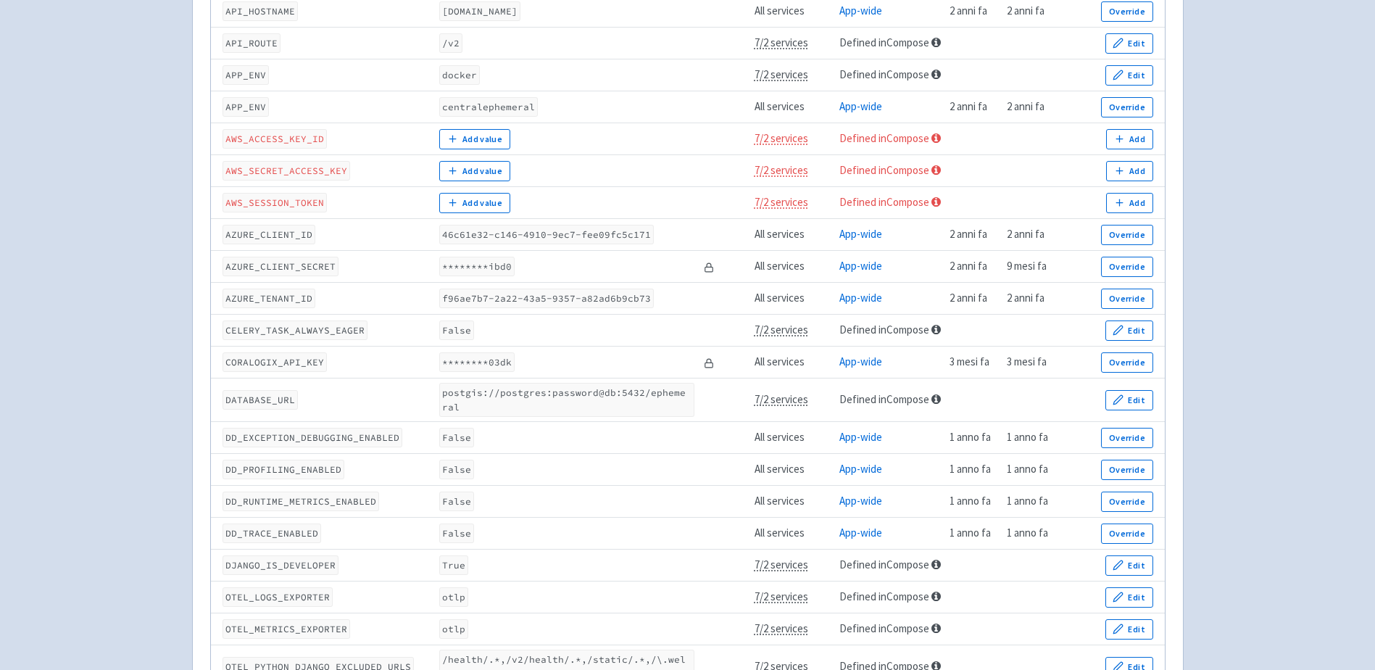
scroll to position [507, 0]
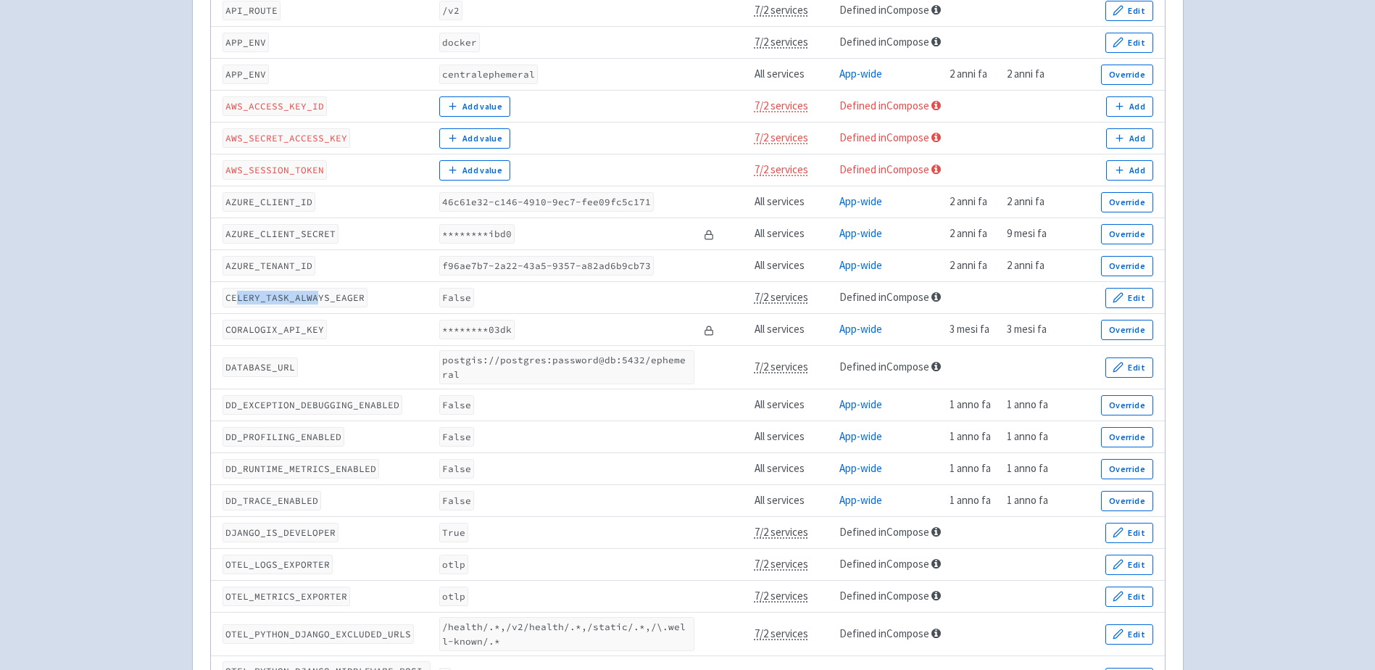
drag, startPoint x: 236, startPoint y: 320, endPoint x: 315, endPoint y: 318, distance: 79.1
click at [315, 307] on code "CELERY_TASK_ALWAYS_EAGER" at bounding box center [295, 298] width 145 height 20
drag, startPoint x: 315, startPoint y: 318, endPoint x: 267, endPoint y: 364, distance: 67.2
click at [267, 346] on td "CORALOGIX_API_KEY" at bounding box center [323, 330] width 224 height 32
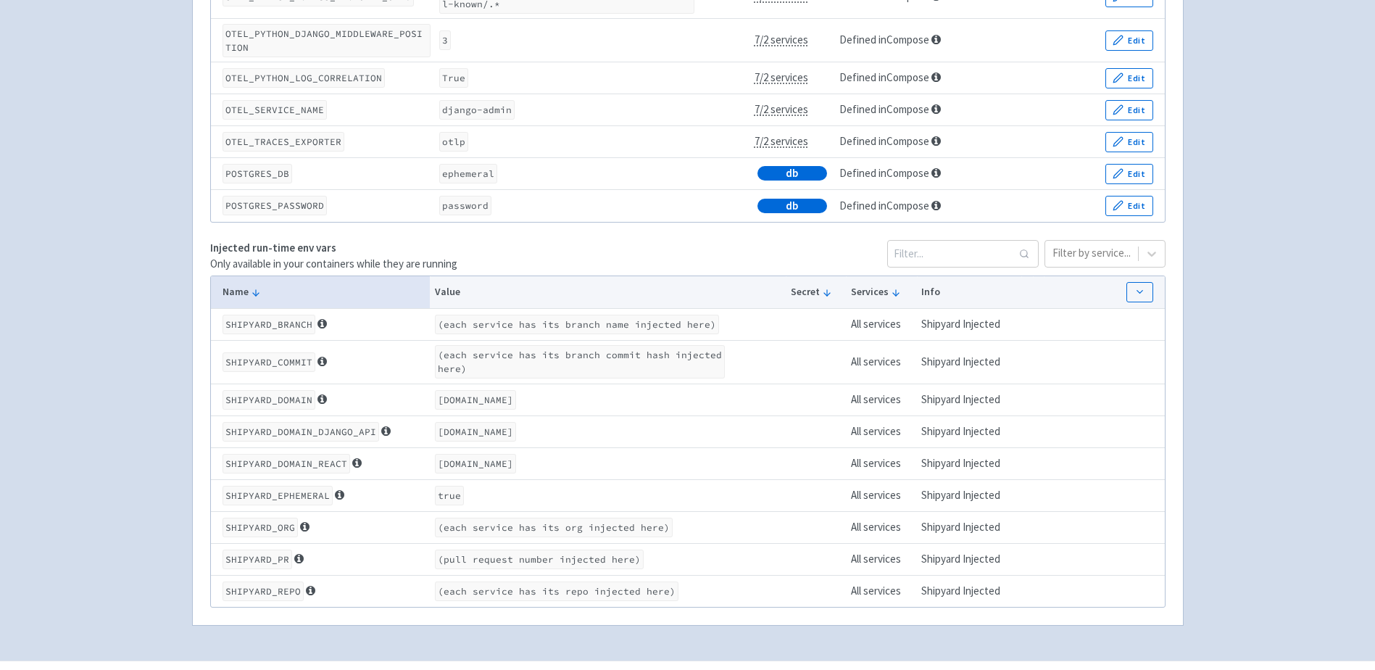
scroll to position [1227, 0]
